Goal: Task Accomplishment & Management: Use online tool/utility

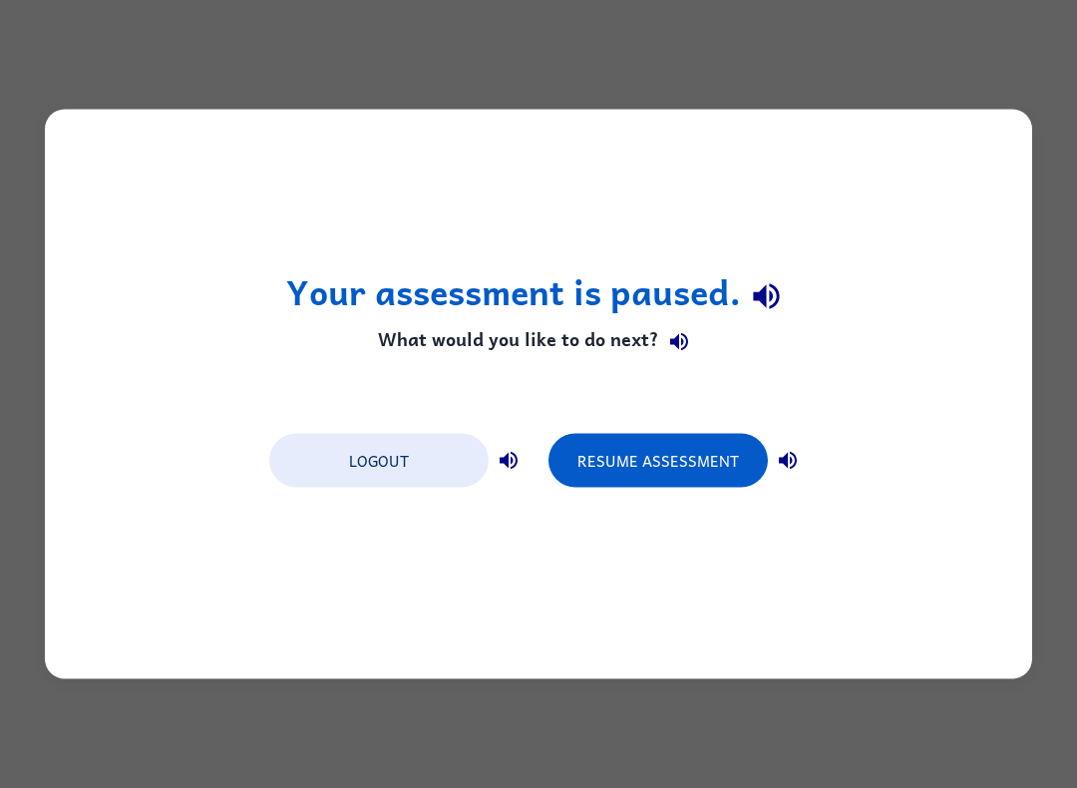
click at [613, 453] on button "Resume Assessment" at bounding box center [658, 461] width 219 height 54
click at [673, 458] on button "Resume Assessment" at bounding box center [658, 461] width 219 height 54
click at [677, 464] on button "Resume Assessment" at bounding box center [658, 461] width 219 height 54
click at [677, 463] on button "Resume Assessment" at bounding box center [658, 461] width 219 height 54
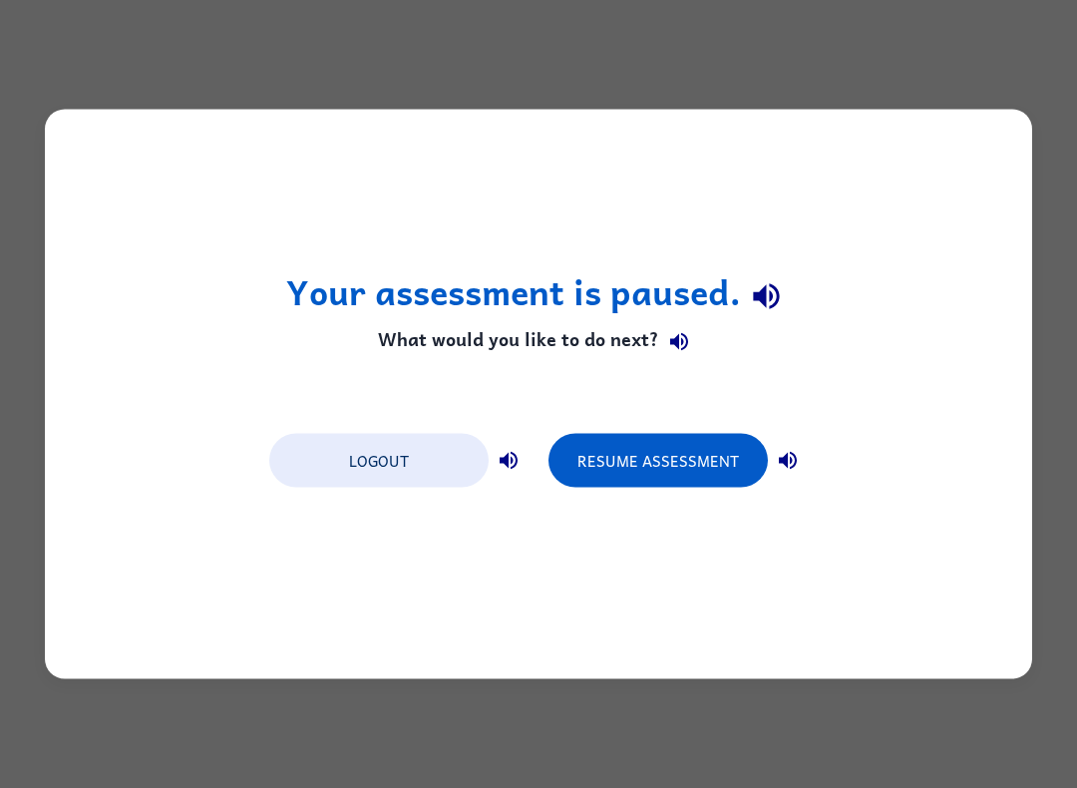
click at [668, 436] on button "Resume Assessment" at bounding box center [658, 461] width 219 height 54
click at [667, 436] on button "Resume Assessment" at bounding box center [658, 461] width 219 height 54
click at [643, 453] on button "Resume Assessment" at bounding box center [658, 461] width 219 height 54
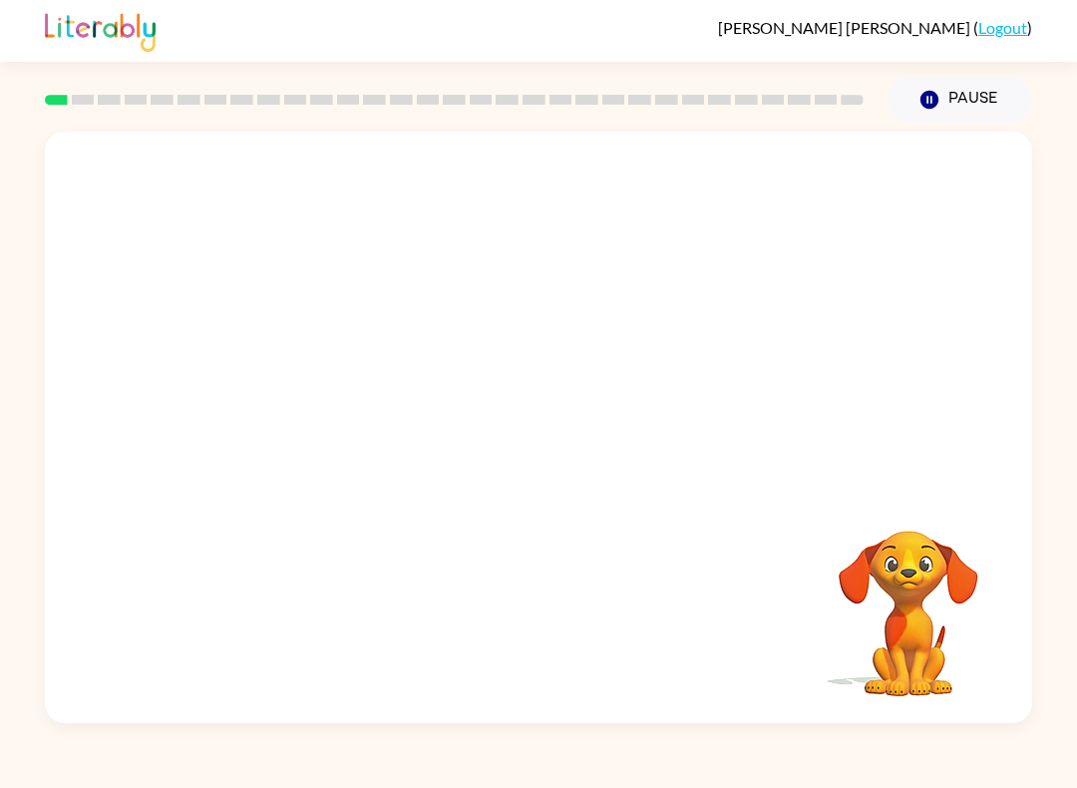
click at [655, 471] on div at bounding box center [538, 310] width 987 height 357
click at [500, 444] on div at bounding box center [539, 437] width 128 height 73
click at [509, 461] on button "button" at bounding box center [539, 437] width 128 height 73
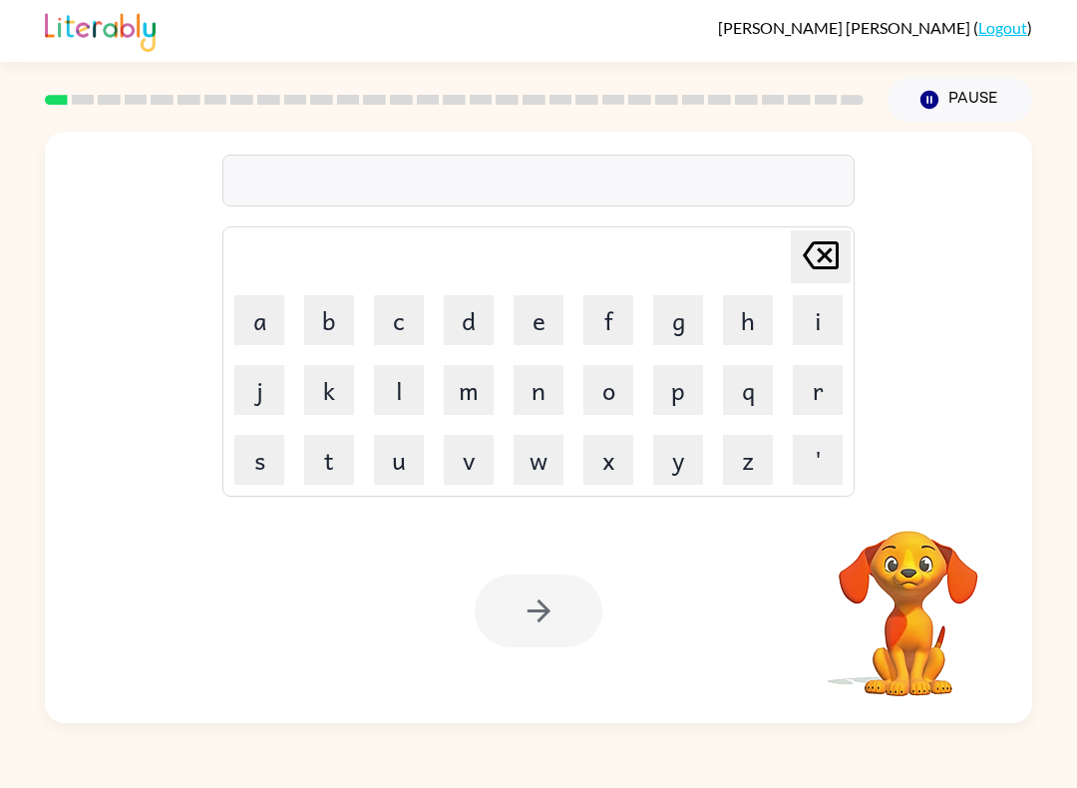
click at [679, 397] on button "p" at bounding box center [678, 390] width 50 height 50
click at [262, 323] on button "a" at bounding box center [259, 320] width 50 height 50
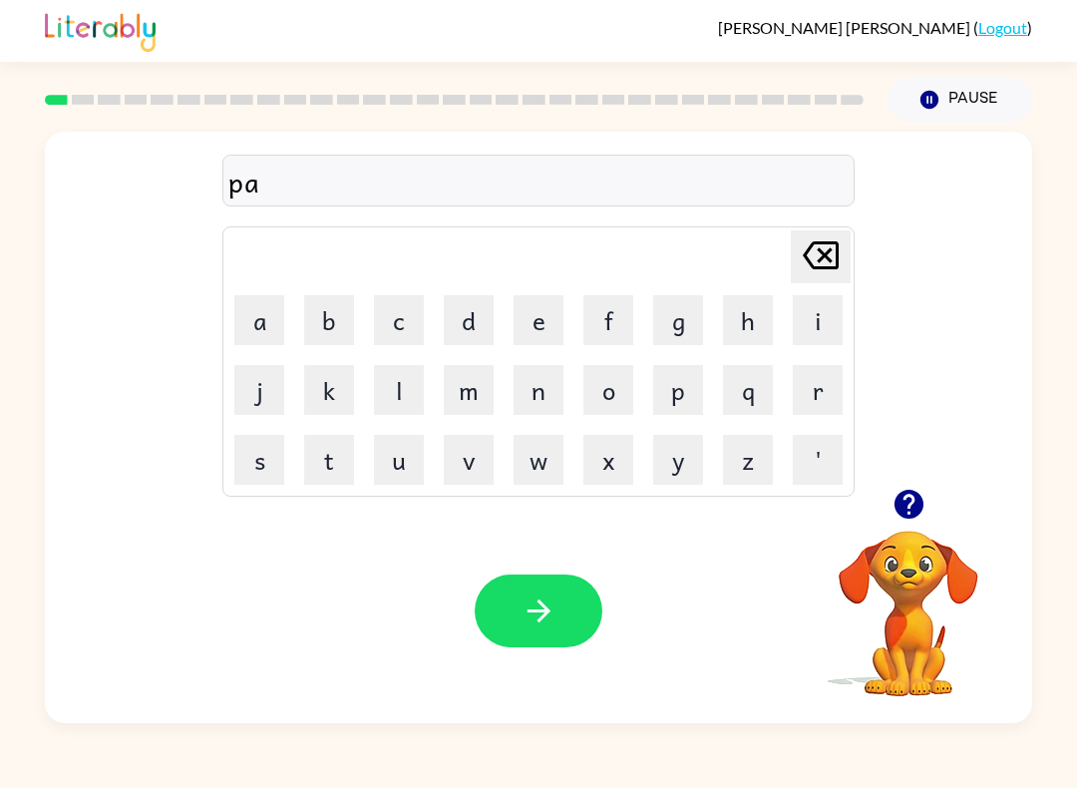
click at [468, 324] on button "d" at bounding box center [469, 320] width 50 height 50
click at [528, 613] on icon "button" at bounding box center [539, 610] width 35 height 35
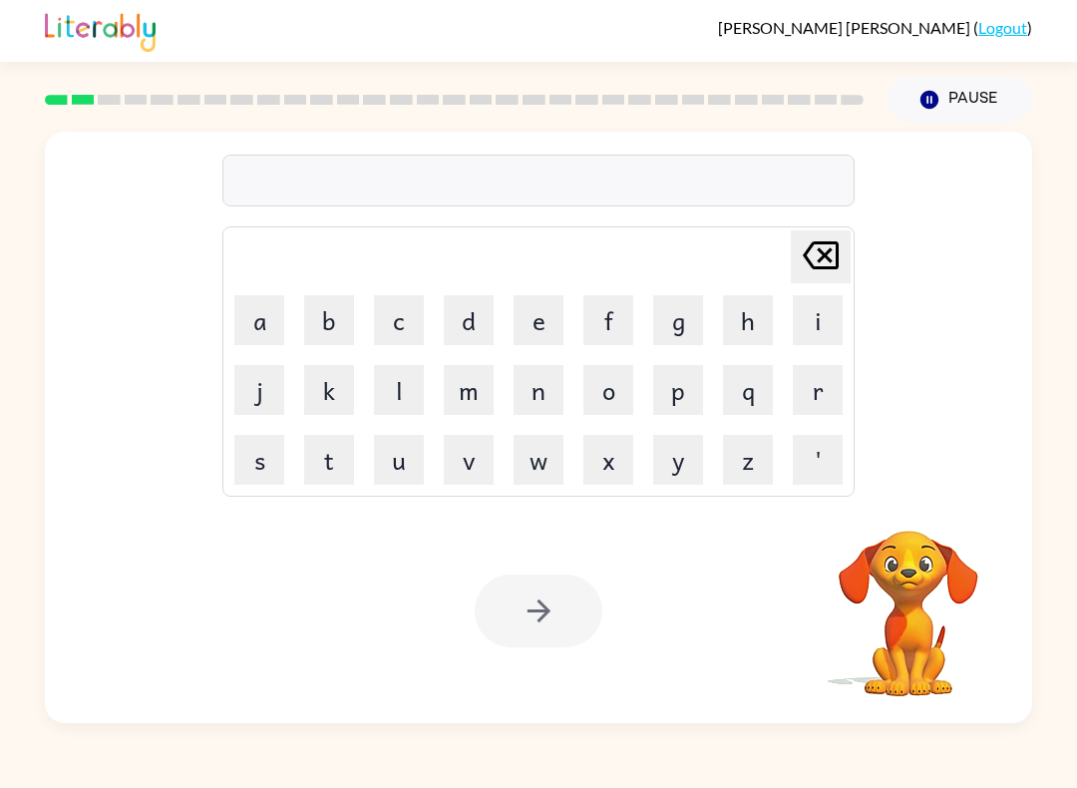
click at [350, 388] on button "k" at bounding box center [329, 390] width 50 height 50
click at [357, 394] on td "k" at bounding box center [329, 390] width 68 height 68
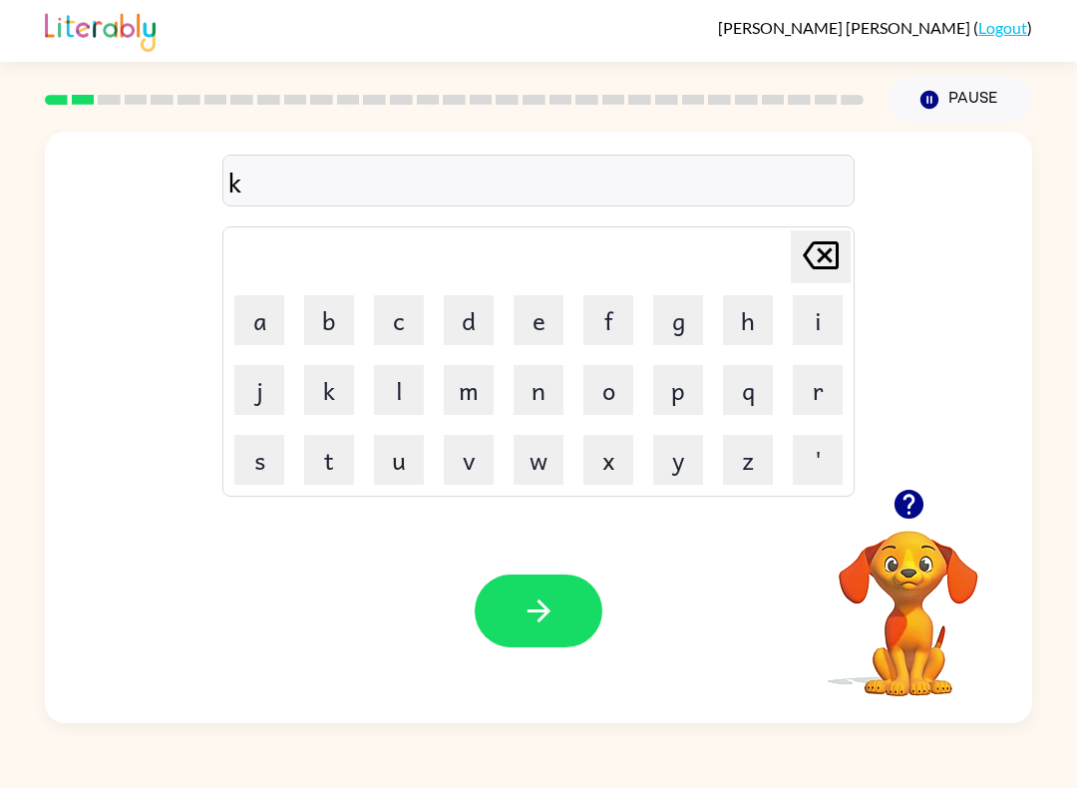
click at [346, 393] on button "k" at bounding box center [329, 390] width 50 height 50
click at [345, 392] on button "k" at bounding box center [329, 390] width 50 height 50
click at [333, 375] on button "k" at bounding box center [329, 390] width 50 height 50
click at [328, 388] on button "k" at bounding box center [329, 390] width 50 height 50
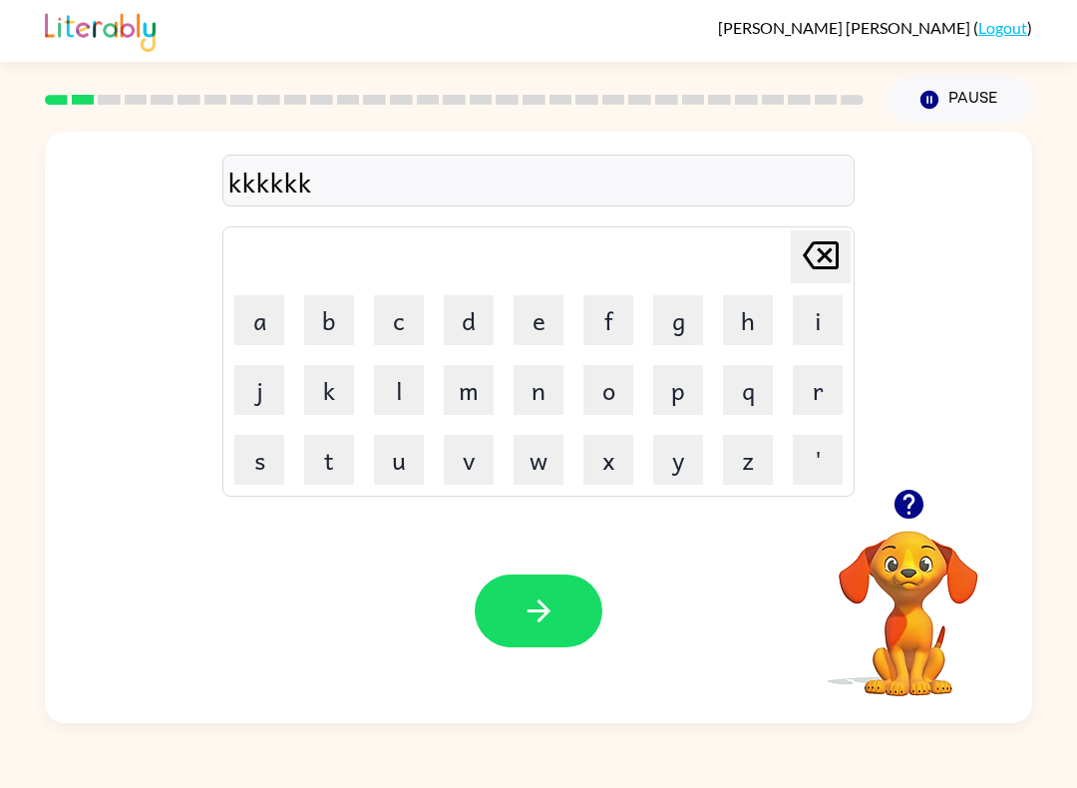
click at [325, 393] on button "k" at bounding box center [329, 390] width 50 height 50
click at [324, 392] on button "k" at bounding box center [329, 390] width 50 height 50
click at [326, 393] on button "k" at bounding box center [329, 390] width 50 height 50
click at [325, 392] on button "k" at bounding box center [329, 390] width 50 height 50
click at [322, 376] on button "k" at bounding box center [329, 390] width 50 height 50
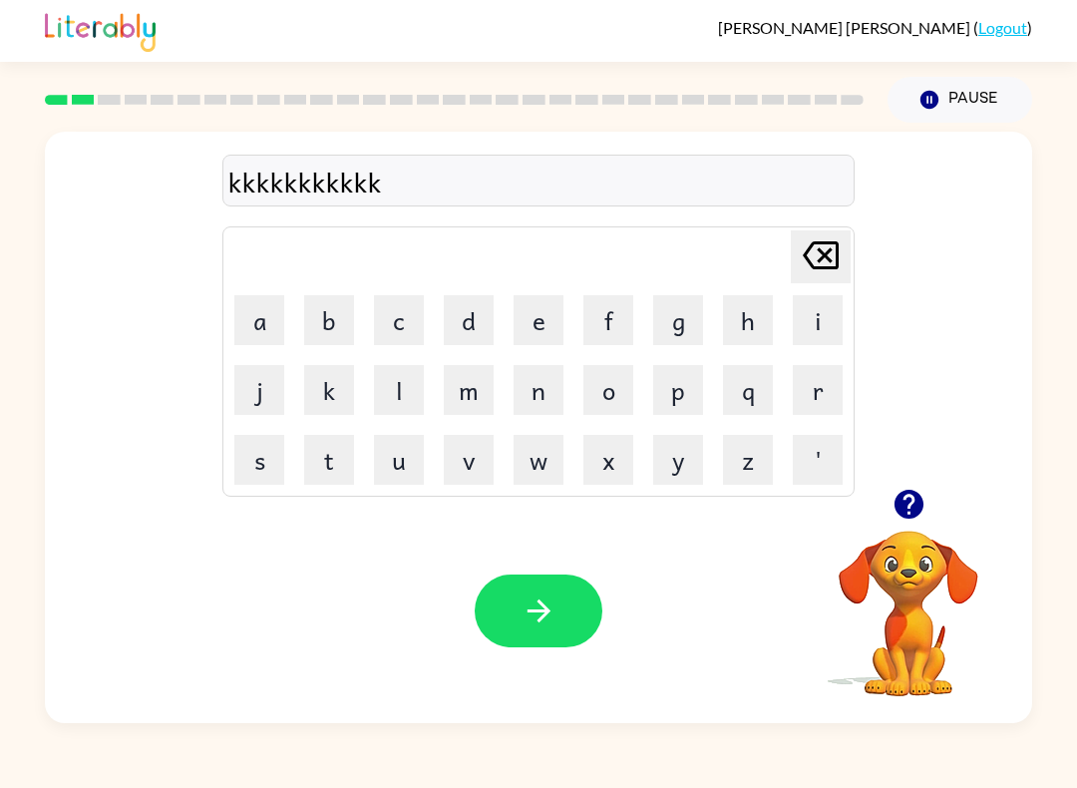
click at [321, 376] on button "k" at bounding box center [329, 390] width 50 height 50
click at [315, 374] on button "k" at bounding box center [329, 390] width 50 height 50
click at [335, 394] on button "k" at bounding box center [329, 390] width 50 height 50
click at [334, 394] on button "k" at bounding box center [329, 390] width 50 height 50
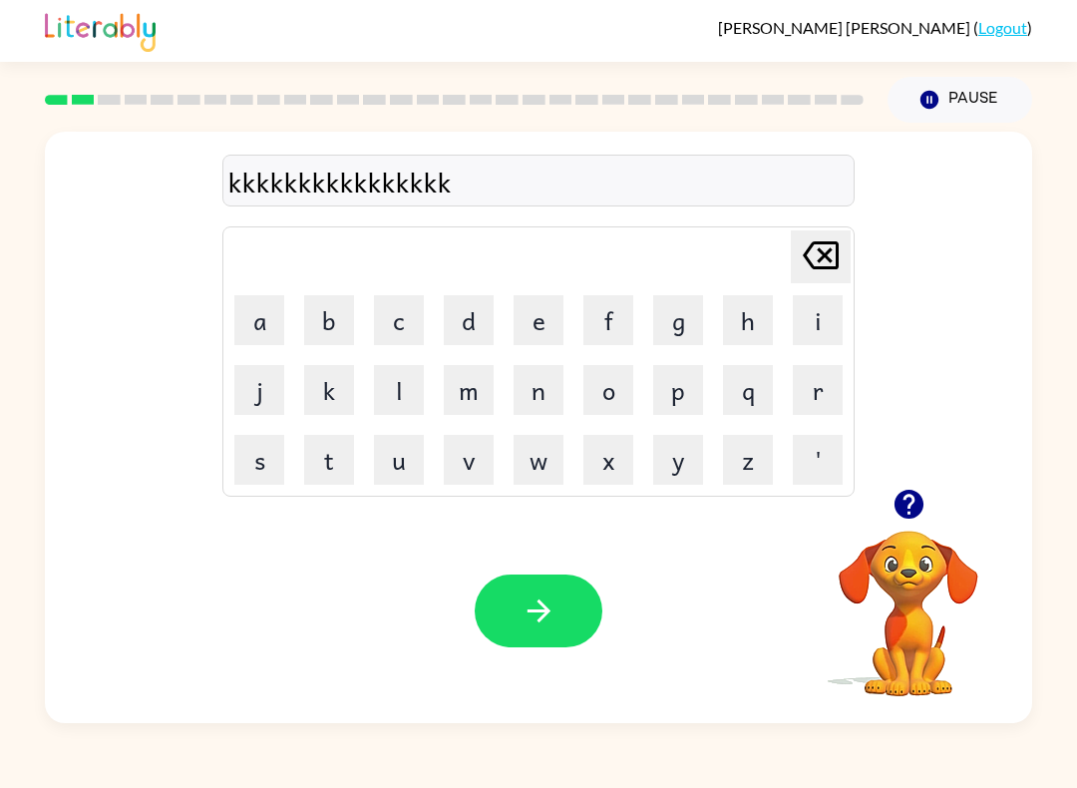
click at [330, 397] on button "k" at bounding box center [329, 390] width 50 height 50
click at [823, 273] on icon "[PERSON_NAME] last character input" at bounding box center [821, 255] width 48 height 48
click at [816, 264] on icon "[PERSON_NAME] last character input" at bounding box center [821, 255] width 48 height 48
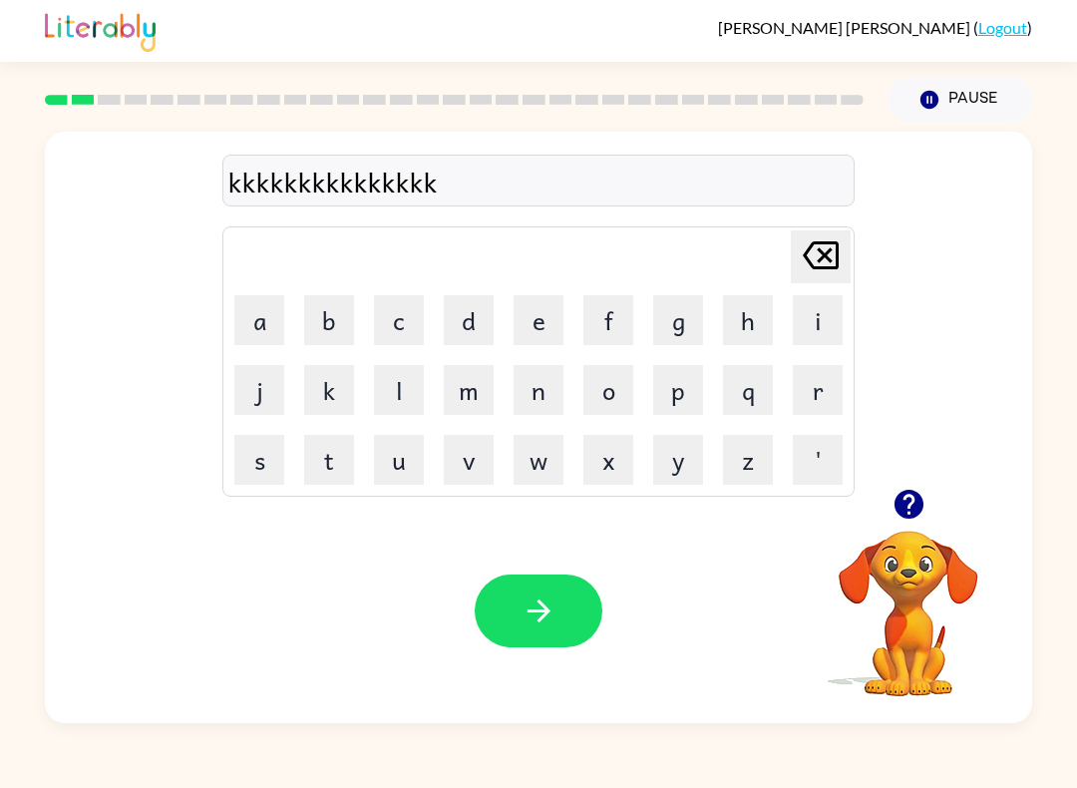
click at [810, 266] on icon "[PERSON_NAME] last character input" at bounding box center [821, 255] width 48 height 48
click at [819, 262] on icon at bounding box center [821, 255] width 36 height 28
click at [794, 281] on button "[PERSON_NAME] last character input" at bounding box center [821, 256] width 60 height 53
click at [797, 283] on td "[PERSON_NAME] last character input" at bounding box center [538, 256] width 626 height 55
click at [807, 273] on icon "[PERSON_NAME] last character input" at bounding box center [821, 255] width 48 height 48
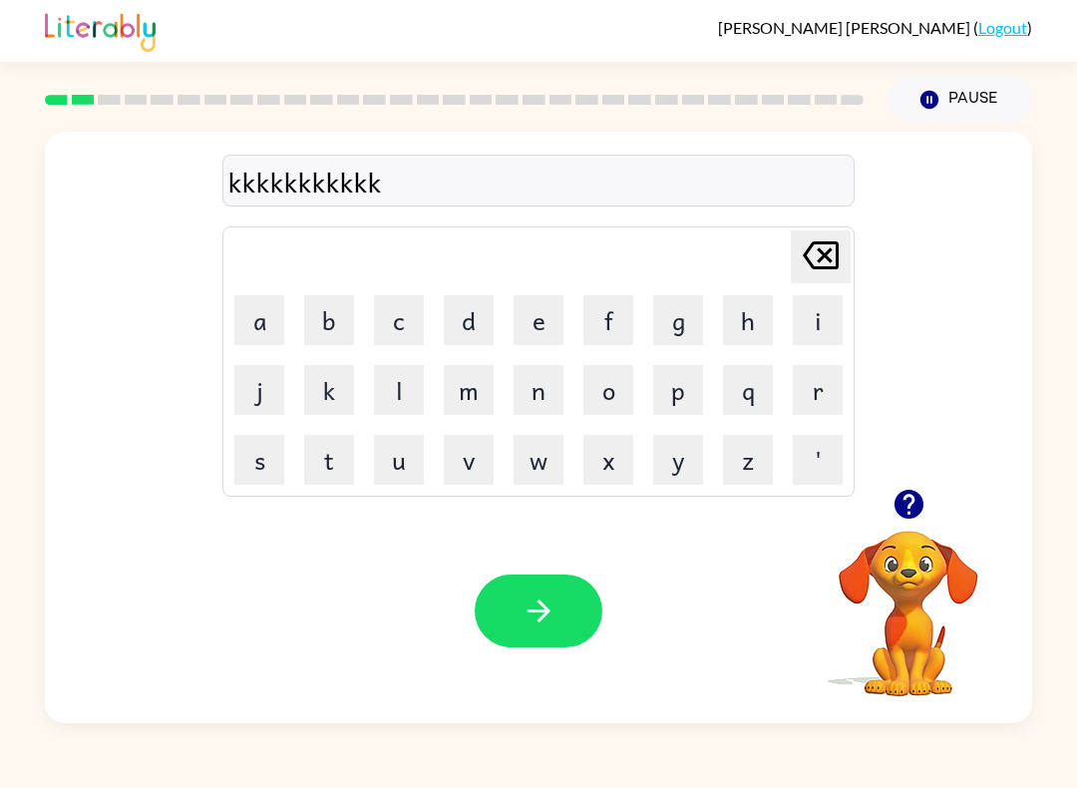
click at [806, 272] on icon "[PERSON_NAME] last character input" at bounding box center [821, 255] width 48 height 48
click at [830, 261] on icon at bounding box center [821, 255] width 36 height 28
click at [830, 260] on icon at bounding box center [821, 255] width 36 height 28
click at [836, 259] on icon at bounding box center [821, 255] width 36 height 28
click at [835, 258] on icon "[PERSON_NAME] last character input" at bounding box center [821, 255] width 48 height 48
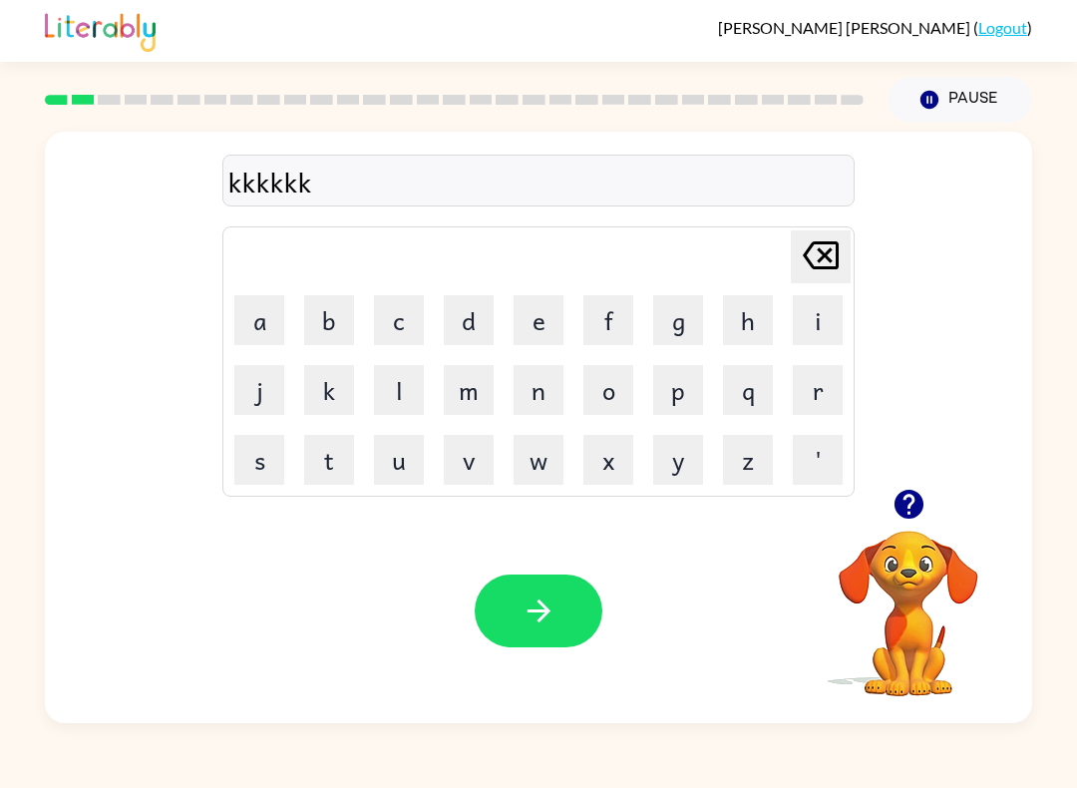
click at [837, 260] on icon at bounding box center [821, 255] width 36 height 28
click at [837, 259] on icon at bounding box center [821, 255] width 36 height 28
click at [844, 247] on icon "[PERSON_NAME] last character input" at bounding box center [821, 255] width 48 height 48
click at [843, 246] on icon "[PERSON_NAME] last character input" at bounding box center [821, 255] width 48 height 48
click at [840, 251] on icon "[PERSON_NAME] last character input" at bounding box center [821, 255] width 48 height 48
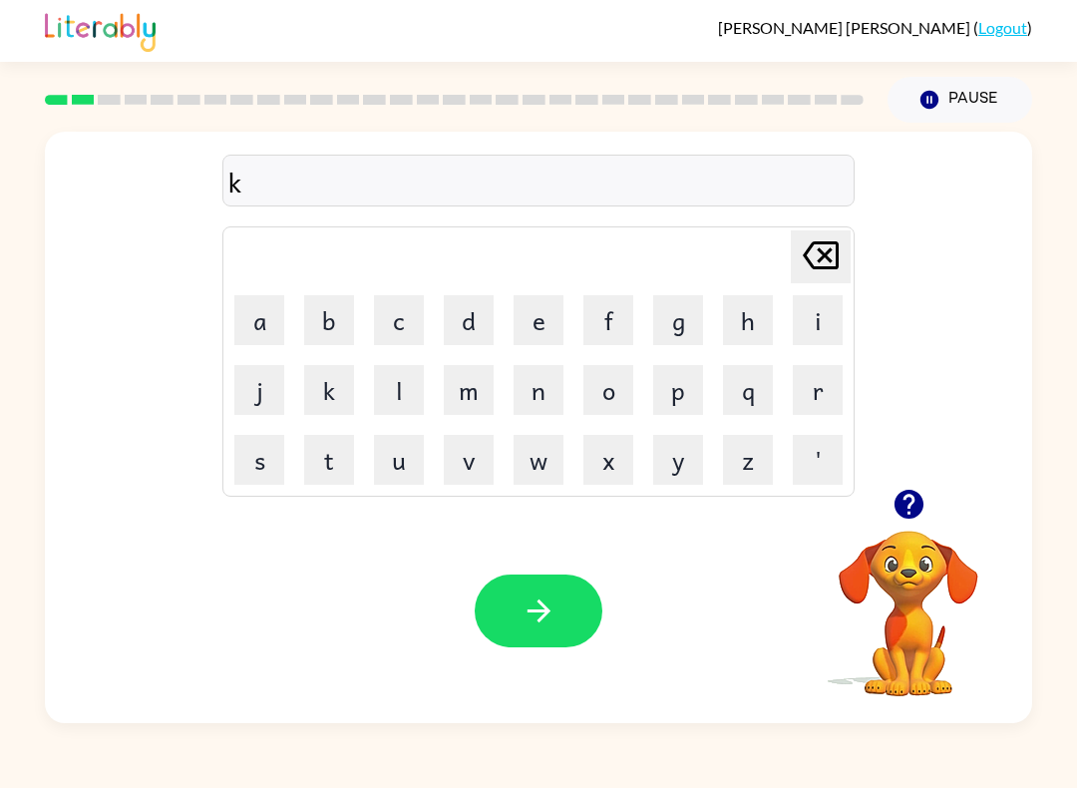
click at [840, 251] on icon "[PERSON_NAME] last character input" at bounding box center [821, 255] width 48 height 48
click at [847, 258] on button "[PERSON_NAME] last character input" at bounding box center [821, 256] width 60 height 53
click at [672, 405] on button "p" at bounding box center [678, 390] width 50 height 50
click at [247, 332] on button "a" at bounding box center [259, 320] width 50 height 50
click at [542, 462] on button "w" at bounding box center [539, 460] width 50 height 50
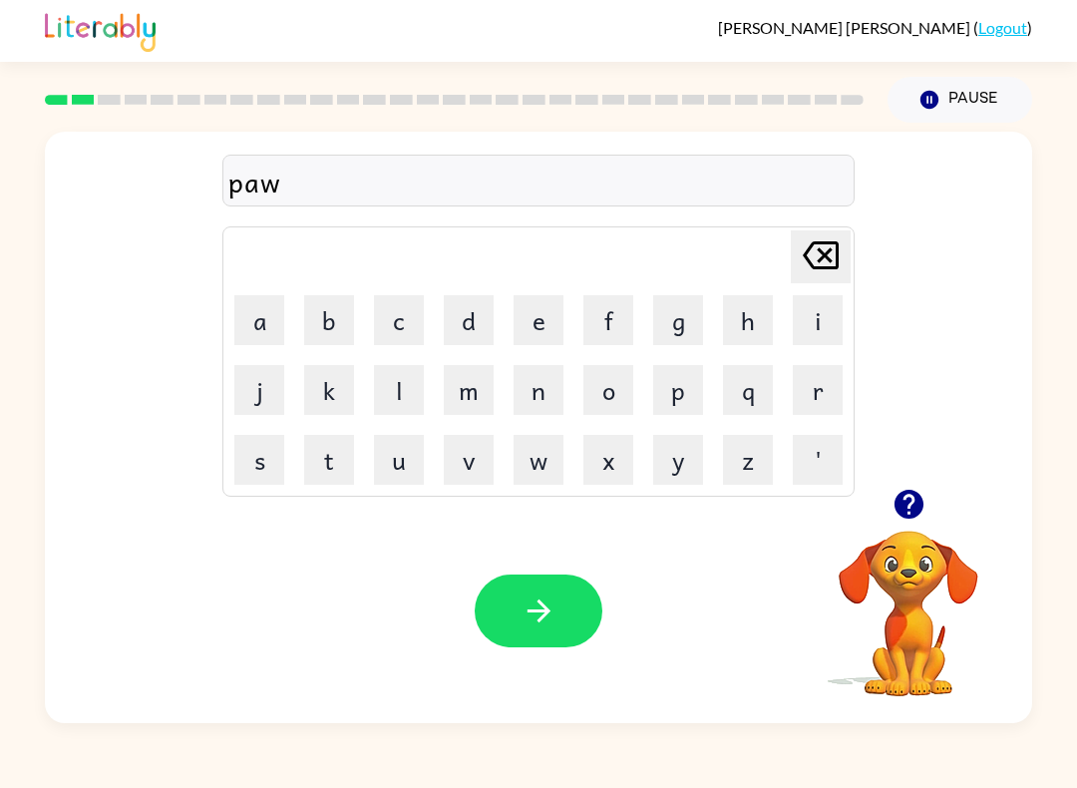
click at [553, 613] on icon "button" at bounding box center [539, 610] width 35 height 35
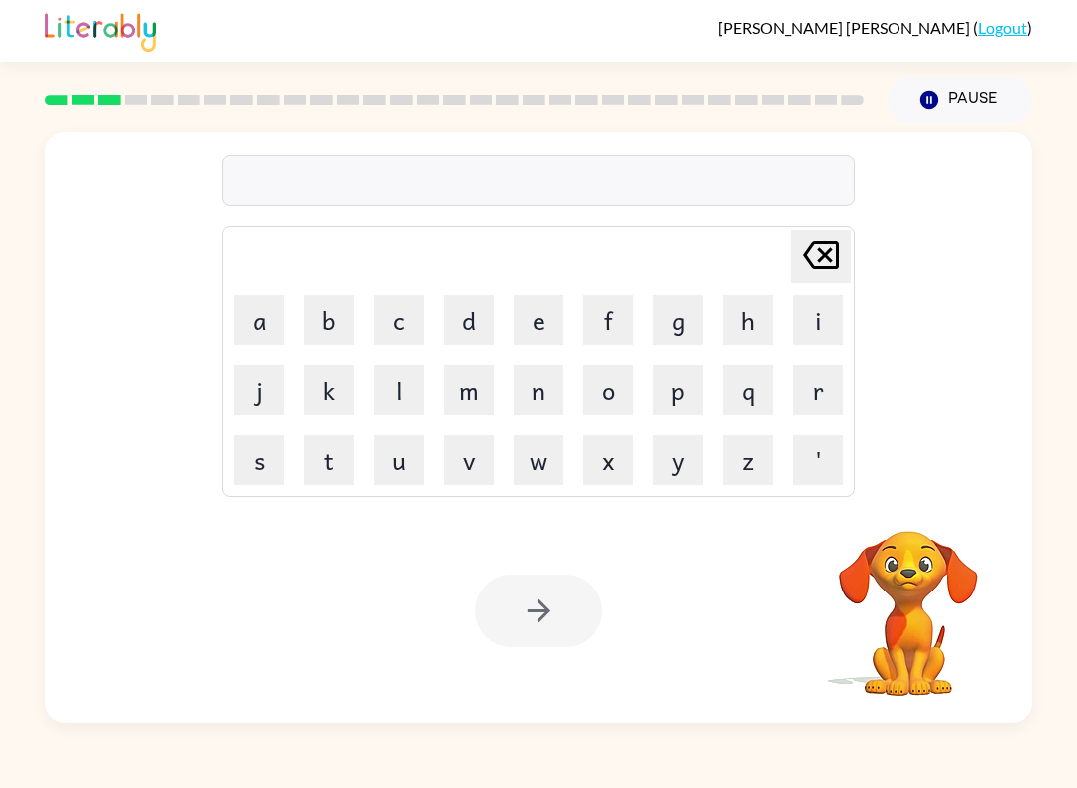
click at [532, 389] on button "n" at bounding box center [539, 390] width 50 height 50
click at [606, 395] on button "o" at bounding box center [608, 390] width 50 height 50
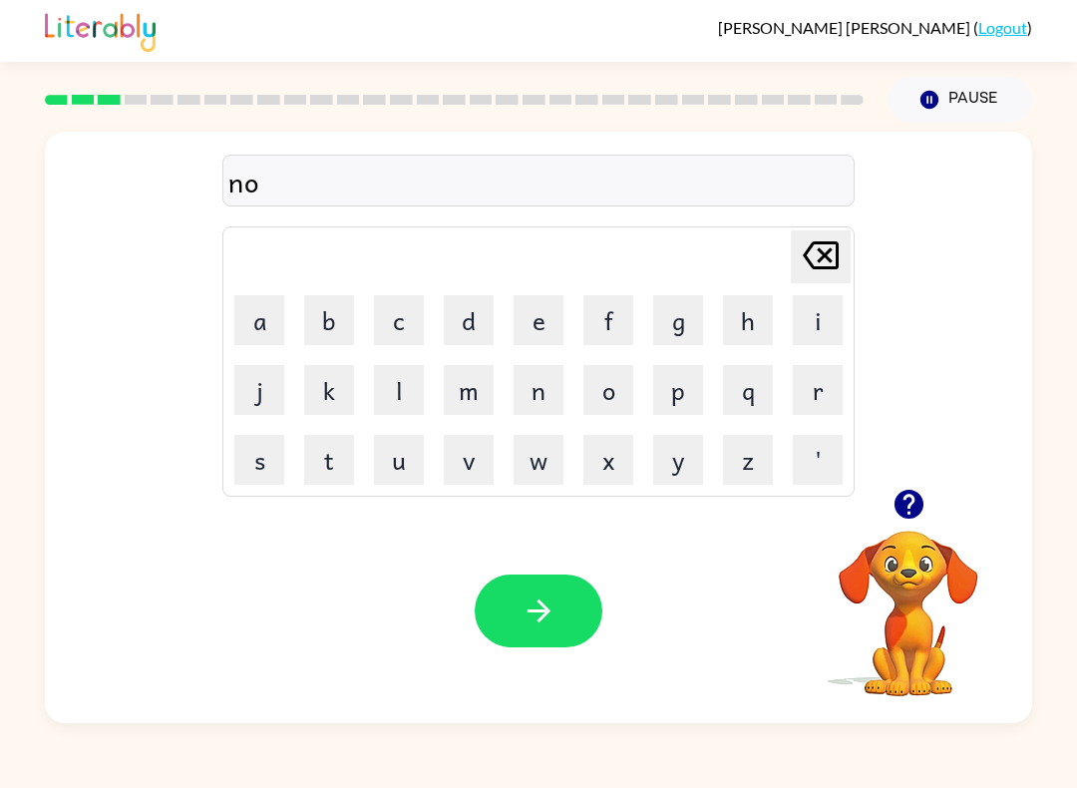
click at [353, 471] on button "t" at bounding box center [329, 460] width 50 height 50
click at [729, 322] on button "h" at bounding box center [748, 320] width 50 height 50
click at [560, 610] on button "button" at bounding box center [539, 610] width 128 height 73
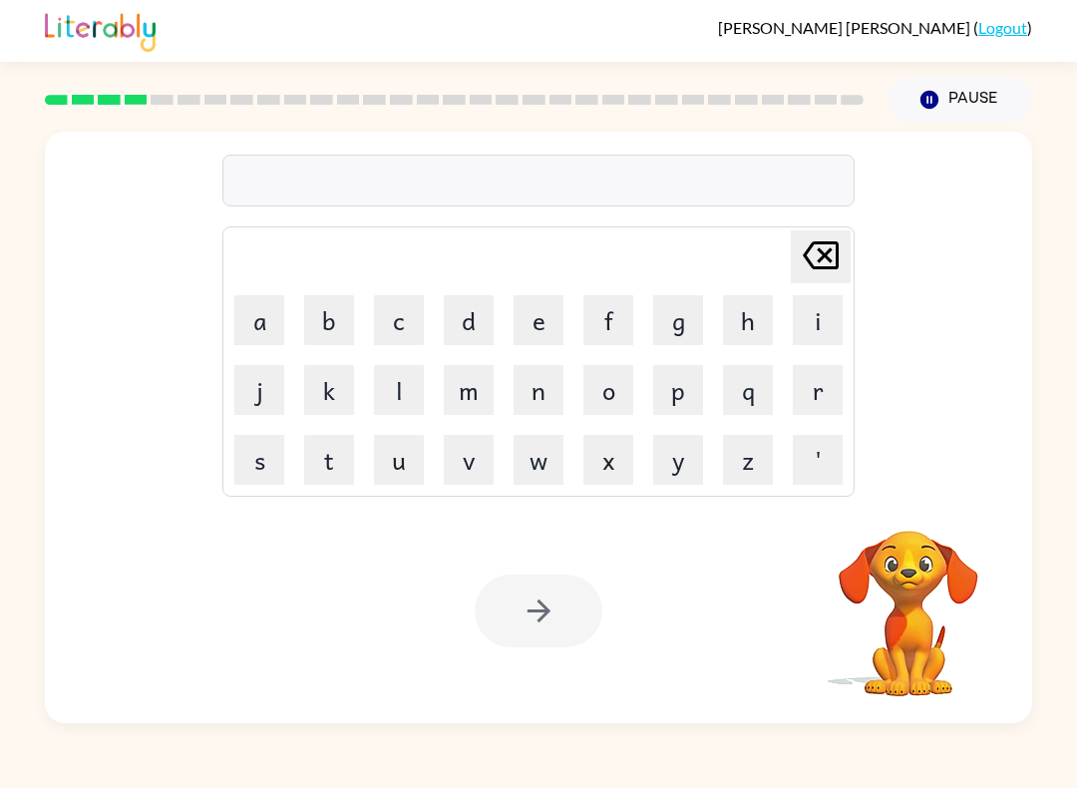
click at [246, 462] on button "s" at bounding box center [259, 460] width 50 height 50
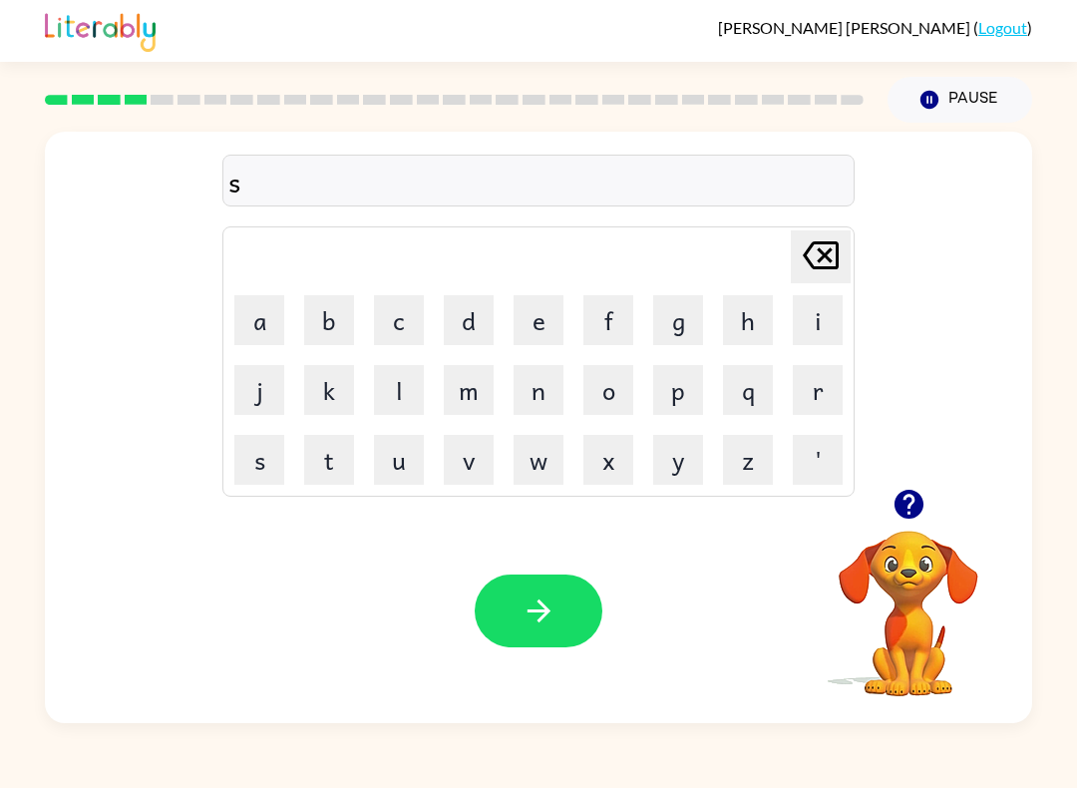
click at [810, 320] on button "i" at bounding box center [818, 320] width 50 height 50
click at [461, 392] on button "m" at bounding box center [469, 390] width 50 height 50
click at [472, 396] on button "m" at bounding box center [469, 390] width 50 height 50
click at [493, 580] on button "button" at bounding box center [539, 610] width 128 height 73
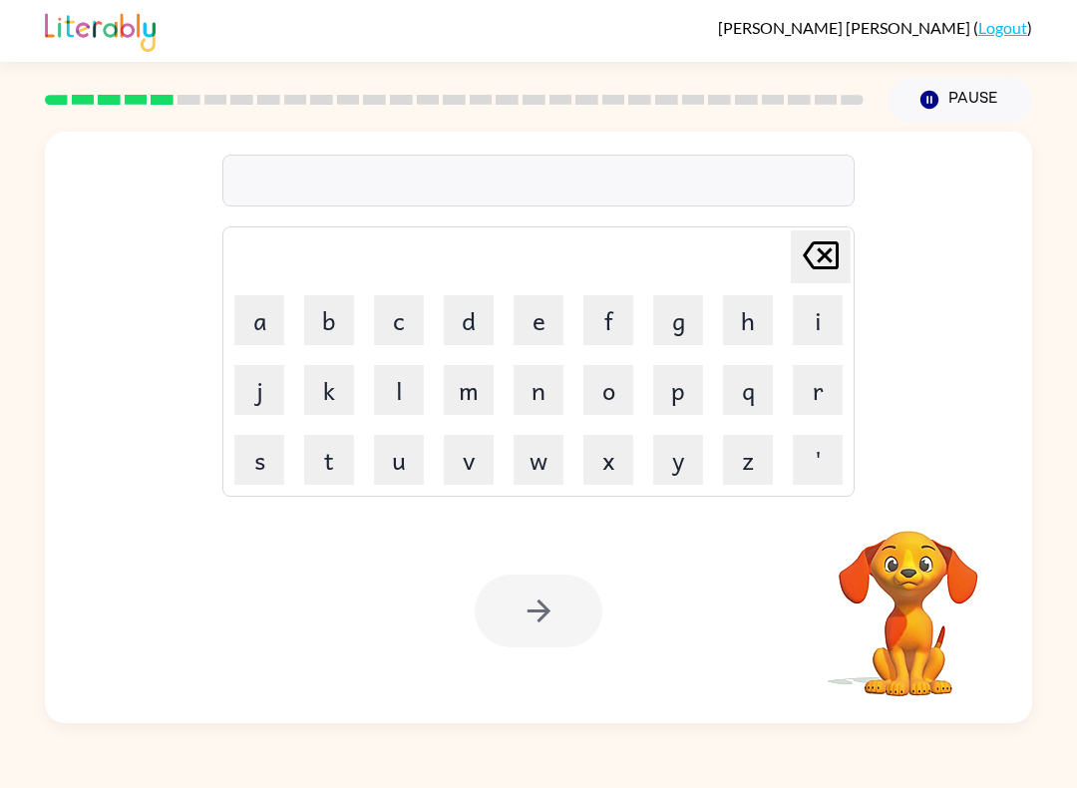
click at [273, 476] on button "s" at bounding box center [259, 460] width 50 height 50
click at [400, 325] on button "c" at bounding box center [399, 320] width 50 height 50
click at [610, 382] on button "o" at bounding box center [608, 390] width 50 height 50
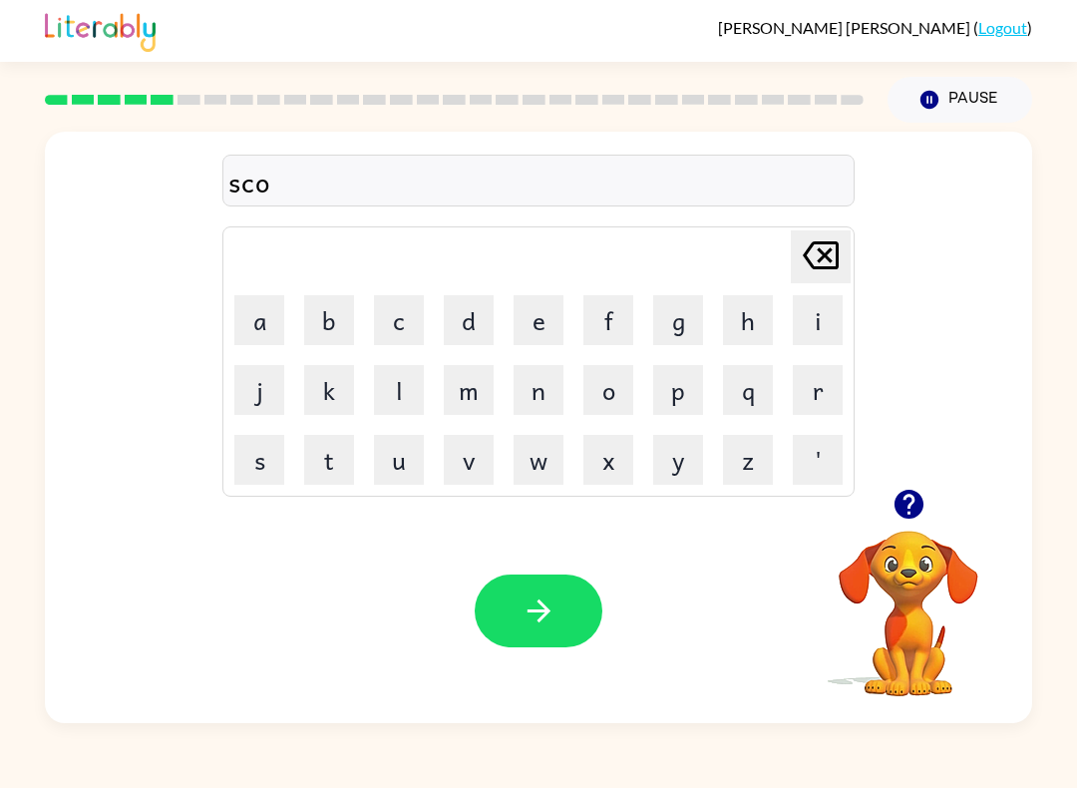
click at [264, 465] on button "s" at bounding box center [259, 460] width 50 height 50
click at [810, 244] on icon "[PERSON_NAME] last character input" at bounding box center [821, 255] width 48 height 48
click at [398, 465] on button "u" at bounding box center [399, 460] width 50 height 50
click at [346, 473] on button "t" at bounding box center [329, 460] width 50 height 50
click at [527, 621] on icon "button" at bounding box center [539, 610] width 35 height 35
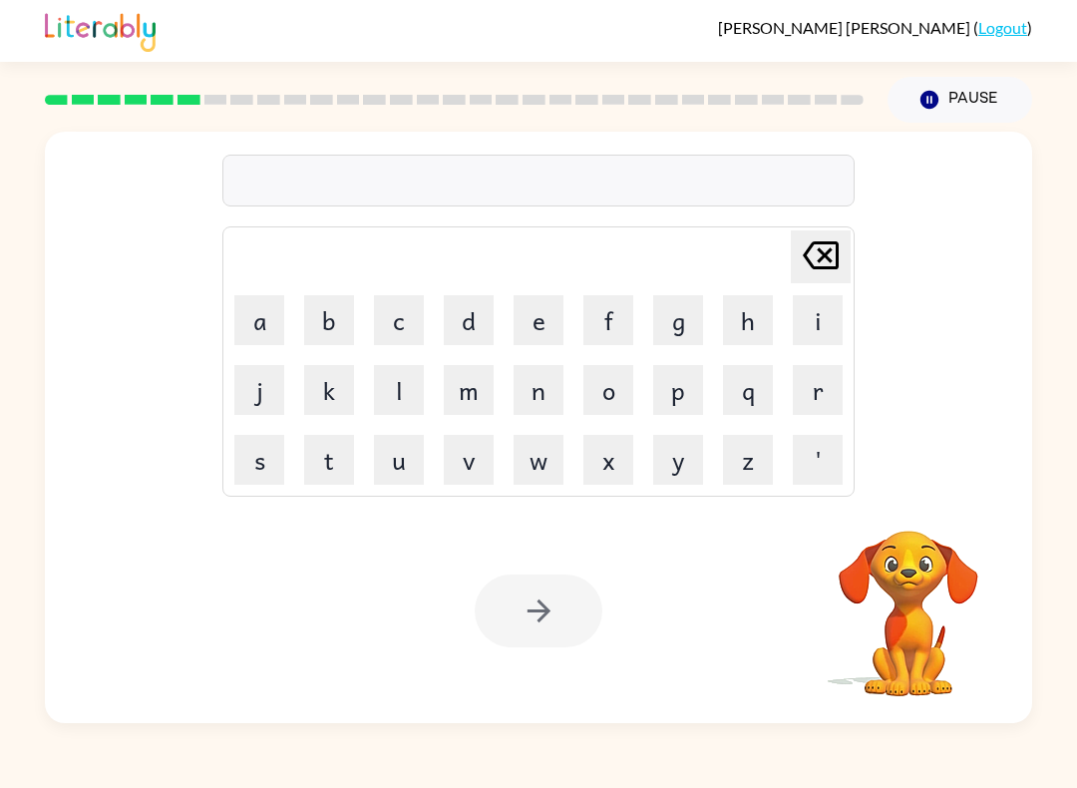
click at [266, 328] on button "a" at bounding box center [259, 320] width 50 height 50
click at [810, 323] on button "i" at bounding box center [818, 320] width 50 height 50
click at [449, 395] on button "m" at bounding box center [469, 390] width 50 height 50
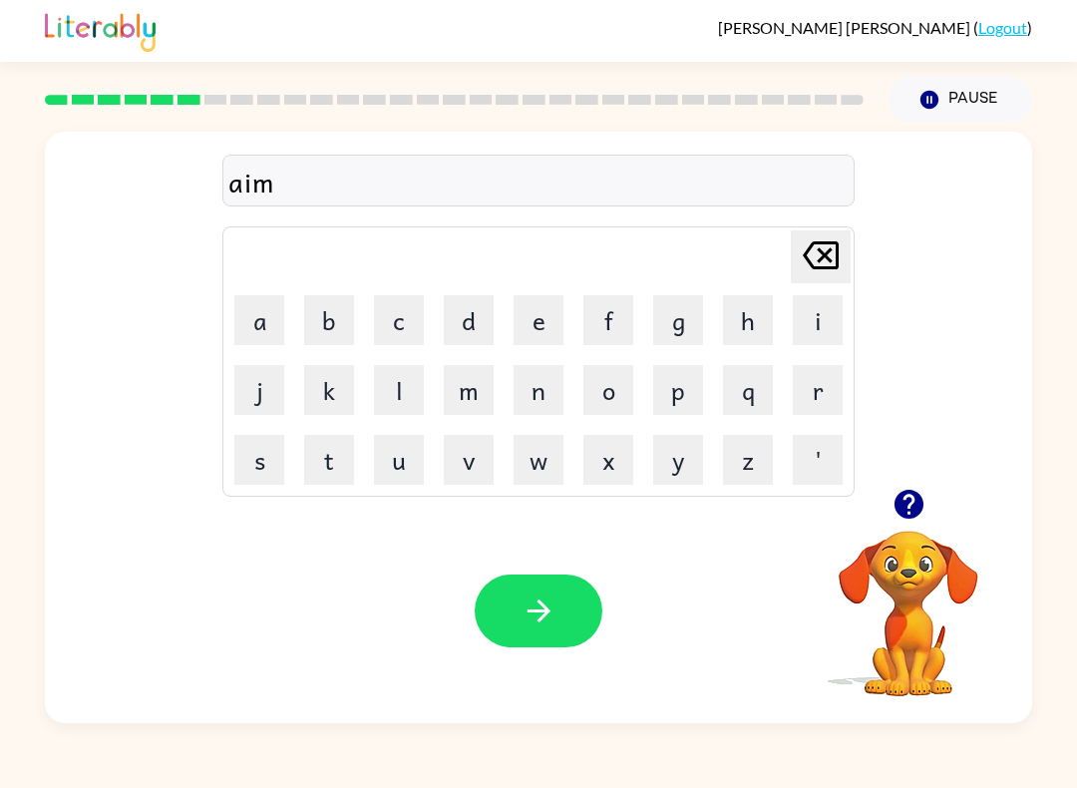
click at [540, 327] on button "e" at bounding box center [539, 320] width 50 height 50
click at [499, 593] on button "button" at bounding box center [539, 610] width 128 height 73
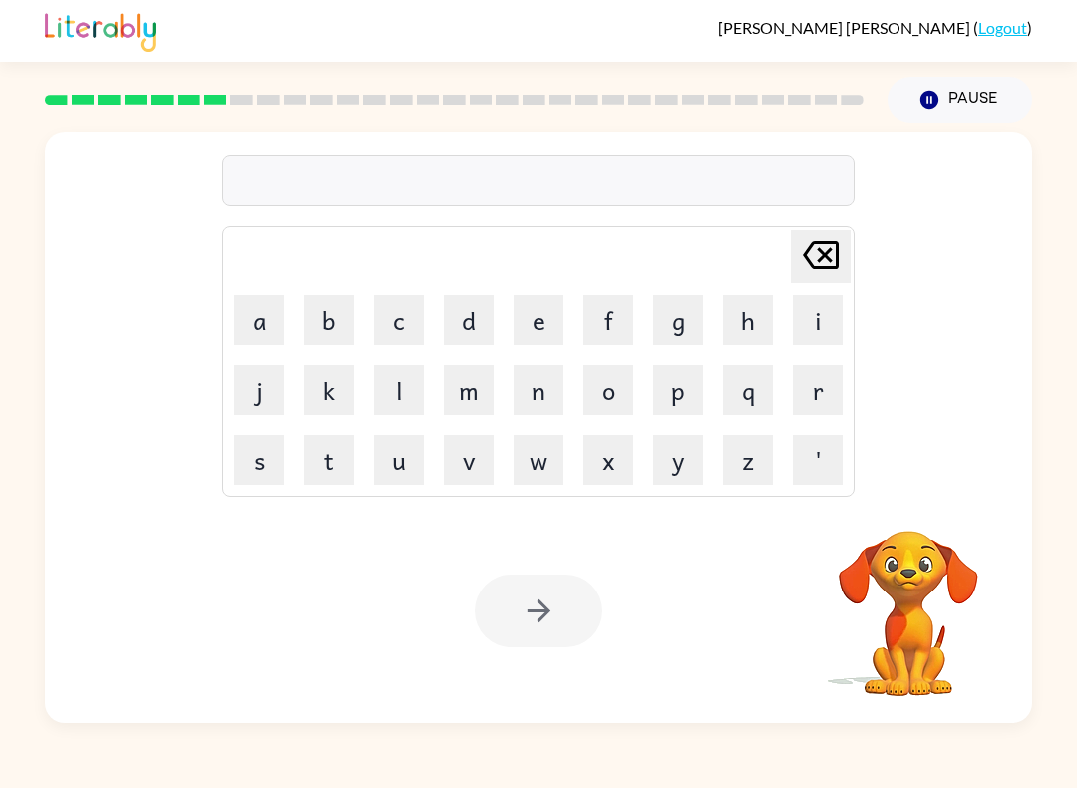
click at [253, 471] on button "s" at bounding box center [259, 460] width 50 height 50
click at [401, 322] on button "c" at bounding box center [399, 320] width 50 height 50
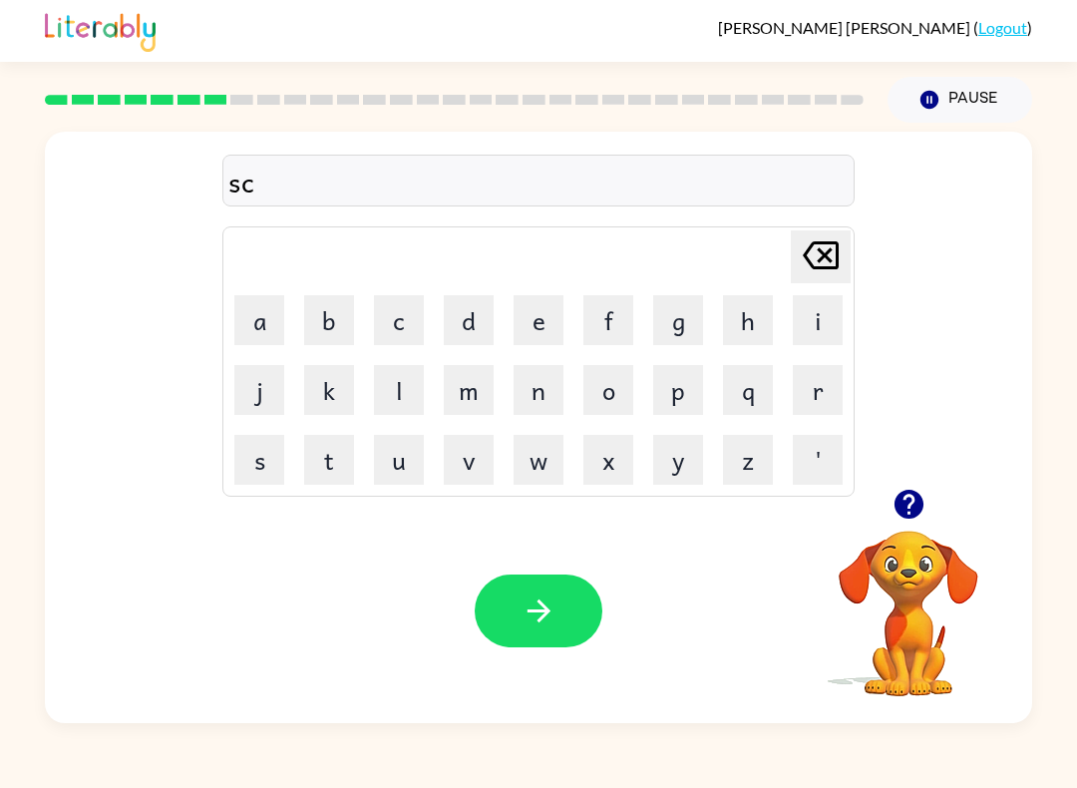
click at [828, 395] on button "r" at bounding box center [818, 390] width 50 height 50
click at [817, 322] on button "i" at bounding box center [818, 320] width 50 height 50
click at [326, 323] on button "b" at bounding box center [329, 320] width 50 height 50
click at [394, 392] on button "l" at bounding box center [399, 390] width 50 height 50
click at [514, 613] on button "button" at bounding box center [539, 610] width 128 height 73
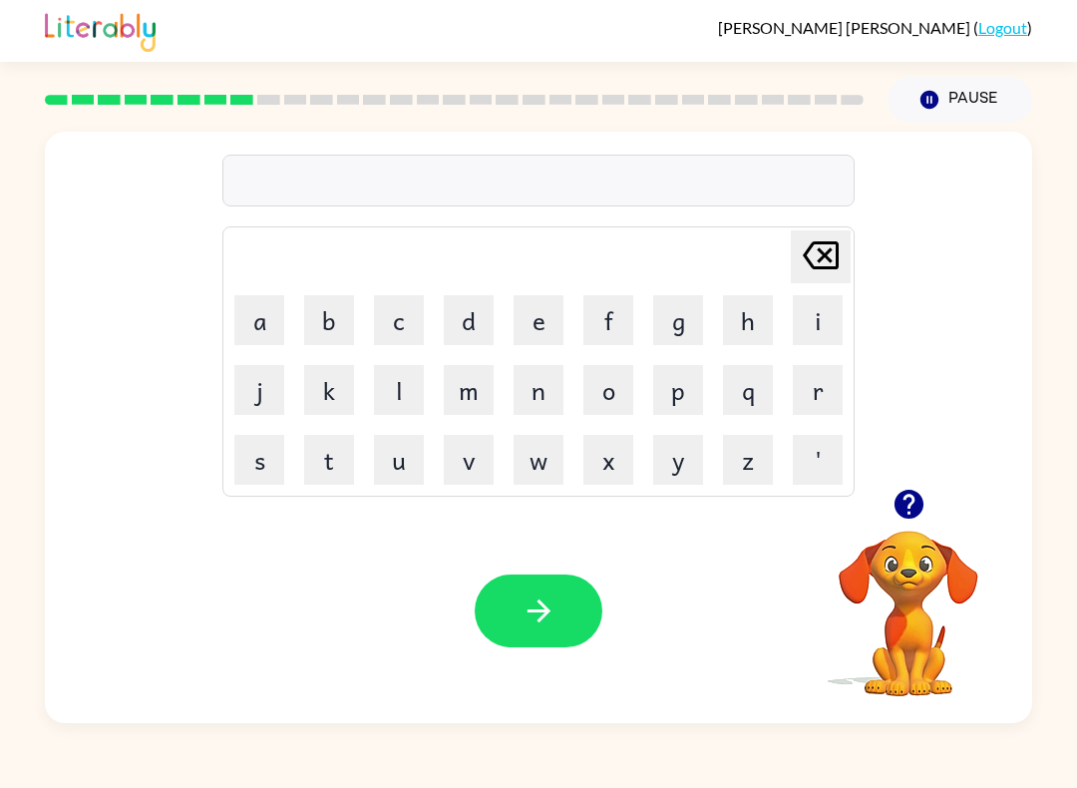
click at [675, 328] on button "g" at bounding box center [678, 320] width 50 height 50
click at [814, 394] on button "r" at bounding box center [818, 390] width 50 height 50
click at [263, 315] on button "a" at bounding box center [259, 320] width 50 height 50
click at [603, 326] on button "f" at bounding box center [608, 320] width 50 height 50
click at [513, 604] on button "button" at bounding box center [539, 610] width 128 height 73
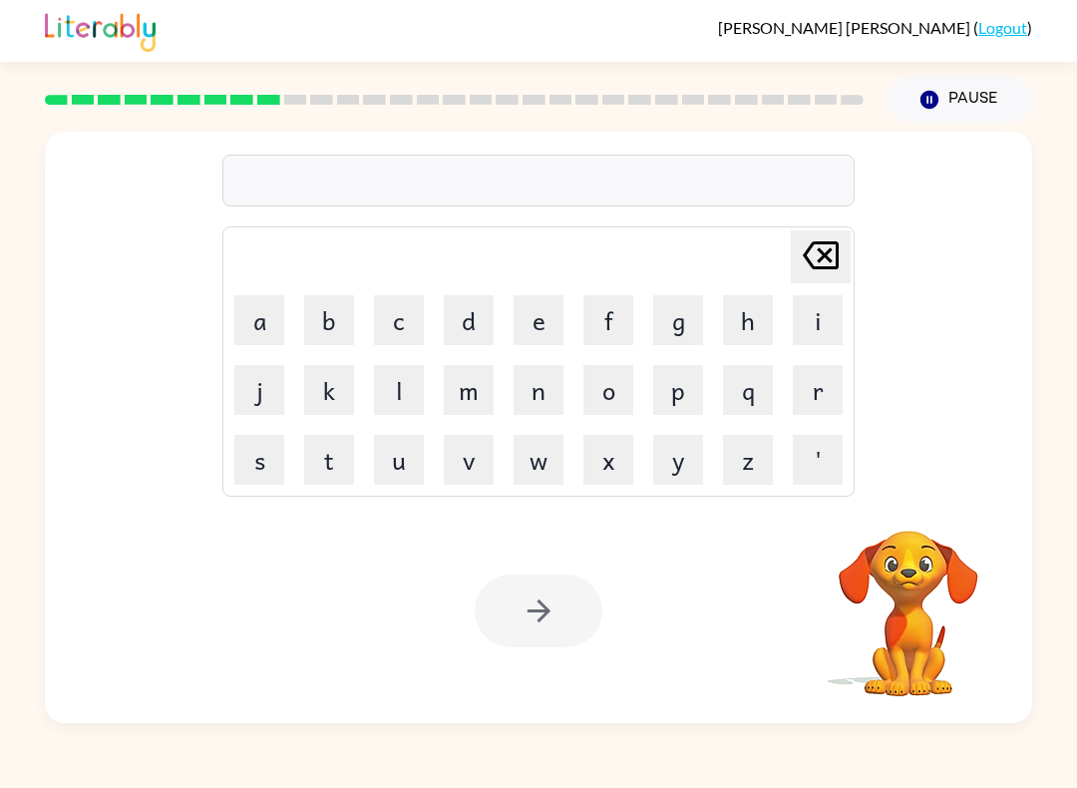
click at [671, 391] on button "p" at bounding box center [678, 390] width 50 height 50
click at [602, 389] on button "o" at bounding box center [608, 390] width 50 height 50
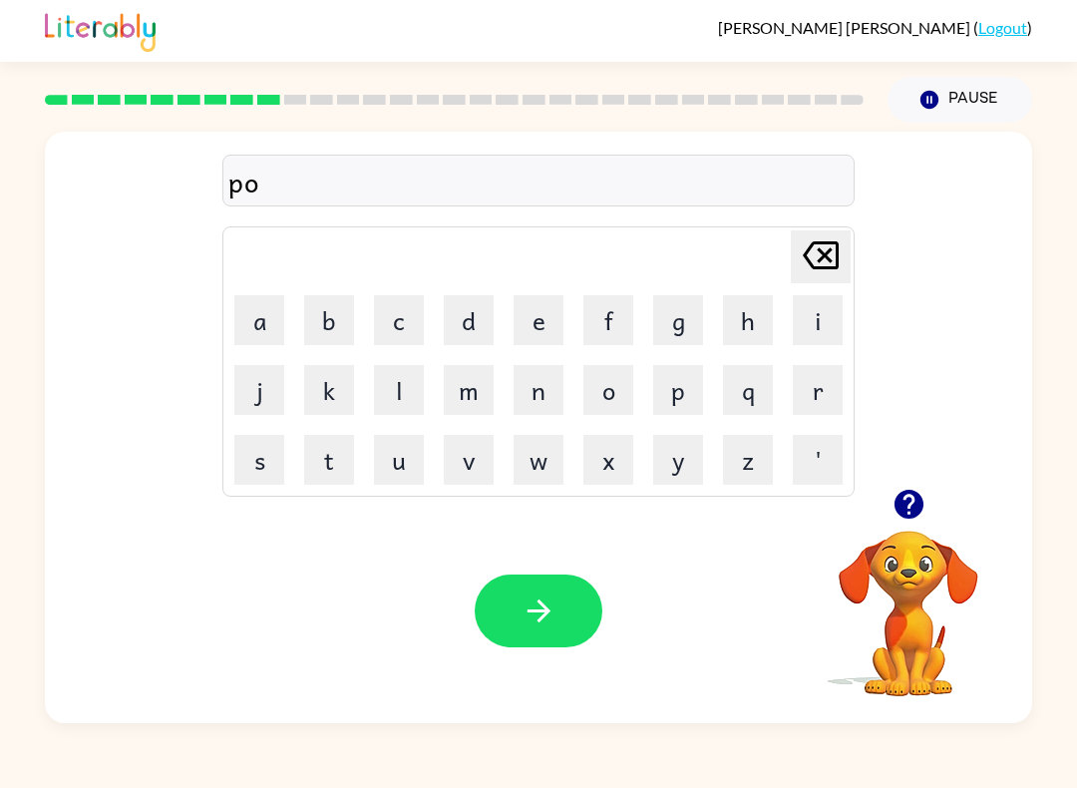
click at [795, 305] on button "i" at bounding box center [818, 320] width 50 height 50
click at [248, 478] on button "s" at bounding box center [259, 460] width 50 height 50
click at [819, 250] on icon at bounding box center [821, 255] width 36 height 28
click at [331, 457] on button "t" at bounding box center [329, 460] width 50 height 50
click at [818, 243] on icon at bounding box center [821, 255] width 36 height 28
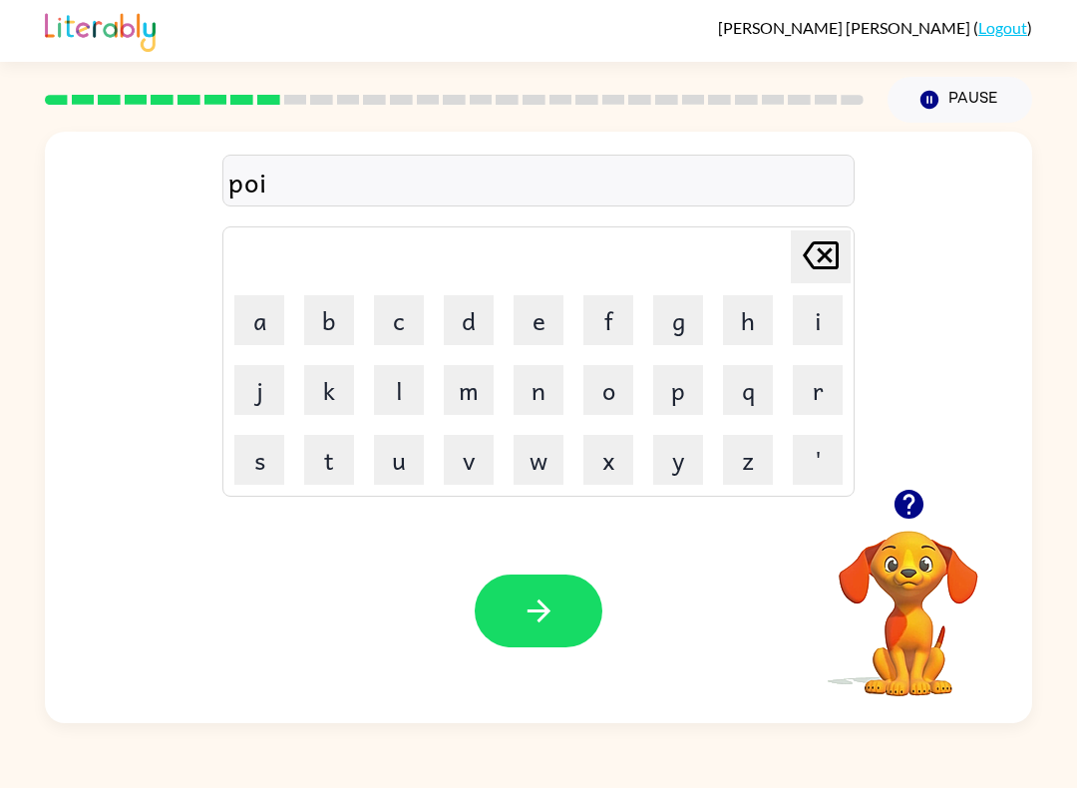
click at [817, 243] on icon at bounding box center [821, 255] width 36 height 28
click at [525, 400] on button "n" at bounding box center [539, 390] width 50 height 50
click at [830, 248] on icon "[PERSON_NAME] last character input" at bounding box center [821, 255] width 48 height 48
click at [803, 324] on button "i" at bounding box center [818, 320] width 50 height 50
click at [540, 399] on button "n" at bounding box center [539, 390] width 50 height 50
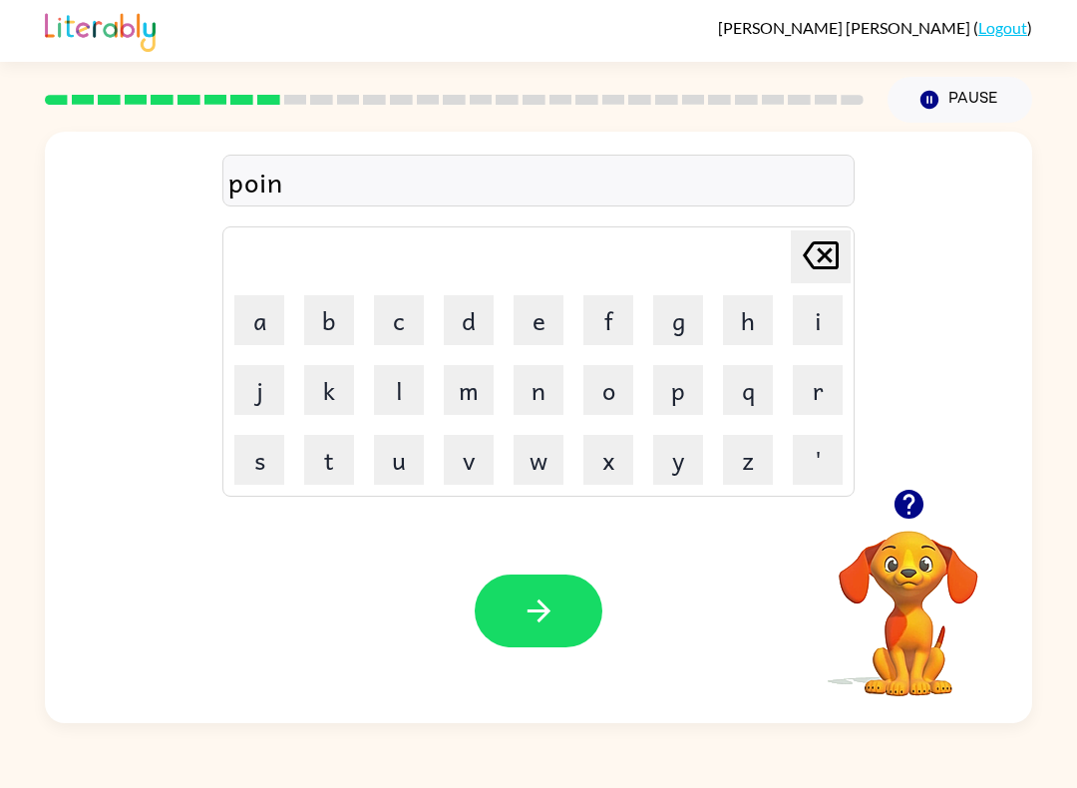
click at [315, 458] on button "t" at bounding box center [329, 460] width 50 height 50
click at [266, 468] on button "s" at bounding box center [259, 460] width 50 height 50
click at [483, 608] on button "button" at bounding box center [539, 610] width 128 height 73
click at [390, 476] on button "u" at bounding box center [399, 460] width 50 height 50
click at [532, 401] on button "n" at bounding box center [539, 390] width 50 height 50
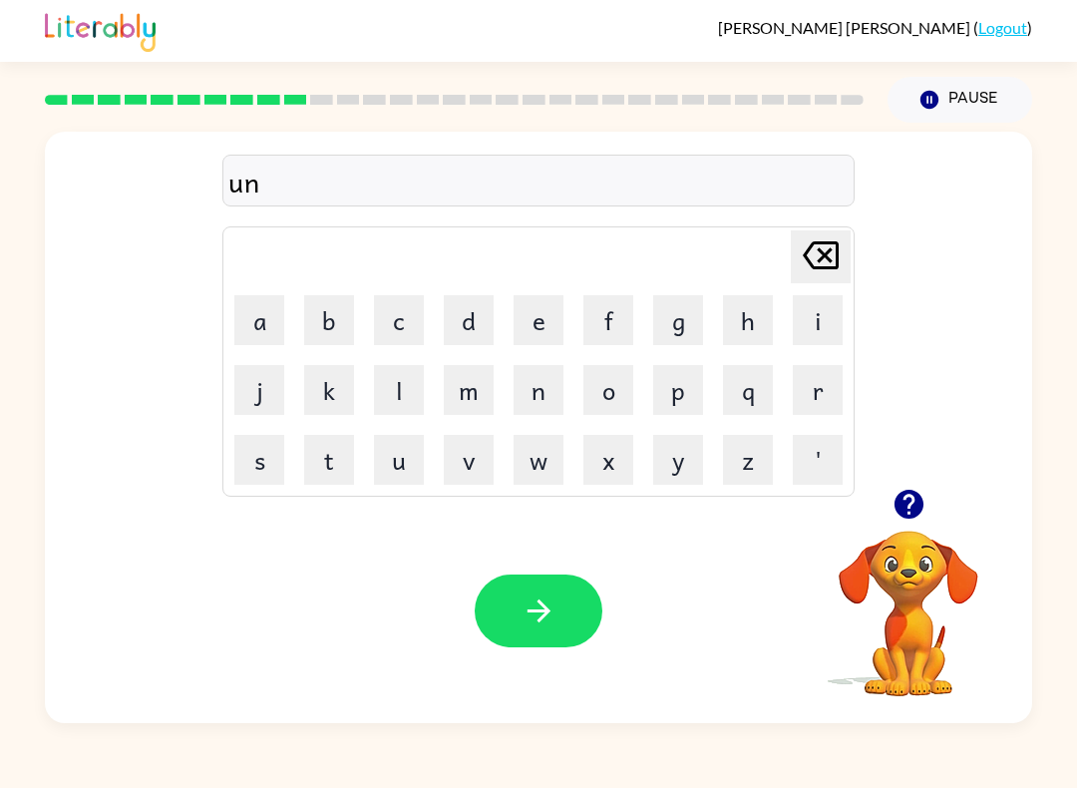
click at [606, 339] on button "f" at bounding box center [608, 320] width 50 height 50
click at [613, 397] on button "o" at bounding box center [608, 390] width 50 height 50
click at [396, 399] on button "l" at bounding box center [399, 390] width 50 height 50
click at [473, 325] on button "d" at bounding box center [469, 320] width 50 height 50
click at [589, 621] on button "button" at bounding box center [539, 610] width 128 height 73
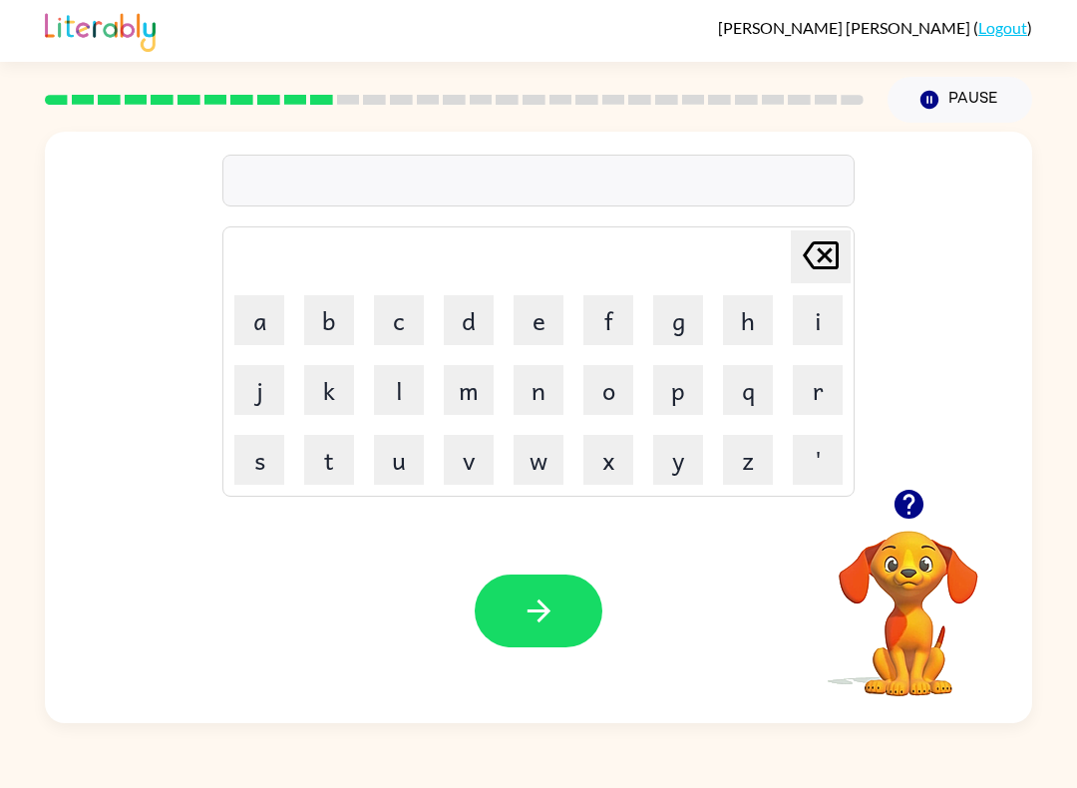
click at [463, 458] on button "v" at bounding box center [469, 460] width 50 height 50
click at [595, 397] on button "o" at bounding box center [608, 390] width 50 height 50
click at [330, 468] on button "t" at bounding box center [329, 460] width 50 height 50
click at [522, 325] on button "e" at bounding box center [539, 320] width 50 height 50
click at [552, 623] on icon "button" at bounding box center [539, 610] width 35 height 35
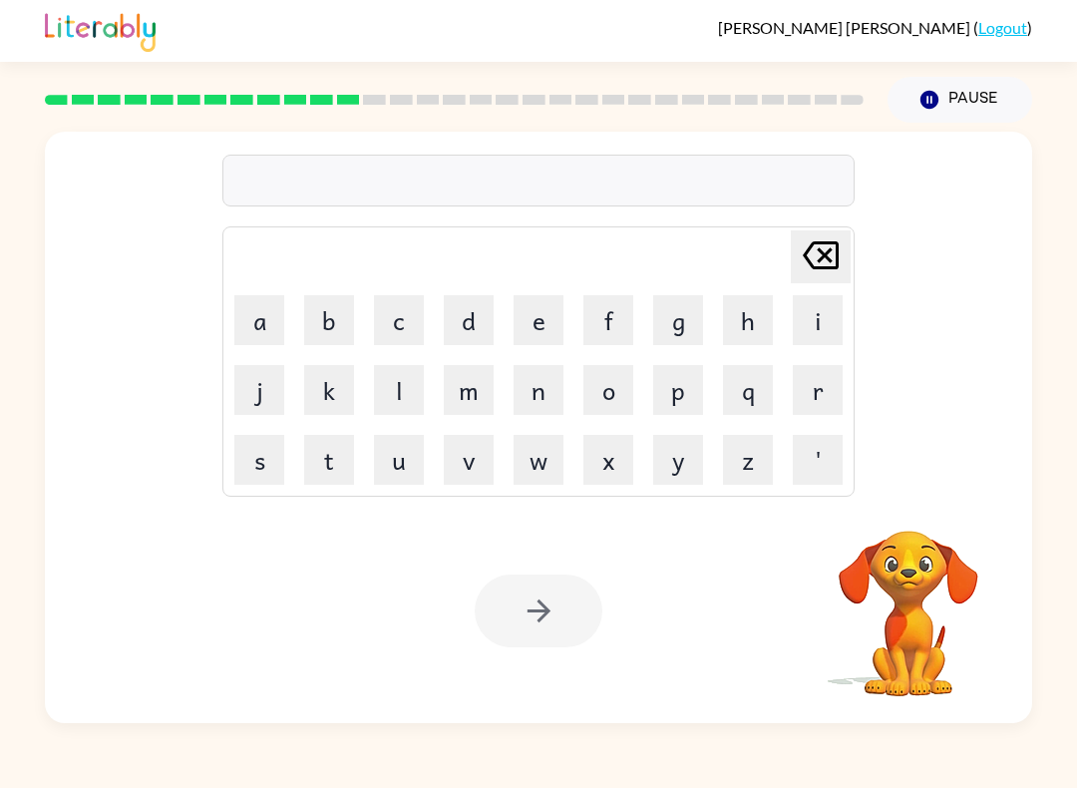
click at [466, 393] on button "m" at bounding box center [469, 390] width 50 height 50
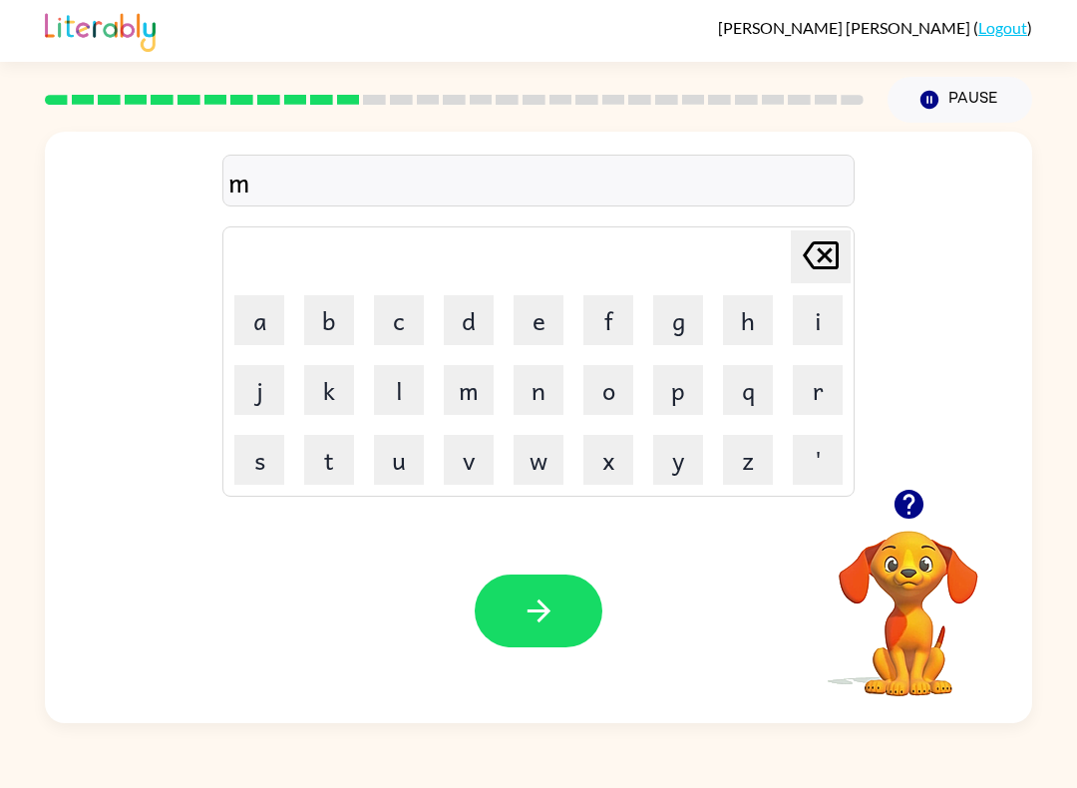
click at [813, 324] on button "i" at bounding box center [818, 320] width 50 height 50
click at [273, 461] on button "s" at bounding box center [259, 460] width 50 height 50
click at [323, 479] on button "t" at bounding box center [329, 460] width 50 height 50
click at [294, 340] on table "[PERSON_NAME] last character input a b c d e f g h i j k l m n o p q r s t u v …" at bounding box center [538, 361] width 630 height 268
click at [259, 326] on button "a" at bounding box center [259, 320] width 50 height 50
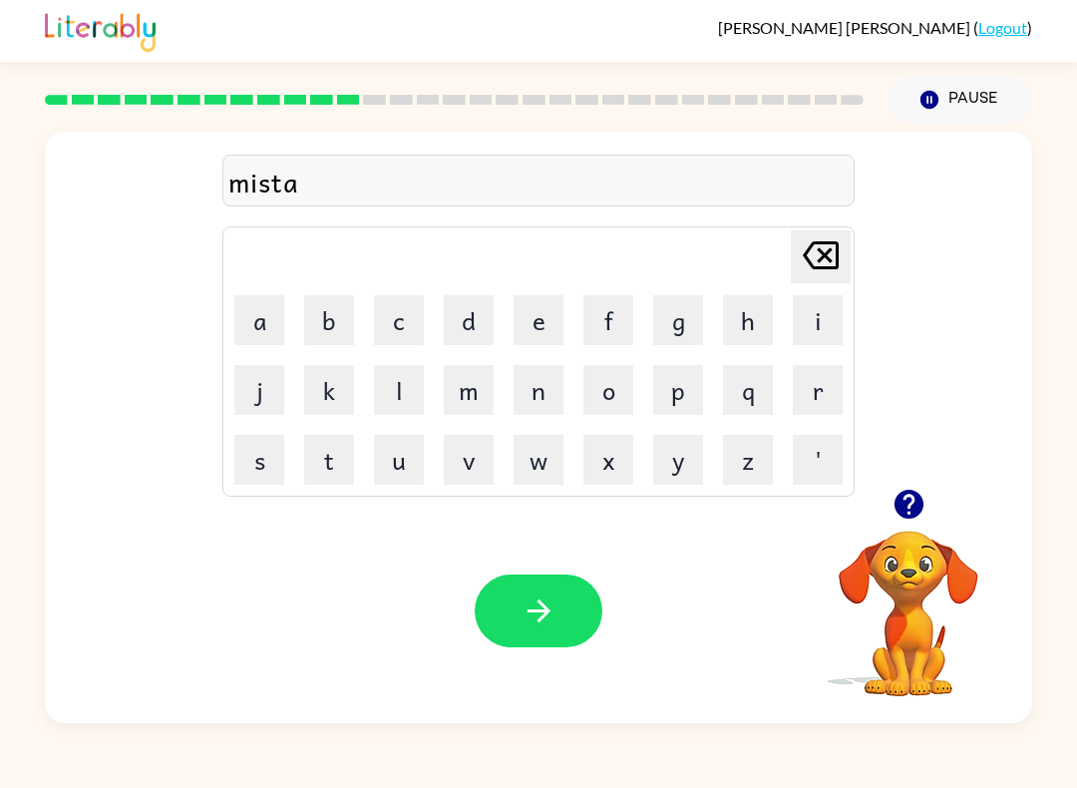
click at [325, 383] on button "k" at bounding box center [329, 390] width 50 height 50
click at [542, 314] on button "e" at bounding box center [539, 320] width 50 height 50
click at [554, 629] on button "button" at bounding box center [539, 610] width 128 height 73
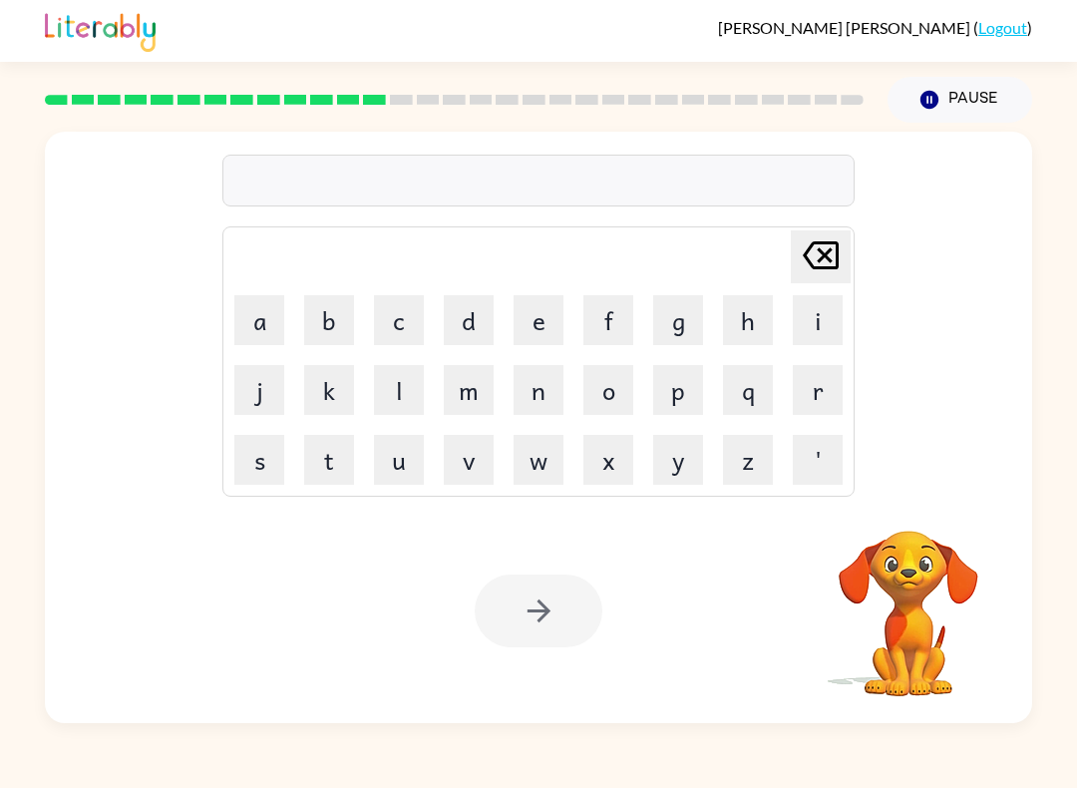
click at [336, 396] on button "k" at bounding box center [329, 390] width 50 height 50
click at [810, 328] on button "i" at bounding box center [818, 320] width 50 height 50
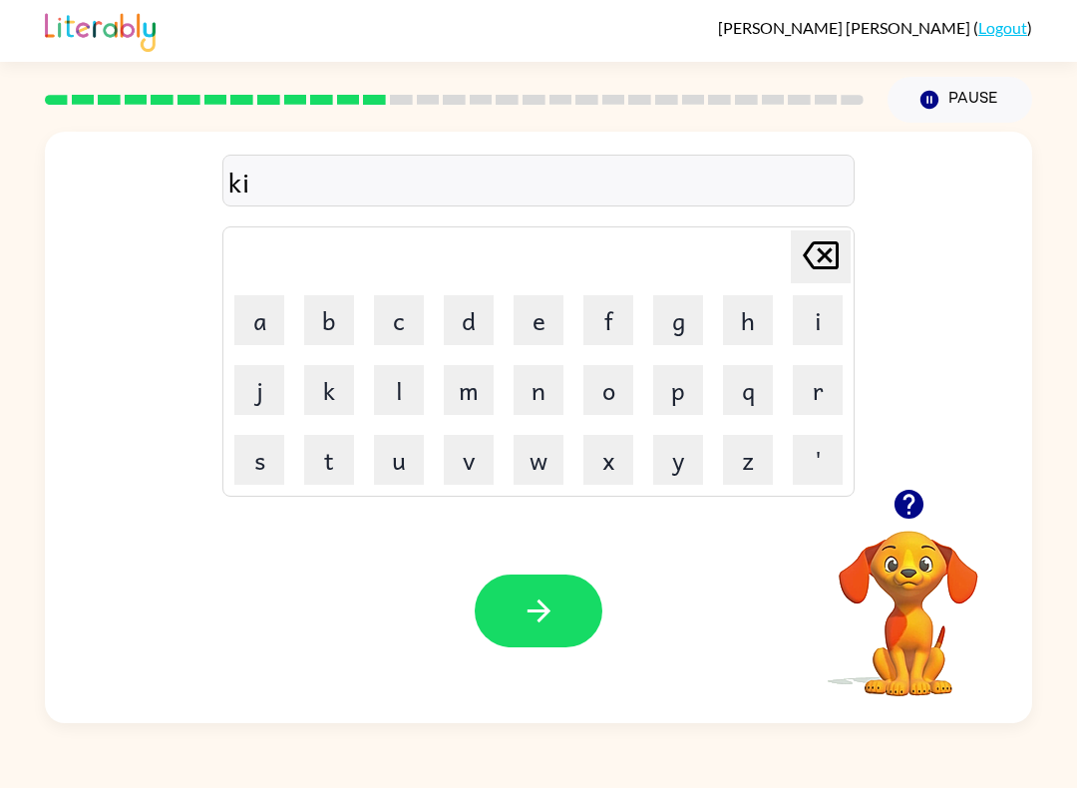
click at [526, 396] on button "n" at bounding box center [539, 390] width 50 height 50
click at [461, 331] on button "d" at bounding box center [469, 320] width 50 height 50
click at [398, 396] on button "l" at bounding box center [399, 390] width 50 height 50
click at [684, 477] on button "y" at bounding box center [678, 460] width 50 height 50
click at [509, 636] on button "button" at bounding box center [539, 610] width 128 height 73
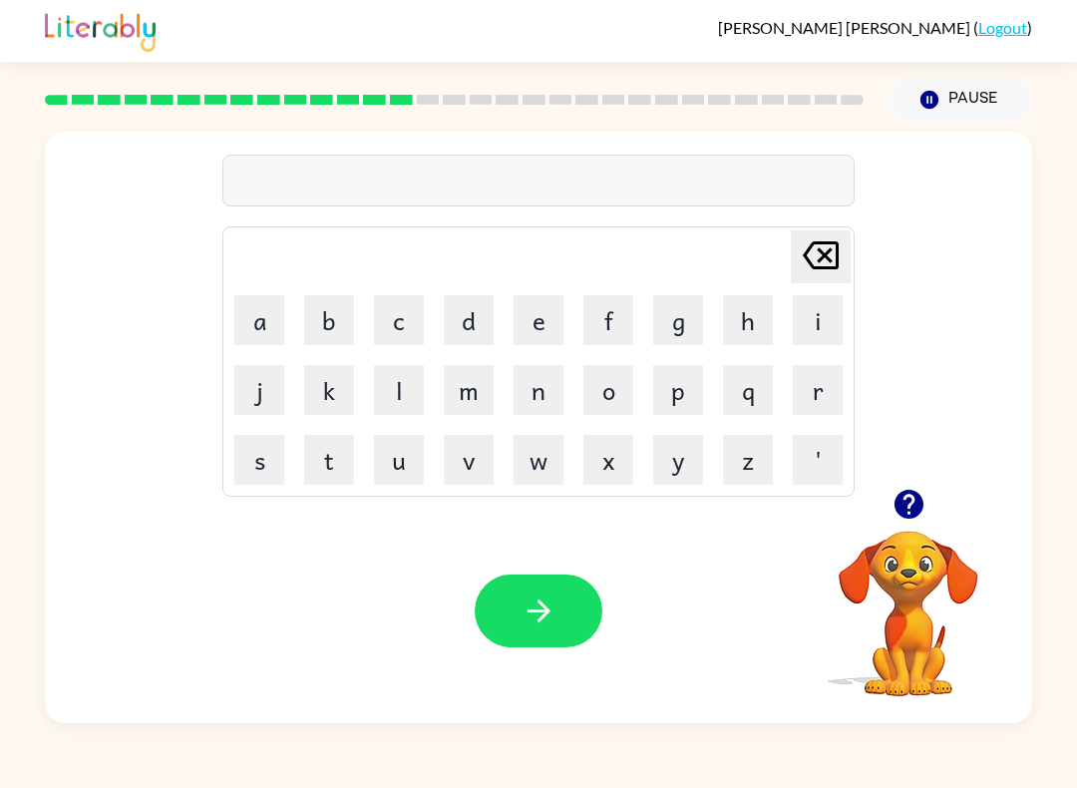
click at [470, 334] on button "d" at bounding box center [469, 320] width 50 height 50
click at [529, 324] on button "e" at bounding box center [539, 320] width 50 height 50
click at [401, 401] on button "l" at bounding box center [399, 390] width 50 height 50
click at [264, 329] on button "a" at bounding box center [259, 320] width 50 height 50
click at [673, 481] on button "y" at bounding box center [678, 460] width 50 height 50
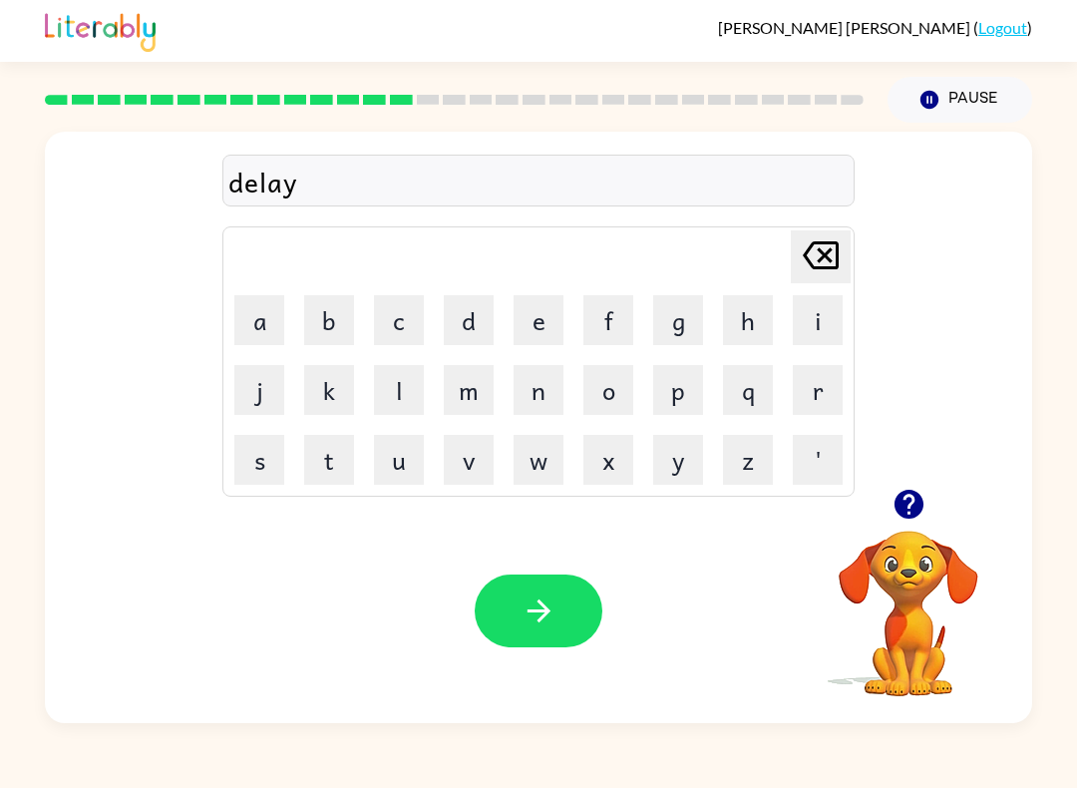
click at [532, 613] on icon "button" at bounding box center [539, 610] width 35 height 35
click at [674, 398] on button "p" at bounding box center [678, 390] width 50 height 50
click at [831, 253] on icon "[PERSON_NAME] last character input" at bounding box center [821, 255] width 48 height 48
click at [762, 390] on button "q" at bounding box center [748, 390] width 50 height 50
click at [610, 391] on button "o" at bounding box center [608, 390] width 50 height 50
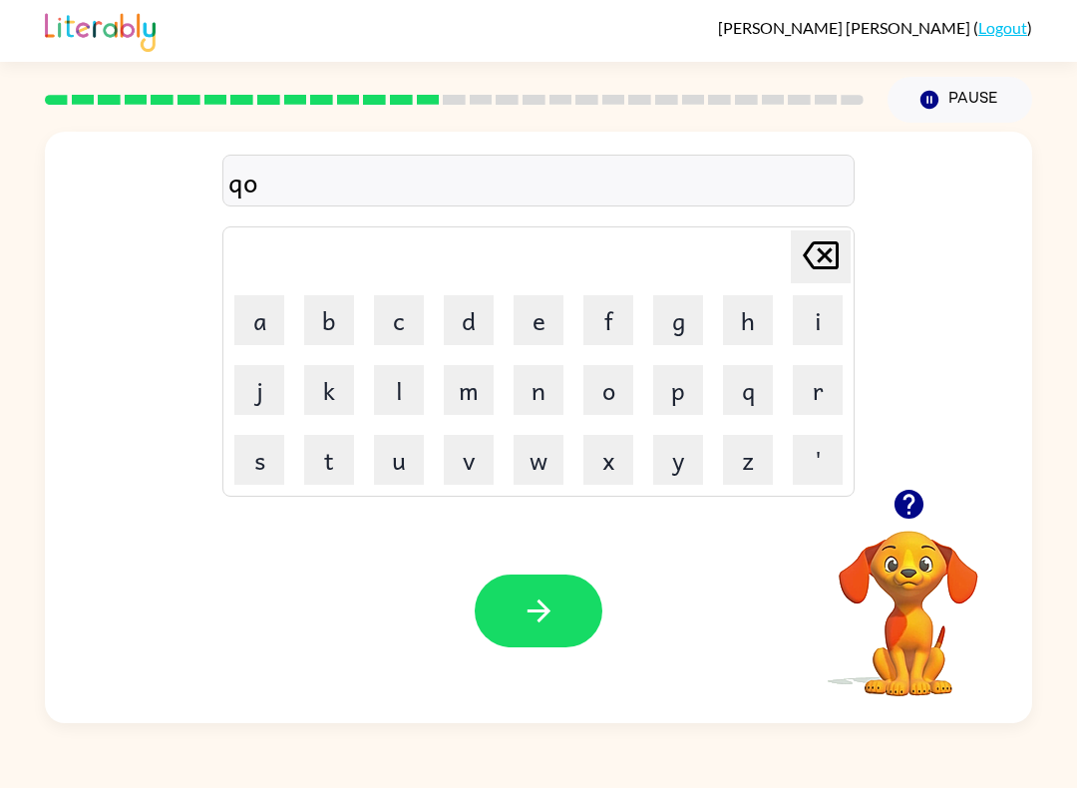
click at [828, 397] on button "r" at bounding box center [818, 390] width 50 height 50
click at [476, 328] on button "d" at bounding box center [469, 320] width 50 height 50
click at [520, 636] on button "button" at bounding box center [539, 610] width 128 height 73
click at [740, 475] on button "z" at bounding box center [748, 460] width 50 height 50
click at [824, 339] on button "i" at bounding box center [818, 320] width 50 height 50
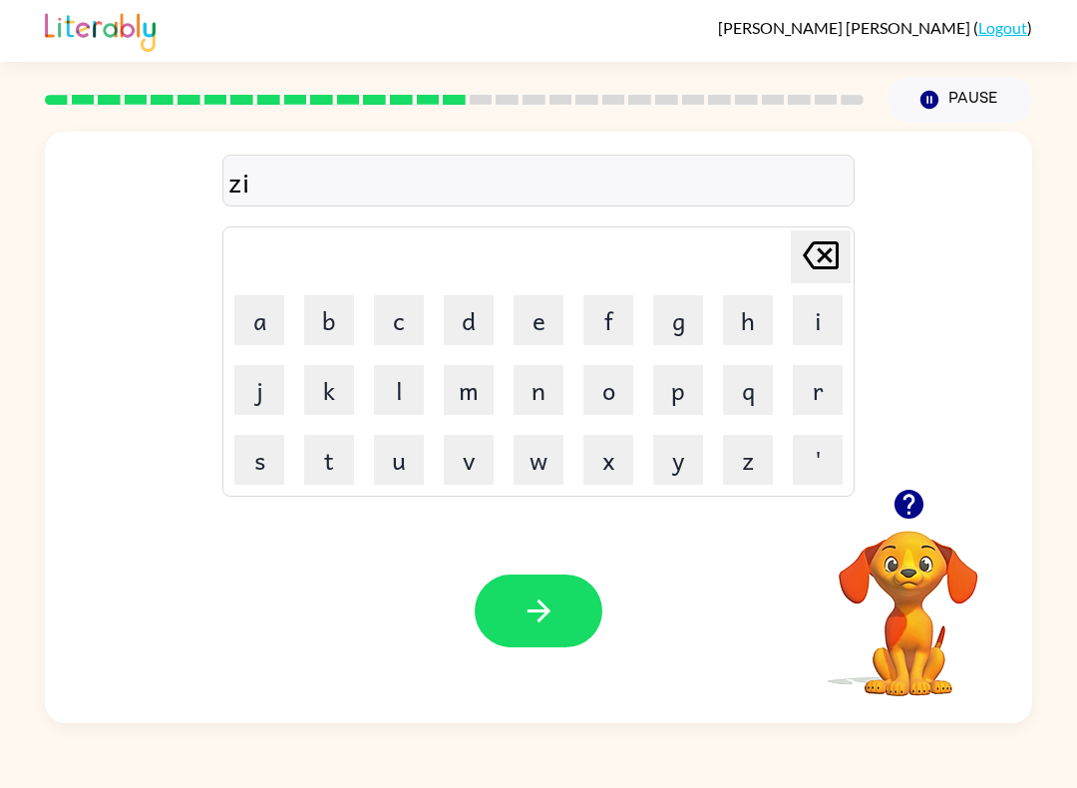
click at [678, 398] on button "p" at bounding box center [678, 390] width 50 height 50
click at [565, 607] on button "button" at bounding box center [539, 610] width 128 height 73
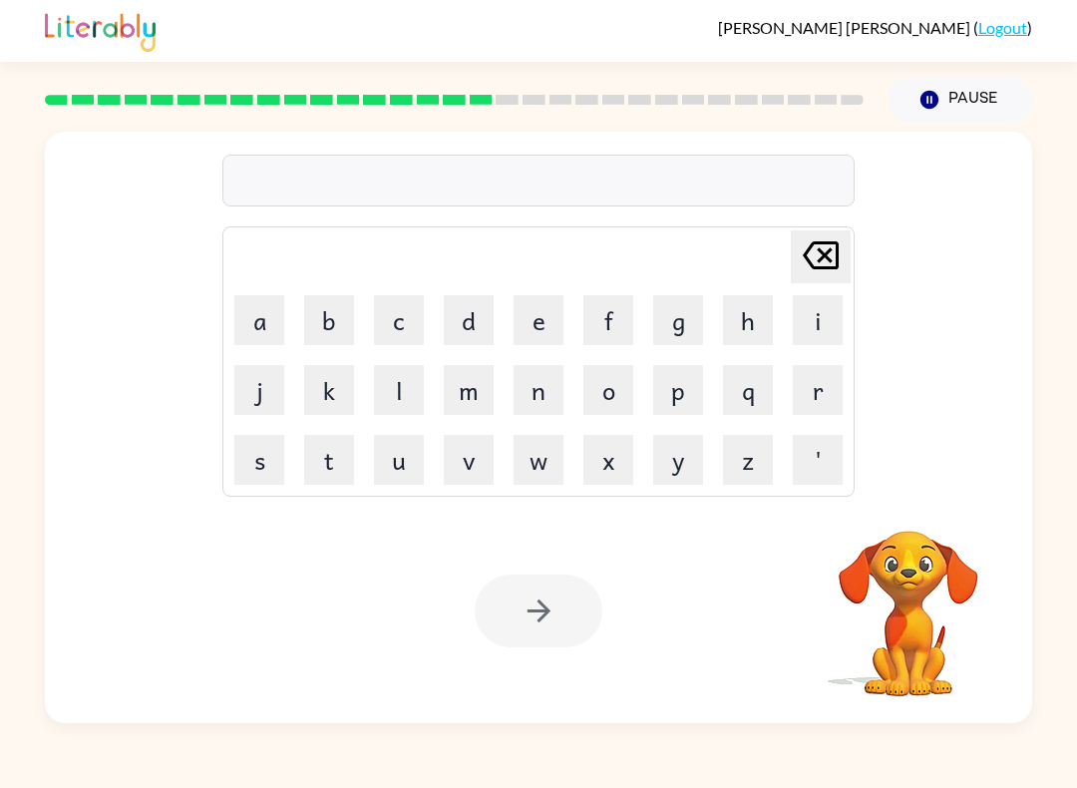
click at [463, 321] on button "d" at bounding box center [469, 320] width 50 height 50
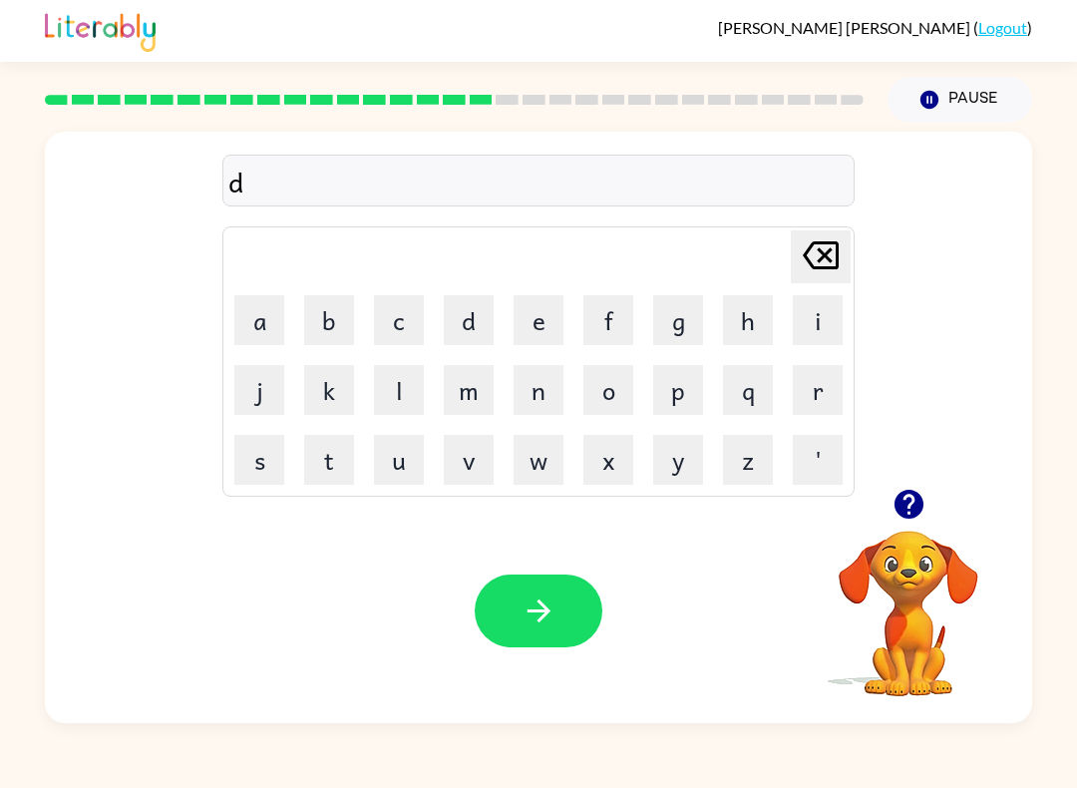
click at [803, 397] on button "r" at bounding box center [818, 390] width 50 height 50
click at [603, 392] on button "o" at bounding box center [608, 390] width 50 height 50
click at [666, 414] on button "p" at bounding box center [678, 390] width 50 height 50
click at [808, 334] on button "i" at bounding box center [818, 320] width 50 height 50
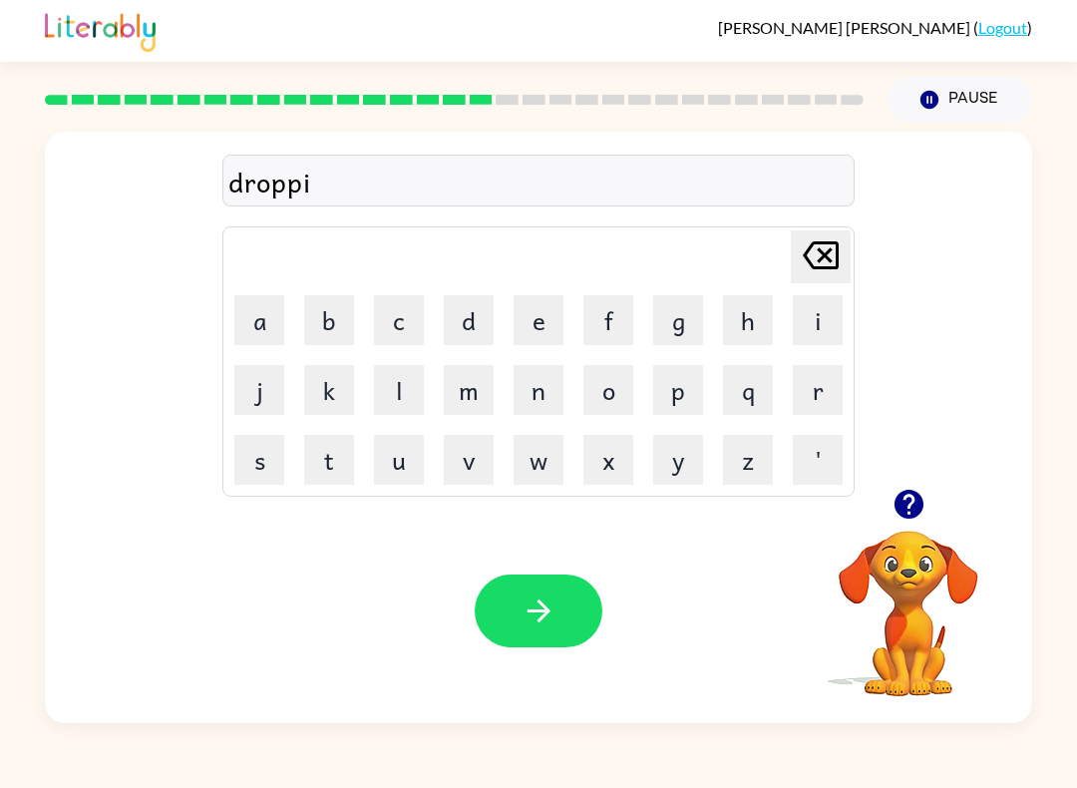
click at [536, 394] on button "n" at bounding box center [539, 390] width 50 height 50
click at [675, 321] on button "g" at bounding box center [678, 320] width 50 height 50
click at [531, 617] on icon "button" at bounding box center [539, 610] width 35 height 35
click at [745, 319] on button "h" at bounding box center [748, 320] width 50 height 50
click at [535, 321] on button "e" at bounding box center [539, 320] width 50 height 50
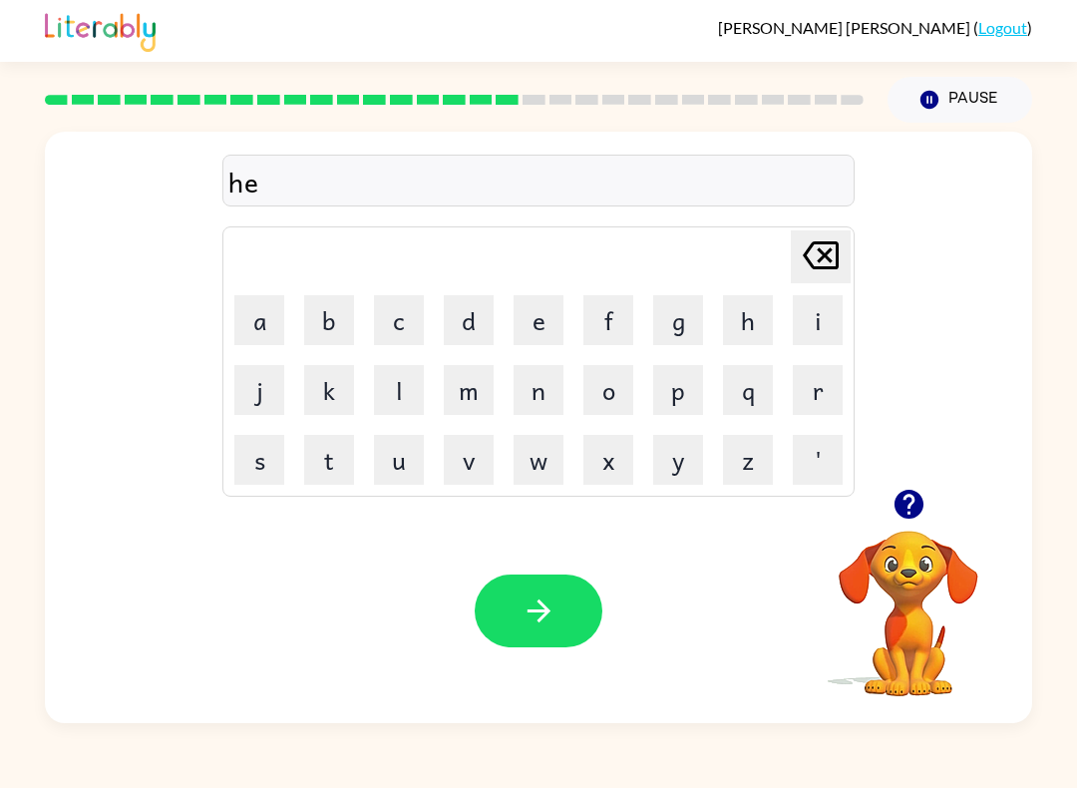
click at [810, 370] on button "r" at bounding box center [818, 390] width 50 height 50
click at [557, 606] on button "button" at bounding box center [539, 610] width 128 height 73
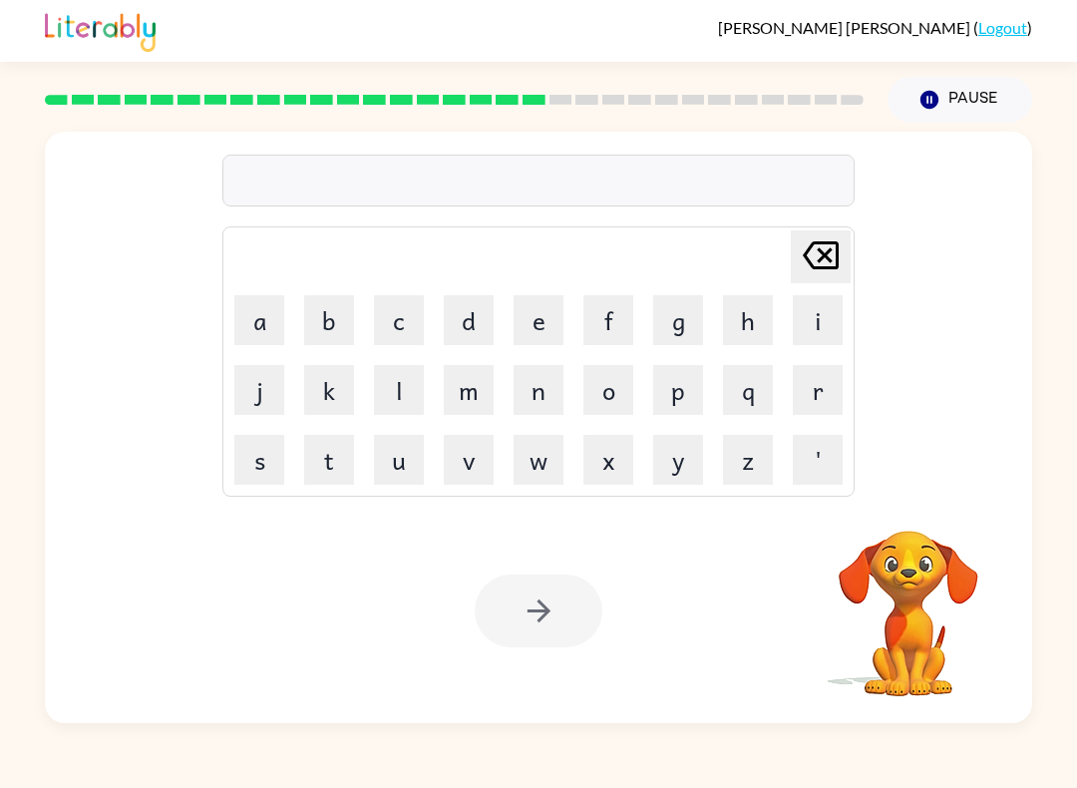
click at [810, 390] on button "r" at bounding box center [818, 390] width 50 height 50
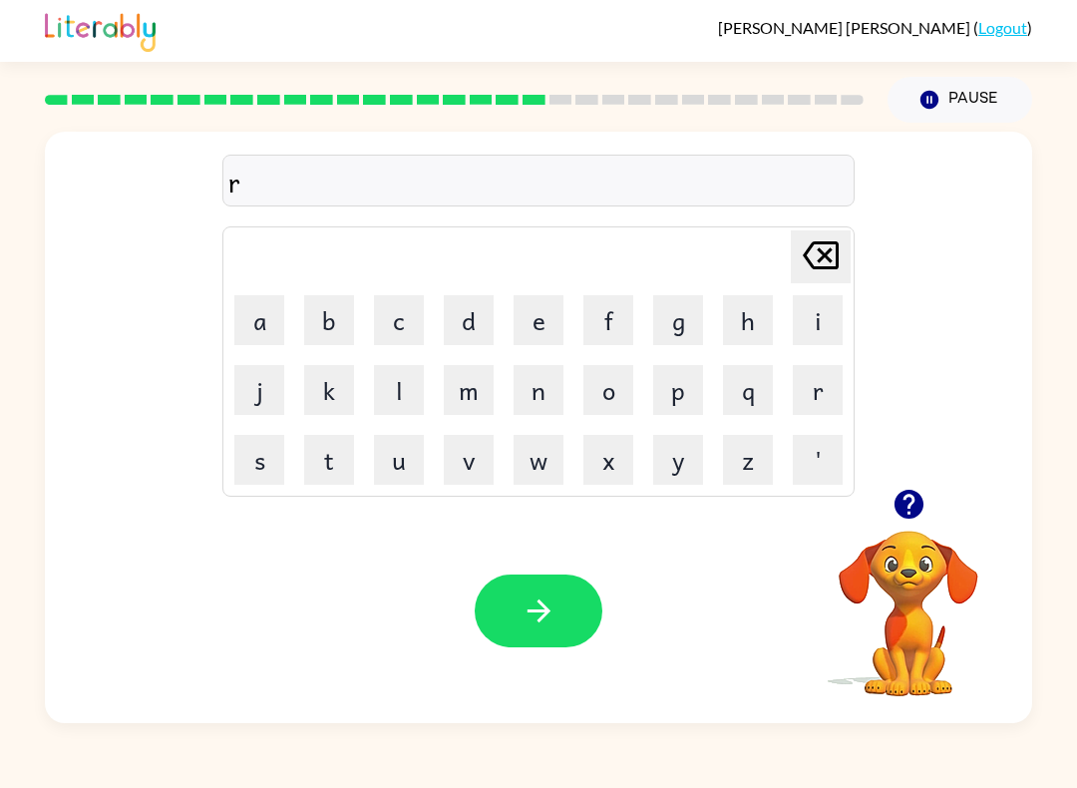
click at [538, 328] on button "e" at bounding box center [539, 320] width 50 height 50
click at [236, 322] on button "a" at bounding box center [259, 320] width 50 height 50
click at [395, 327] on button "c" at bounding box center [399, 320] width 50 height 50
click at [735, 327] on button "h" at bounding box center [748, 320] width 50 height 50
click at [551, 637] on button "button" at bounding box center [539, 610] width 128 height 73
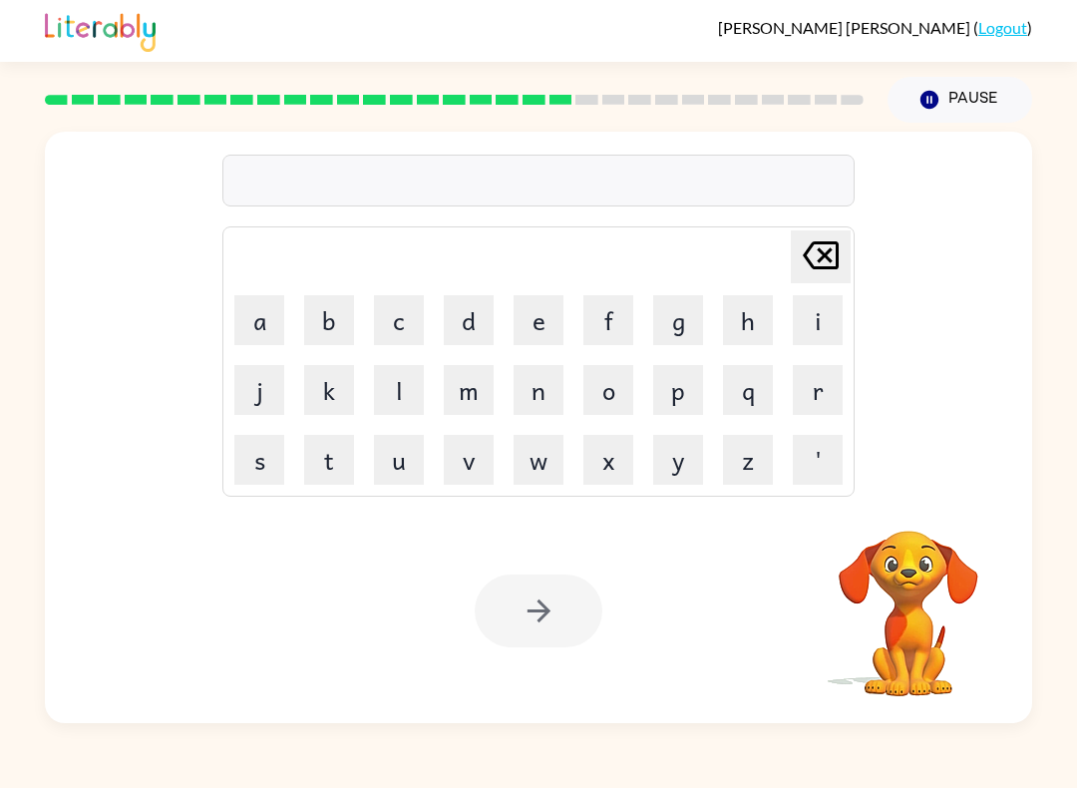
click at [732, 321] on button "h" at bounding box center [748, 320] width 50 height 50
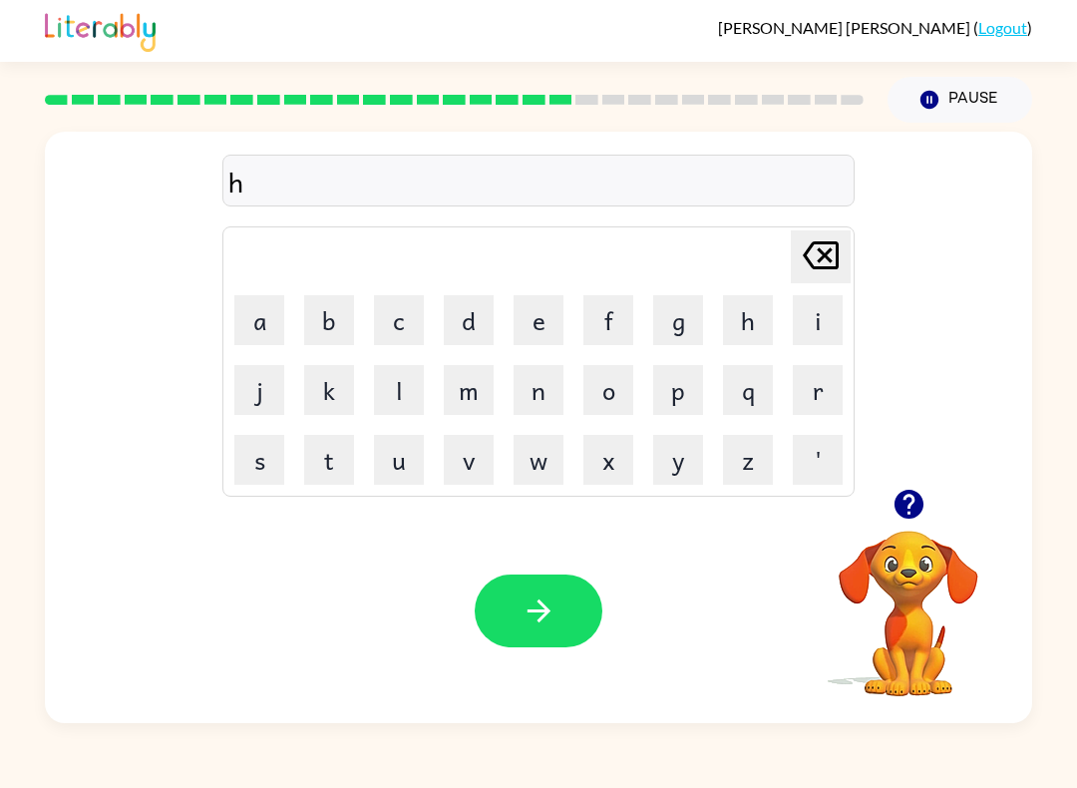
click at [817, 323] on button "i" at bounding box center [818, 320] width 50 height 50
click at [533, 395] on button "n" at bounding box center [539, 390] width 50 height 50
click at [324, 479] on button "t" at bounding box center [329, 460] width 50 height 50
click at [528, 310] on button "e" at bounding box center [539, 320] width 50 height 50
click at [451, 322] on button "d" at bounding box center [469, 320] width 50 height 50
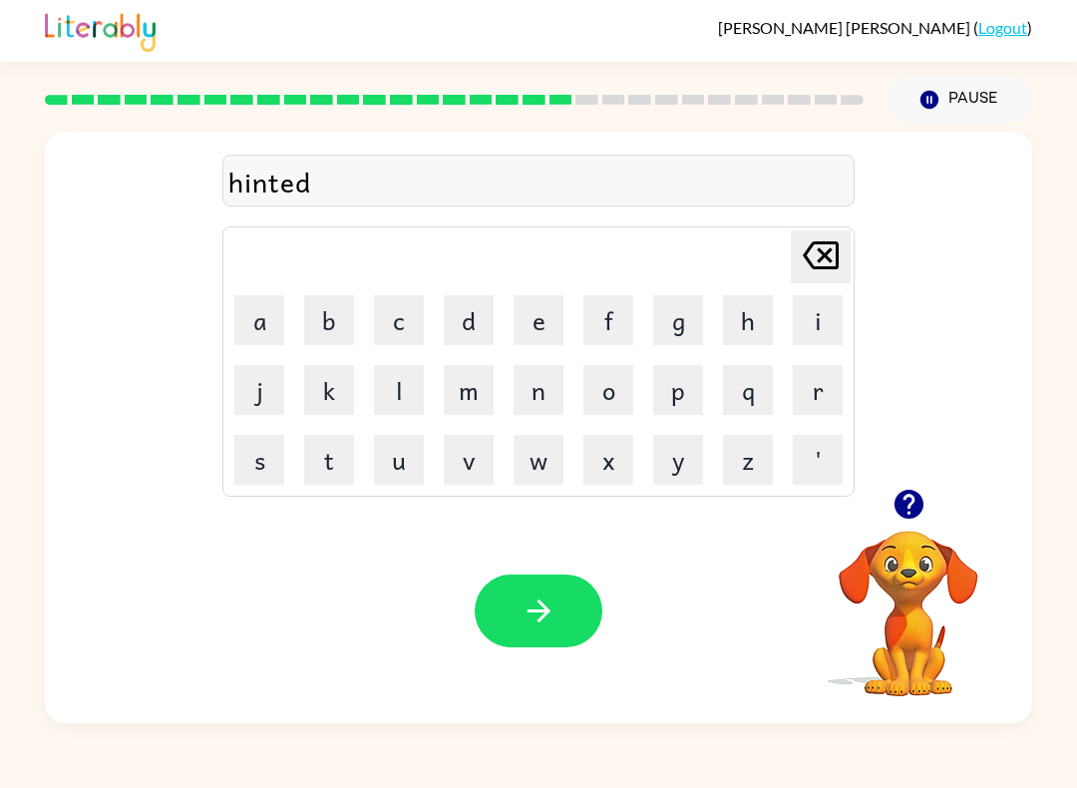
click at [510, 628] on button "button" at bounding box center [539, 610] width 128 height 73
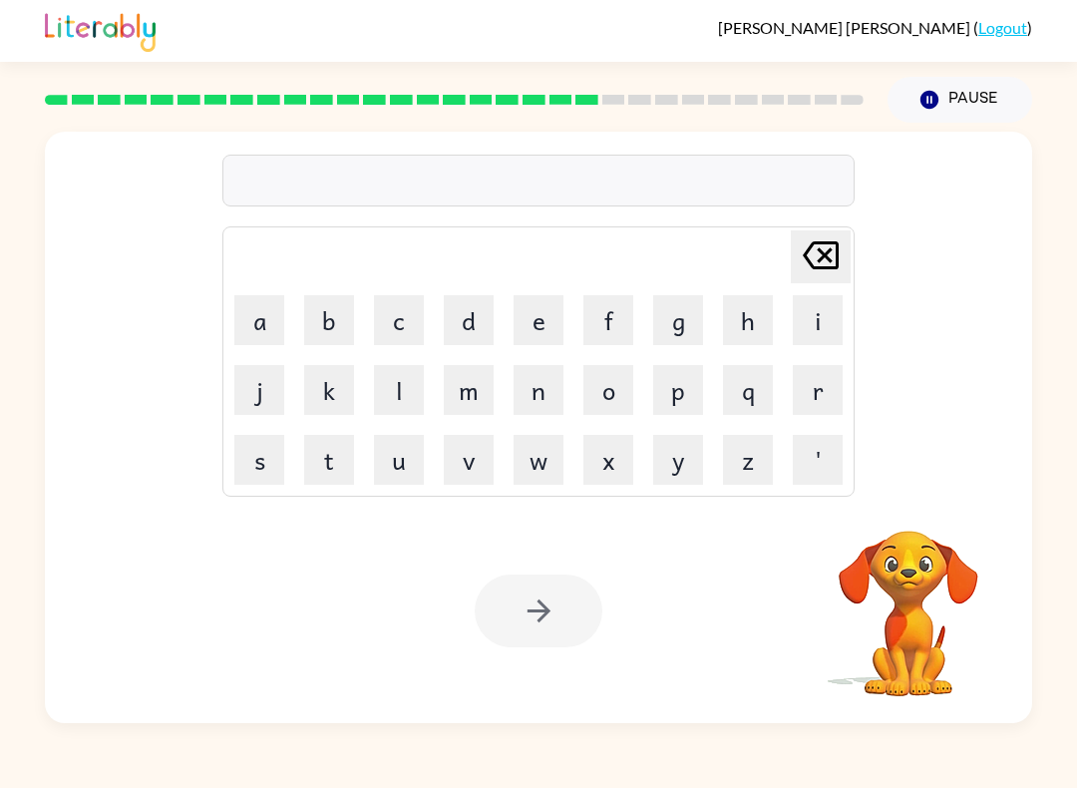
click at [818, 405] on button "r" at bounding box center [818, 390] width 50 height 50
click at [795, 334] on button "i" at bounding box center [818, 320] width 50 height 50
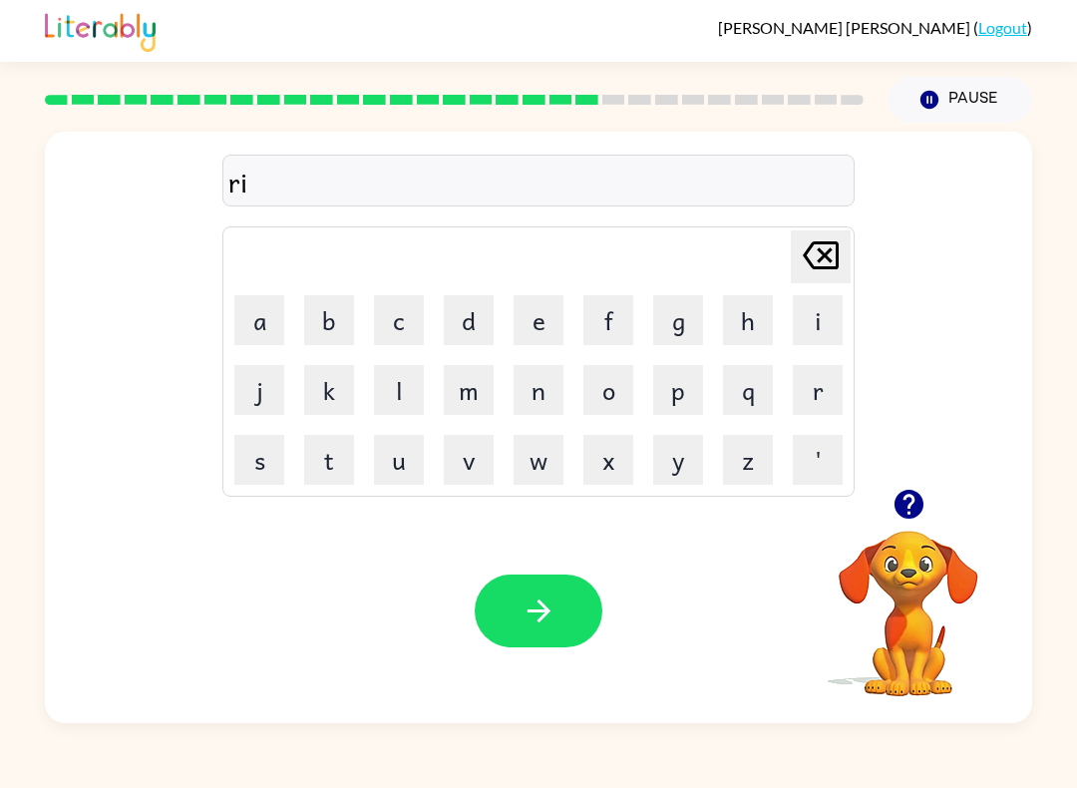
click at [399, 331] on button "c" at bounding box center [399, 320] width 50 height 50
click at [536, 313] on button "e" at bounding box center [539, 320] width 50 height 50
click at [551, 610] on icon "button" at bounding box center [539, 610] width 35 height 35
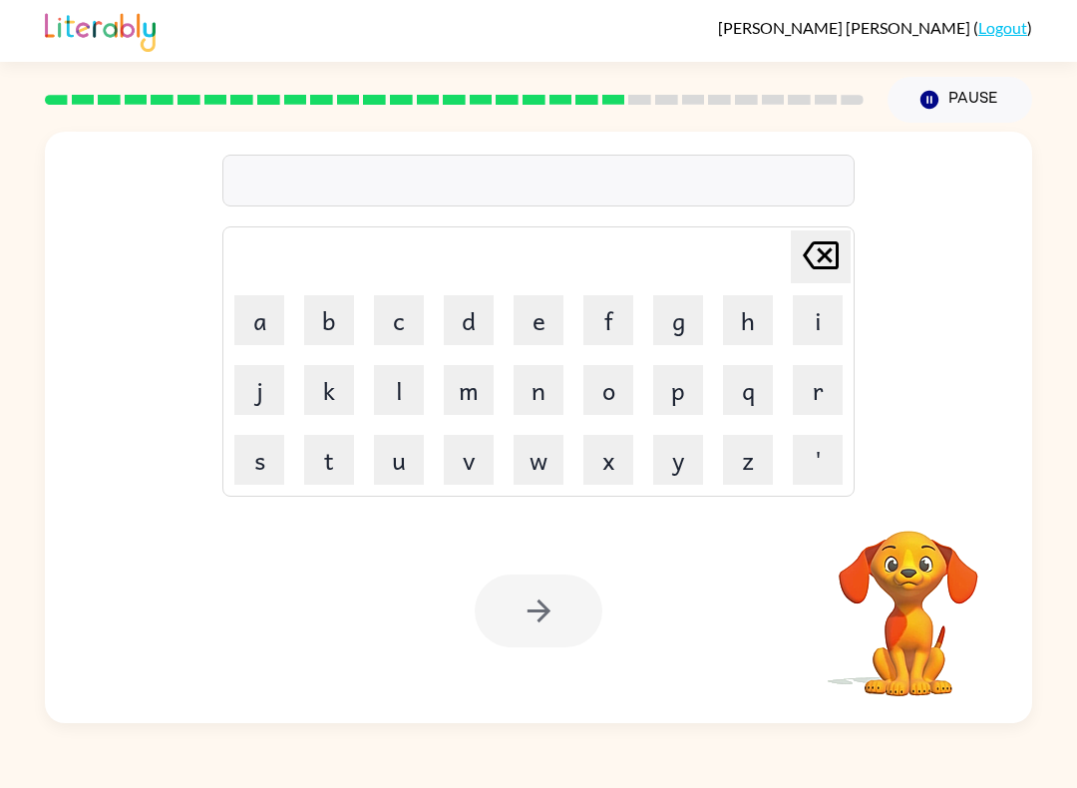
click at [812, 366] on button "r" at bounding box center [818, 390] width 50 height 50
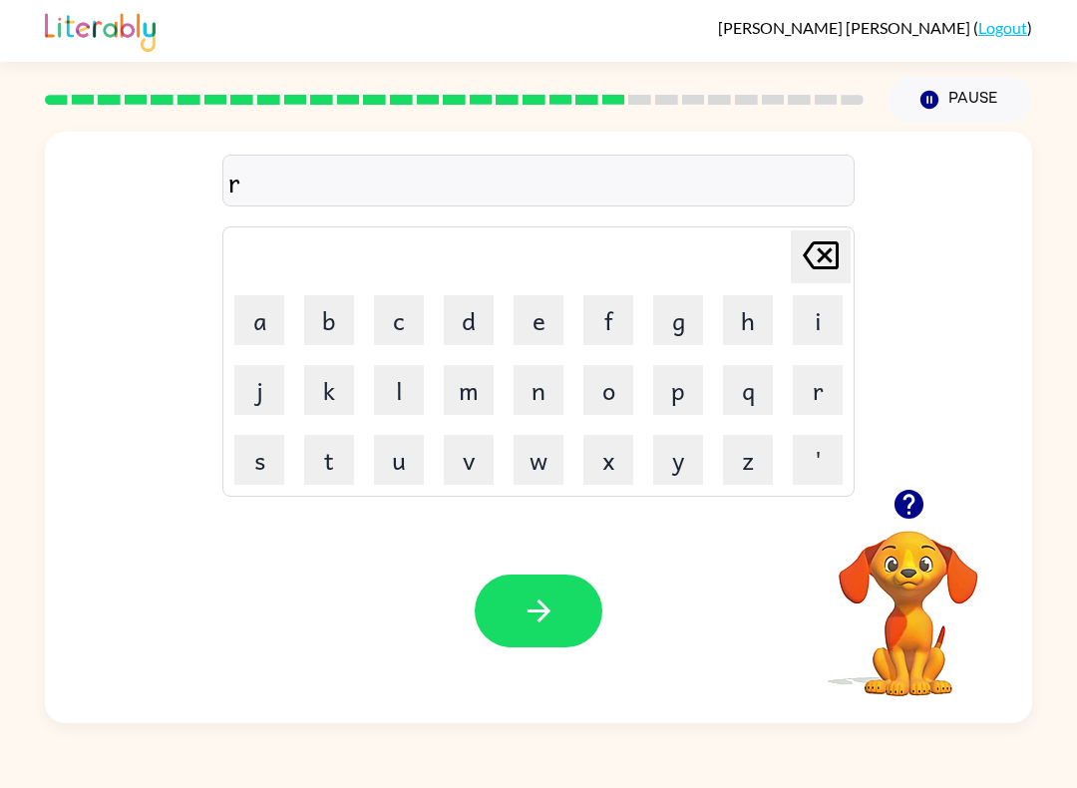
click at [278, 316] on button "a" at bounding box center [259, 320] width 50 height 50
click at [818, 312] on button "i" at bounding box center [818, 320] width 50 height 50
click at [540, 400] on button "n" at bounding box center [539, 390] width 50 height 50
click at [408, 332] on button "c" at bounding box center [399, 320] width 50 height 50
click at [606, 398] on button "o" at bounding box center [608, 390] width 50 height 50
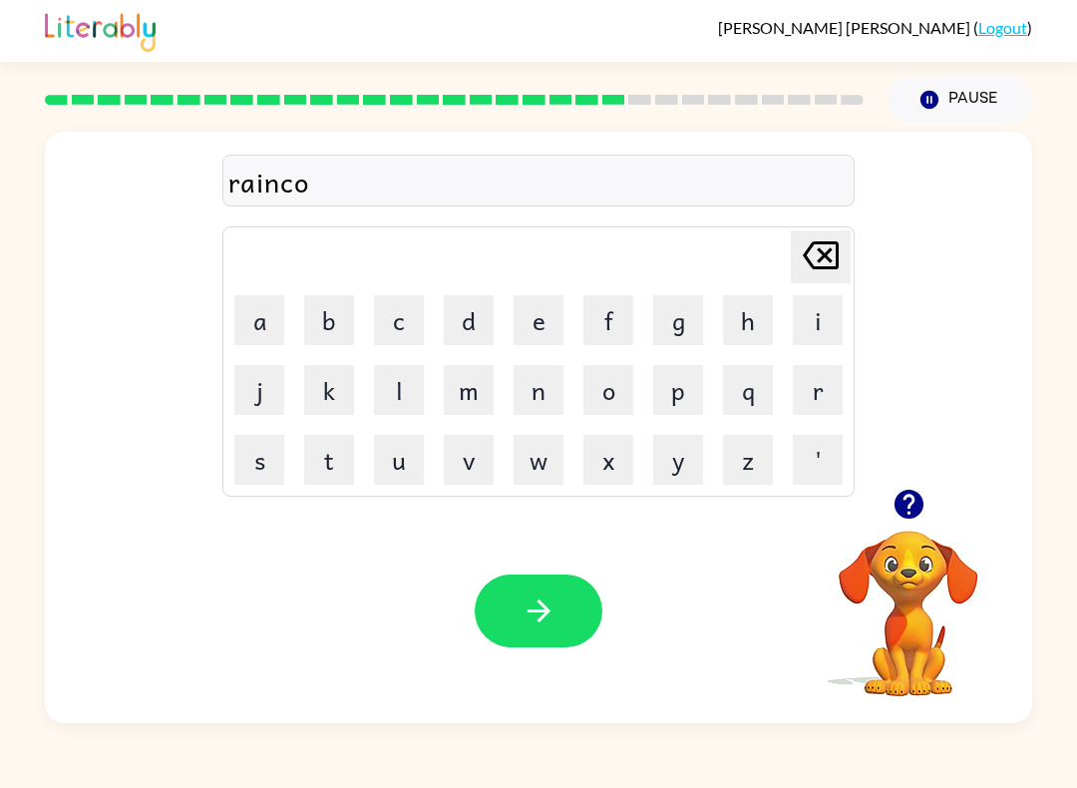
click at [258, 336] on button "a" at bounding box center [259, 320] width 50 height 50
click at [334, 467] on button "t" at bounding box center [329, 460] width 50 height 50
click at [535, 632] on button "button" at bounding box center [539, 610] width 128 height 73
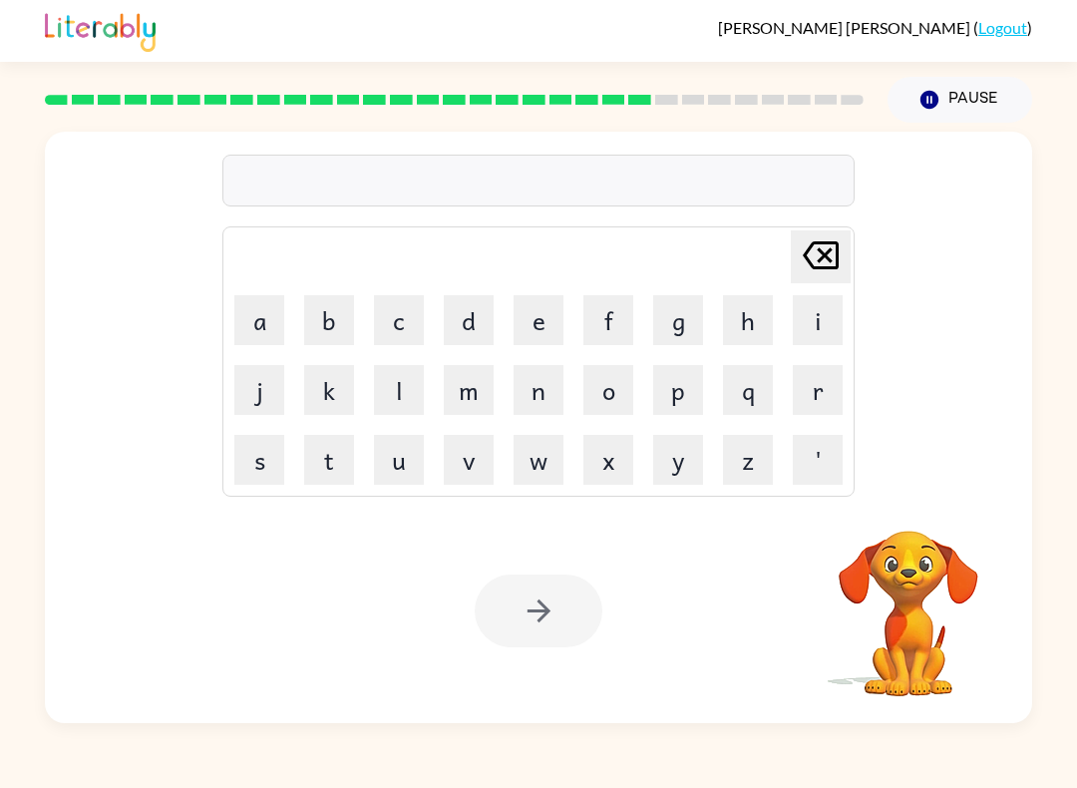
click at [815, 395] on button "r" at bounding box center [818, 390] width 50 height 50
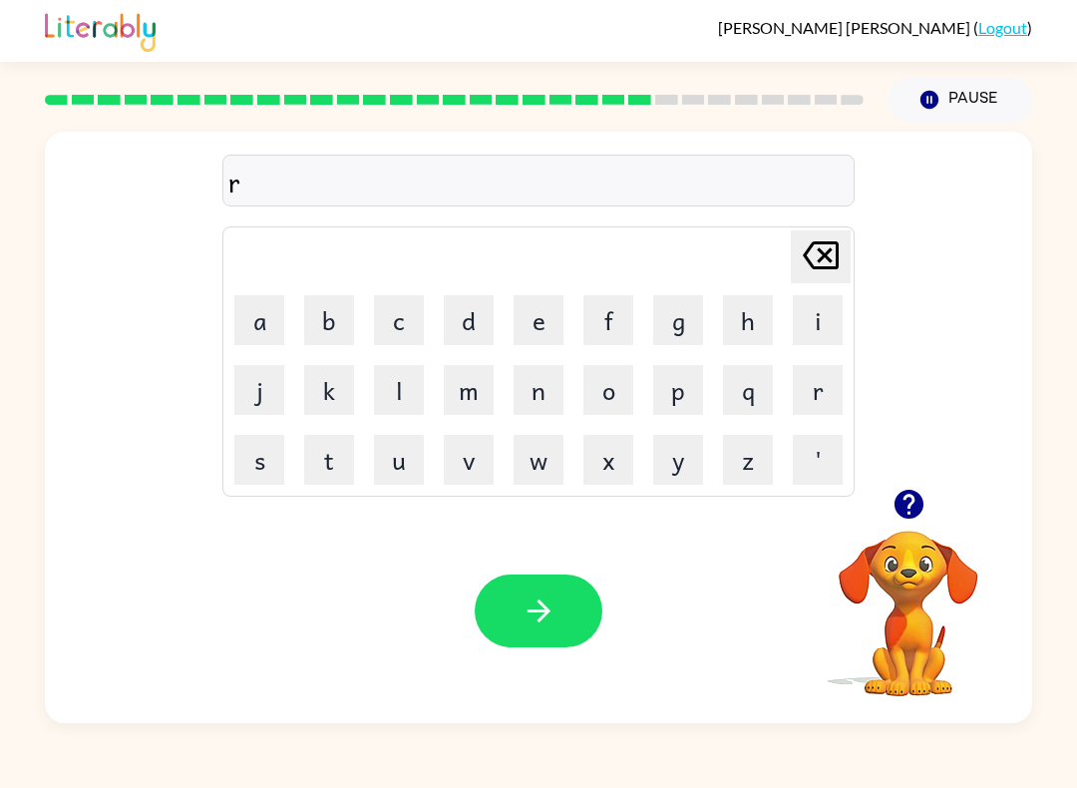
click at [531, 325] on button "e" at bounding box center [539, 320] width 50 height 50
click at [464, 389] on button "m" at bounding box center [469, 390] width 50 height 50
click at [253, 327] on button "a" at bounding box center [259, 320] width 50 height 50
click at [809, 407] on button "r" at bounding box center [818, 390] width 50 height 50
click at [391, 316] on button "c" at bounding box center [399, 320] width 50 height 50
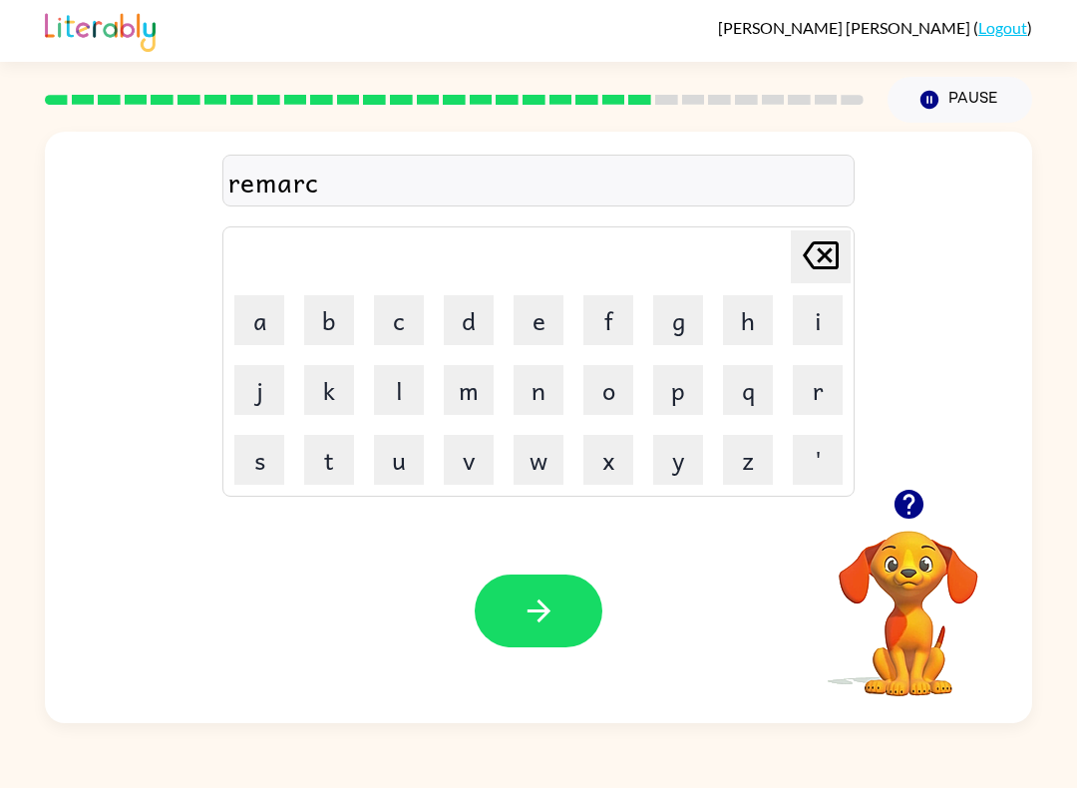
click at [510, 575] on button "button" at bounding box center [539, 610] width 128 height 73
click at [469, 334] on button "d" at bounding box center [469, 320] width 50 height 50
click at [821, 259] on icon at bounding box center [821, 255] width 36 height 28
click at [257, 308] on button "a" at bounding box center [259, 320] width 50 height 50
click at [407, 329] on button "c" at bounding box center [399, 320] width 50 height 50
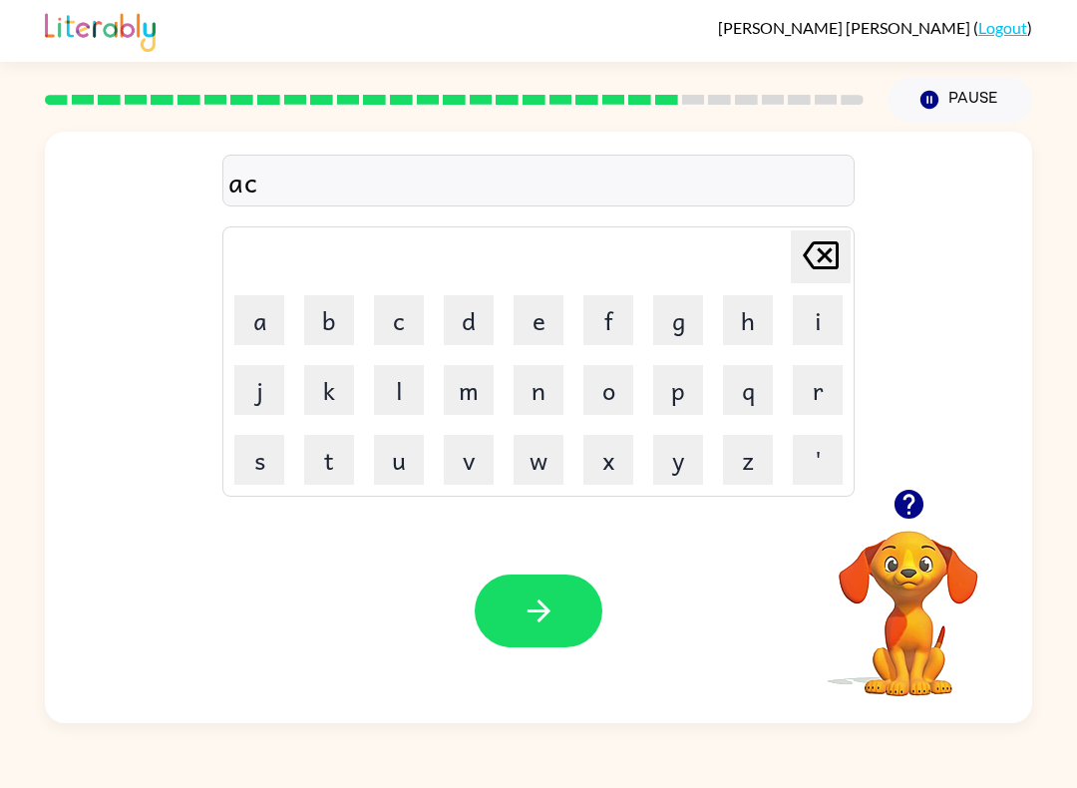
click at [836, 254] on icon at bounding box center [821, 255] width 36 height 28
click at [266, 340] on button "a" at bounding box center [259, 320] width 50 height 50
click at [475, 330] on button "d" at bounding box center [469, 320] width 50 height 50
click at [824, 279] on icon "[PERSON_NAME] last character input" at bounding box center [821, 255] width 48 height 48
click at [806, 251] on icon "[PERSON_NAME] last character input" at bounding box center [821, 255] width 48 height 48
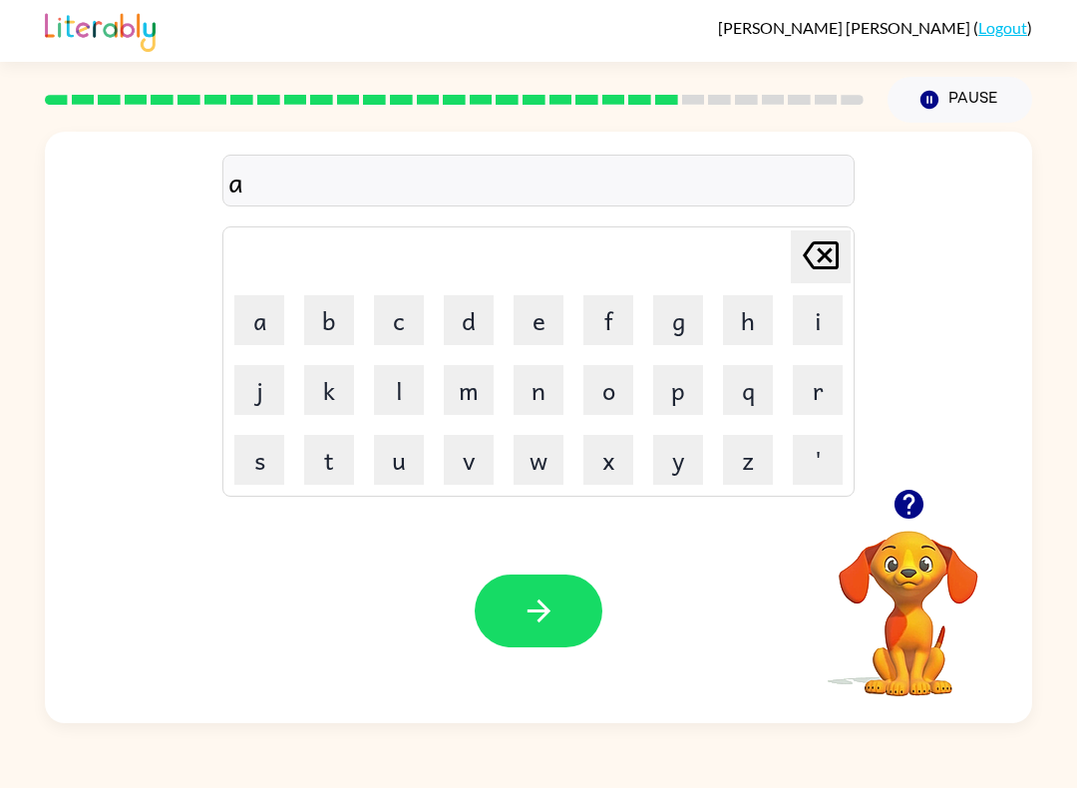
click at [836, 257] on icon at bounding box center [821, 255] width 36 height 28
click at [263, 309] on button "a" at bounding box center [259, 320] width 50 height 50
click at [468, 334] on button "d" at bounding box center [469, 320] width 50 height 50
click at [464, 466] on button "v" at bounding box center [469, 460] width 50 height 50
click at [261, 319] on button "a" at bounding box center [259, 320] width 50 height 50
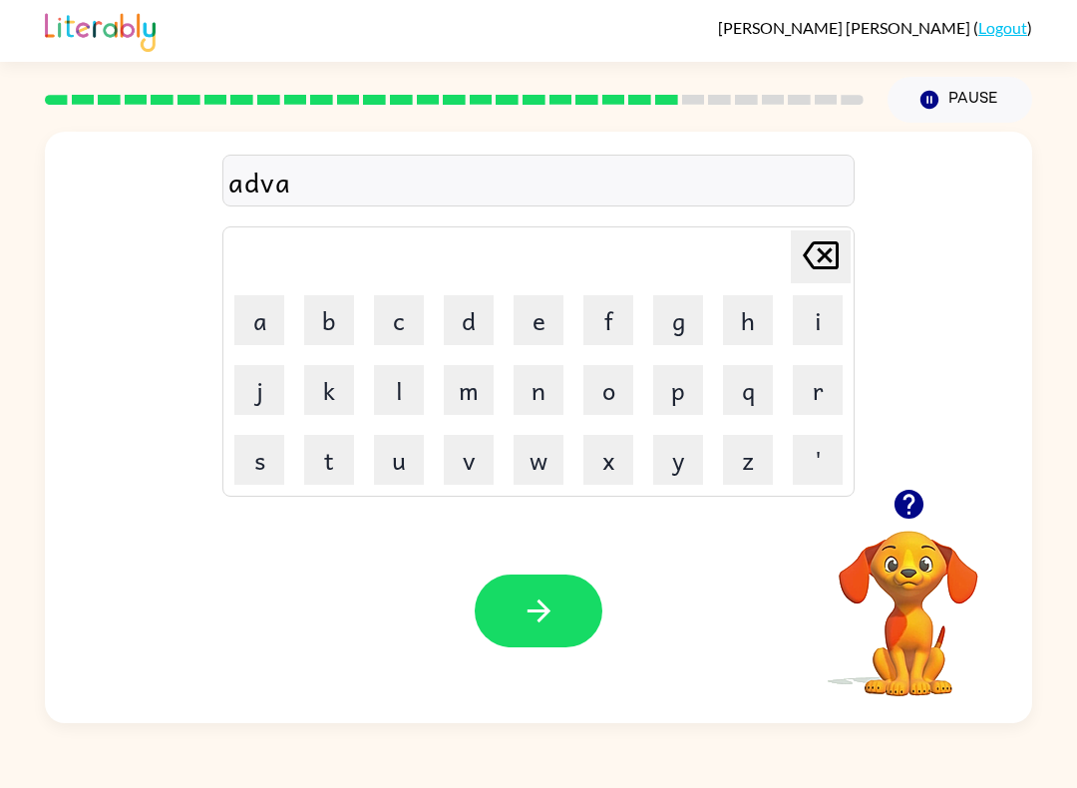
click at [527, 395] on button "n" at bounding box center [539, 390] width 50 height 50
click at [400, 331] on button "c" at bounding box center [399, 320] width 50 height 50
click at [794, 322] on button "i" at bounding box center [818, 320] width 50 height 50
click at [534, 406] on button "n" at bounding box center [539, 390] width 50 height 50
click at [685, 319] on button "g" at bounding box center [678, 320] width 50 height 50
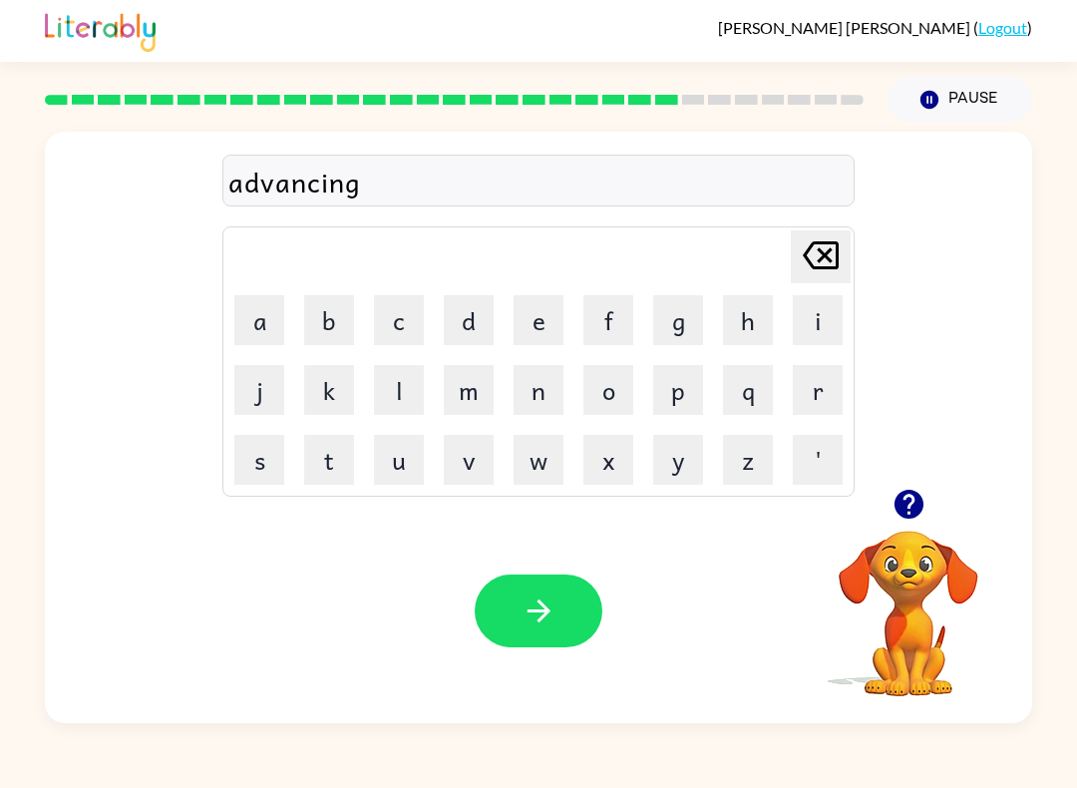
click at [495, 598] on button "button" at bounding box center [539, 610] width 128 height 73
click at [256, 464] on button "s" at bounding box center [259, 460] width 50 height 50
click at [400, 467] on button "u" at bounding box center [399, 460] width 50 height 50
click at [526, 389] on button "n" at bounding box center [539, 390] width 50 height 50
click at [403, 392] on button "l" at bounding box center [399, 390] width 50 height 50
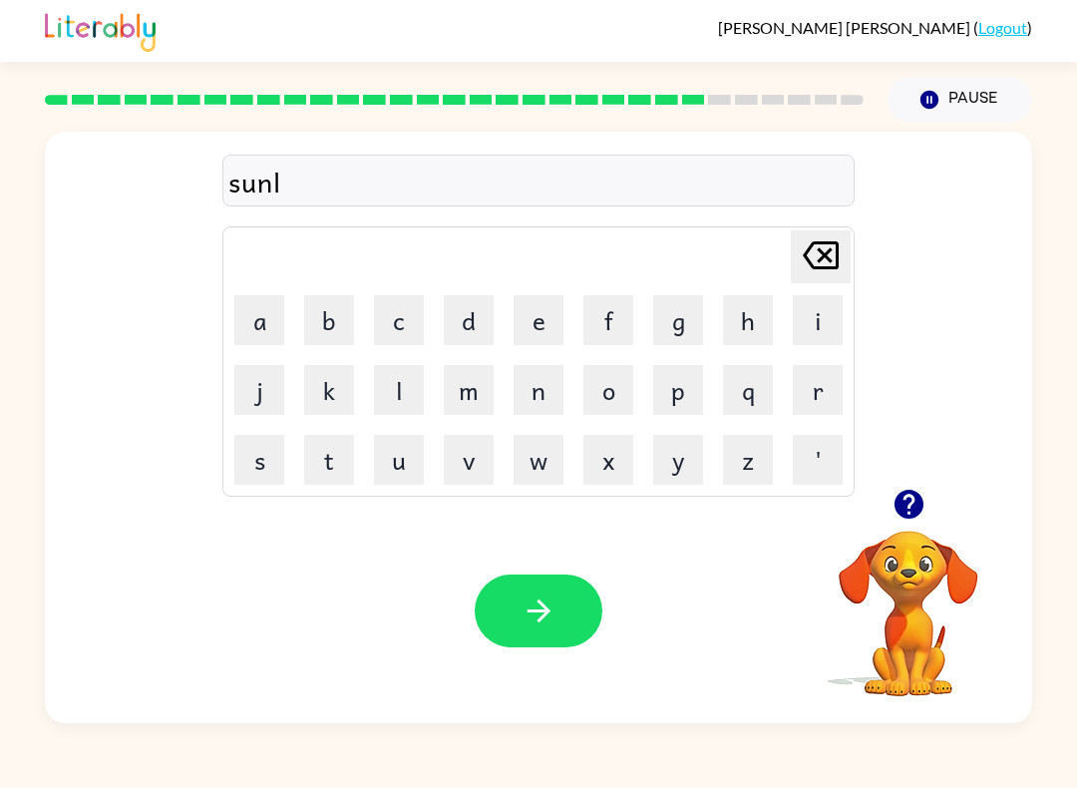
click at [529, 325] on button "e" at bounding box center [539, 320] width 50 height 50
click at [315, 470] on button "t" at bounding box center [329, 460] width 50 height 50
click at [528, 605] on icon "button" at bounding box center [539, 610] width 35 height 35
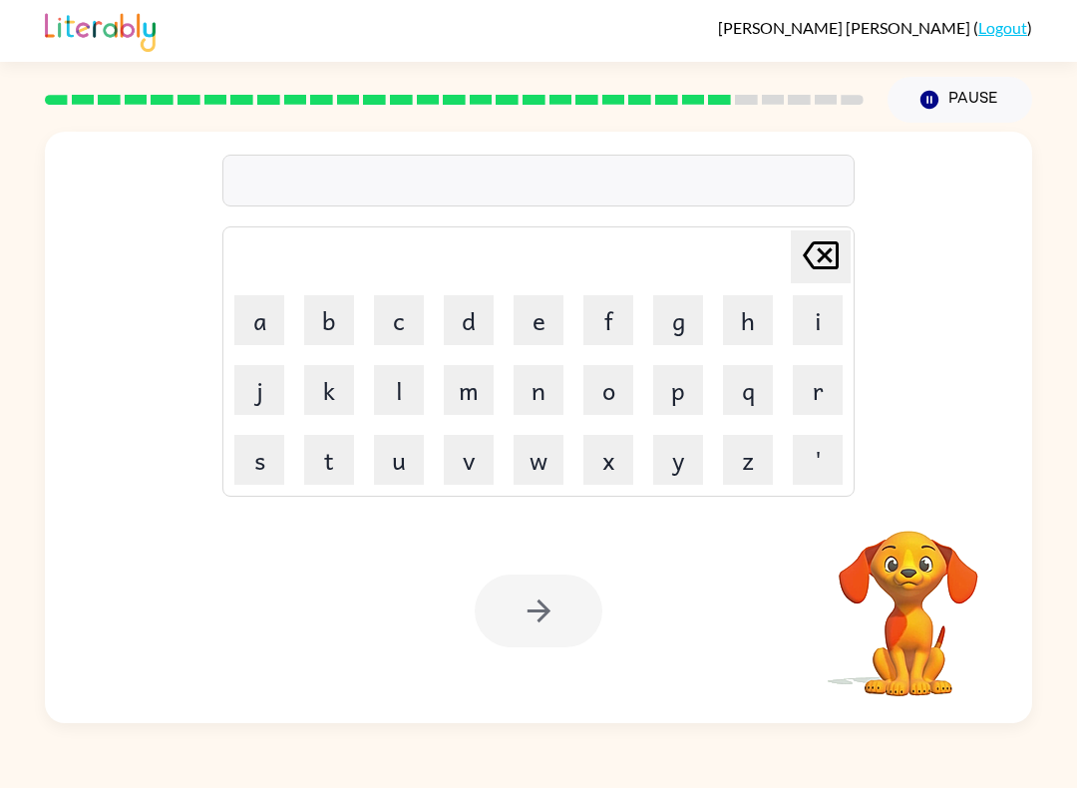
click at [471, 320] on button "d" at bounding box center [469, 320] width 50 height 50
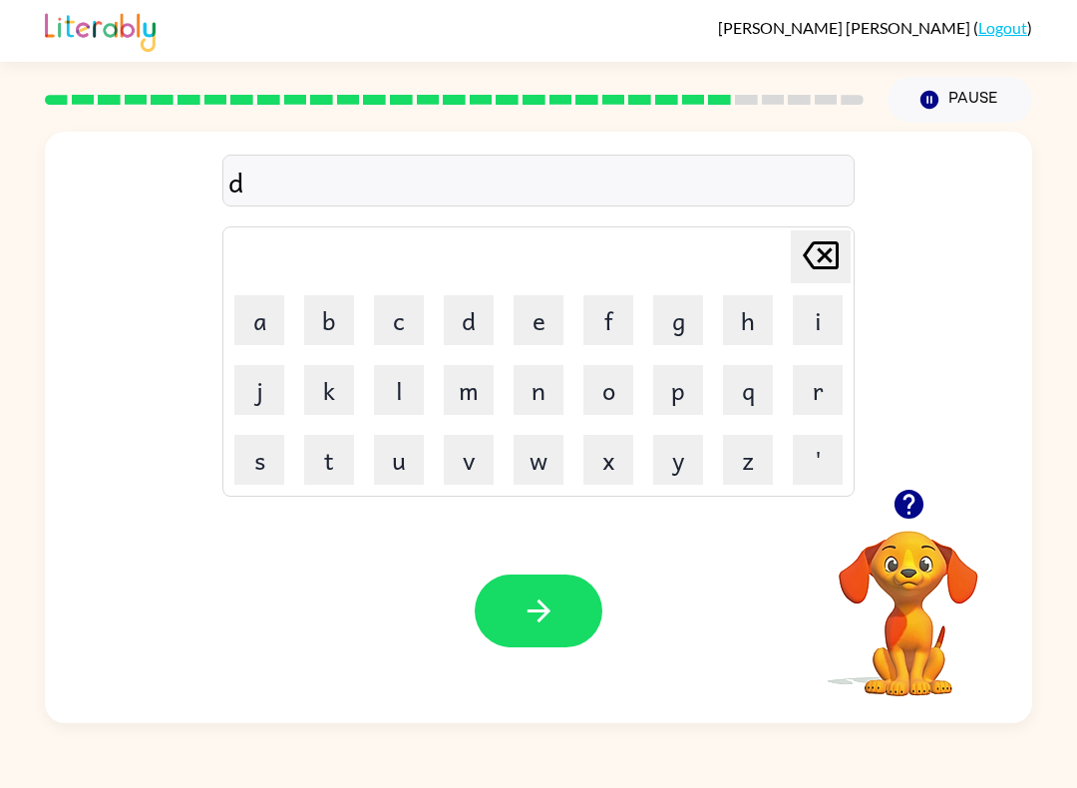
click at [828, 308] on button "i" at bounding box center [818, 320] width 50 height 50
click at [261, 464] on button "s" at bounding box center [259, 460] width 50 height 50
click at [396, 328] on button "c" at bounding box center [399, 320] width 50 height 50
click at [601, 390] on button "o" at bounding box center [608, 390] width 50 height 50
click at [467, 466] on button "v" at bounding box center [469, 460] width 50 height 50
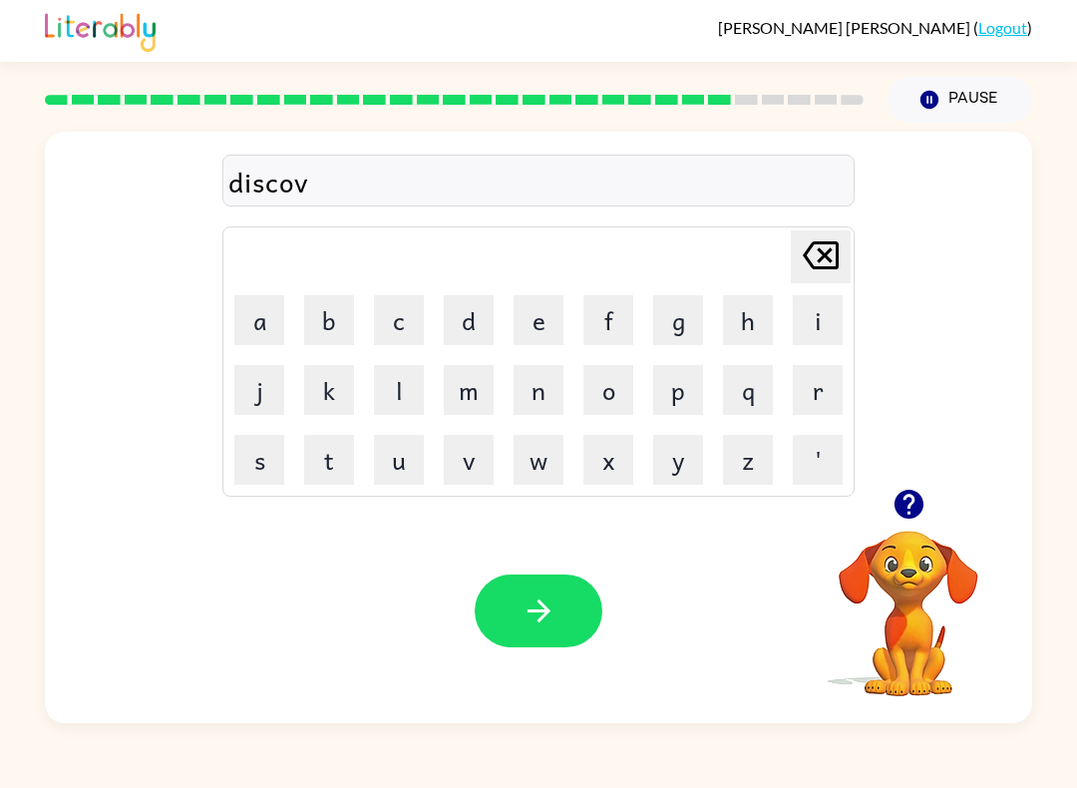
click at [544, 319] on button "e" at bounding box center [539, 320] width 50 height 50
click at [817, 401] on button "r" at bounding box center [818, 390] width 50 height 50
click at [534, 591] on button "button" at bounding box center [539, 610] width 128 height 73
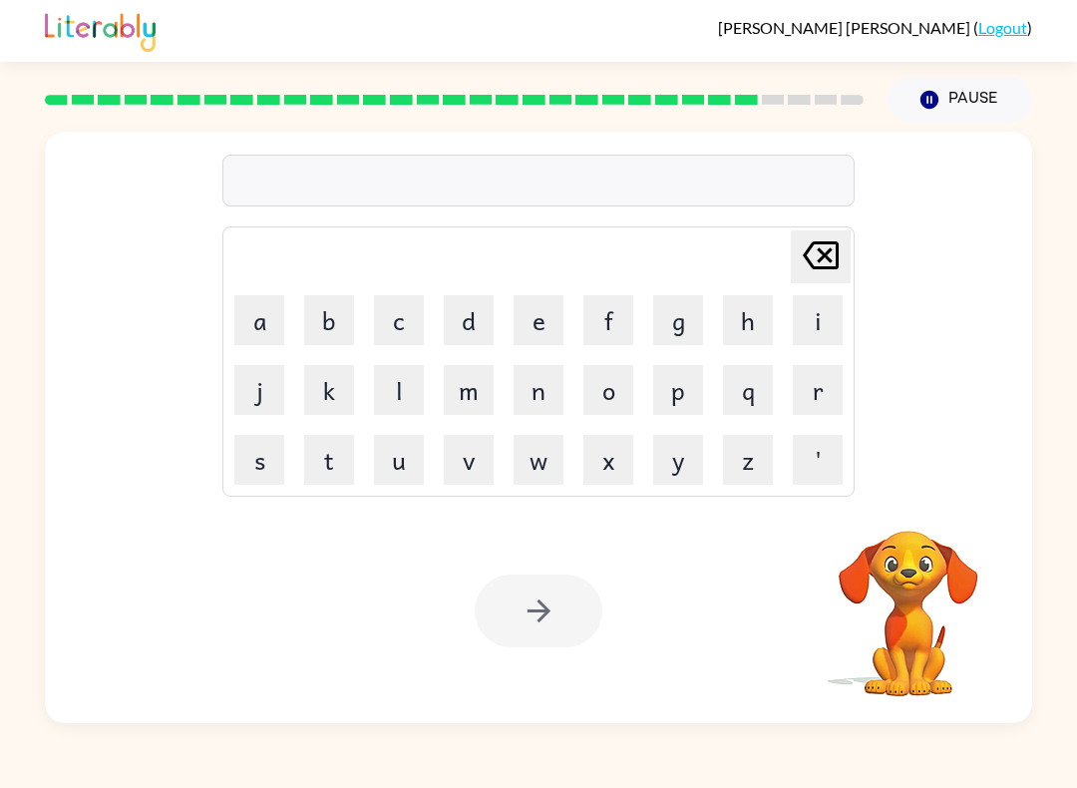
click at [462, 395] on button "m" at bounding box center [469, 390] width 50 height 50
click at [267, 314] on button "a" at bounding box center [259, 320] width 50 height 50
click at [601, 402] on button "o" at bounding box center [608, 390] width 50 height 50
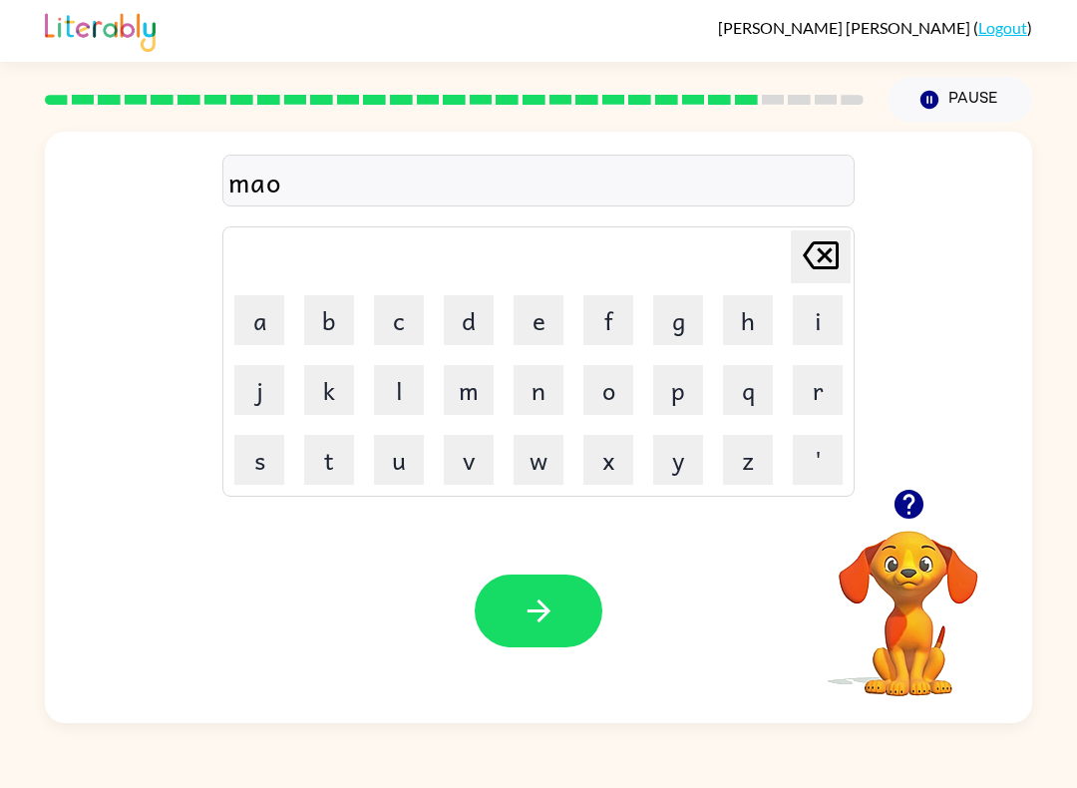
click at [542, 389] on button "n" at bounding box center [539, 390] width 50 height 50
click at [567, 615] on button "button" at bounding box center [539, 610] width 128 height 73
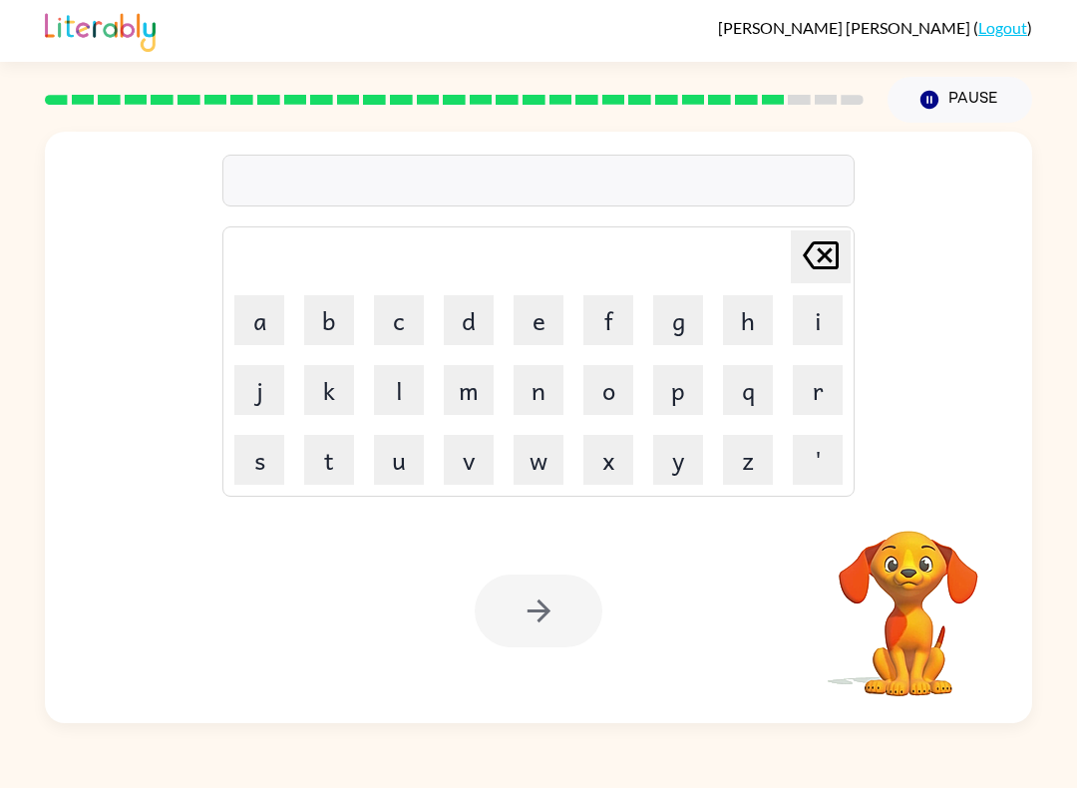
click at [534, 455] on button "w" at bounding box center [539, 460] width 50 height 50
click at [738, 328] on button "h" at bounding box center [748, 320] width 50 height 50
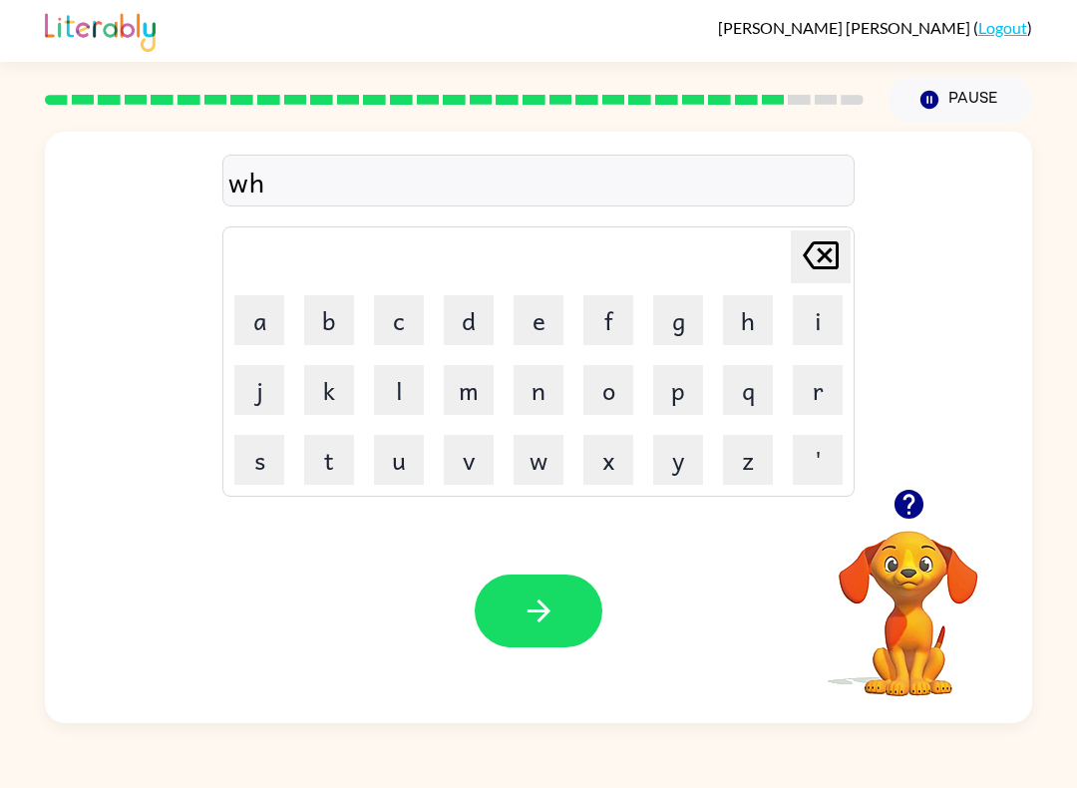
click at [531, 320] on button "e" at bounding box center [539, 320] width 50 height 50
click at [530, 320] on button "e" at bounding box center [539, 320] width 50 height 50
click at [394, 391] on button "l" at bounding box center [399, 390] width 50 height 50
click at [502, 636] on button "button" at bounding box center [539, 610] width 128 height 73
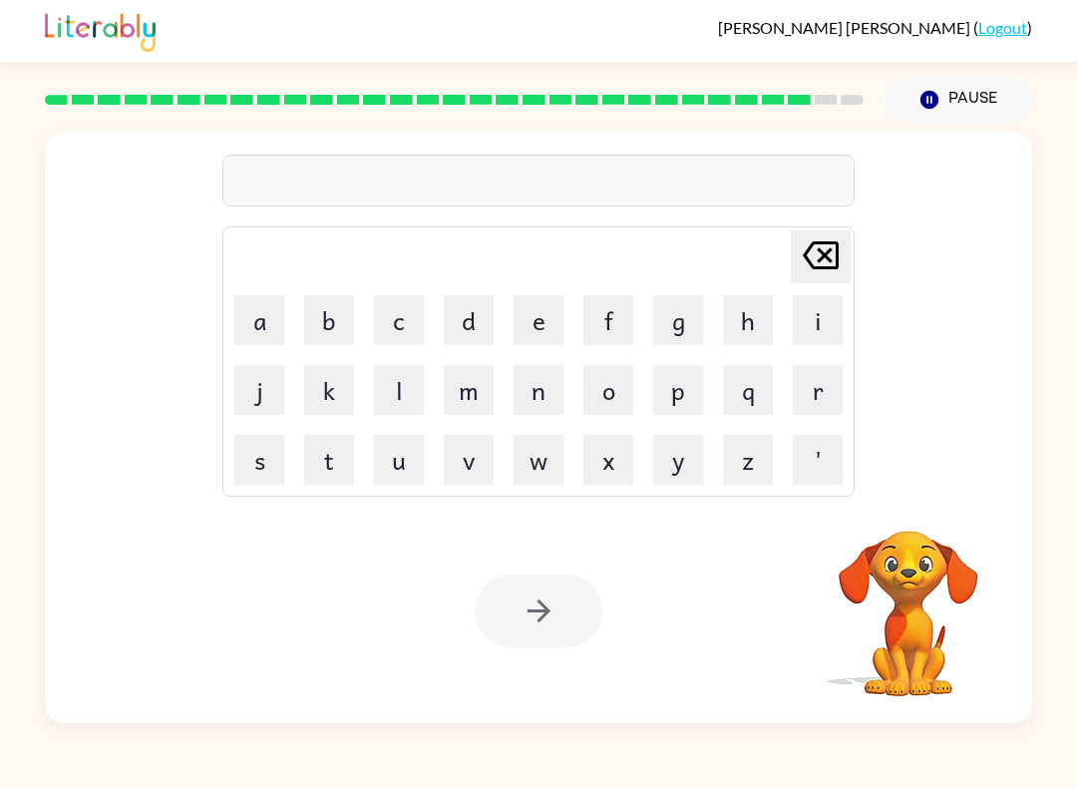
click at [326, 330] on button "b" at bounding box center [329, 320] width 50 height 50
click at [531, 325] on button "e" at bounding box center [539, 320] width 50 height 50
click at [333, 470] on button "t" at bounding box center [329, 460] width 50 height 50
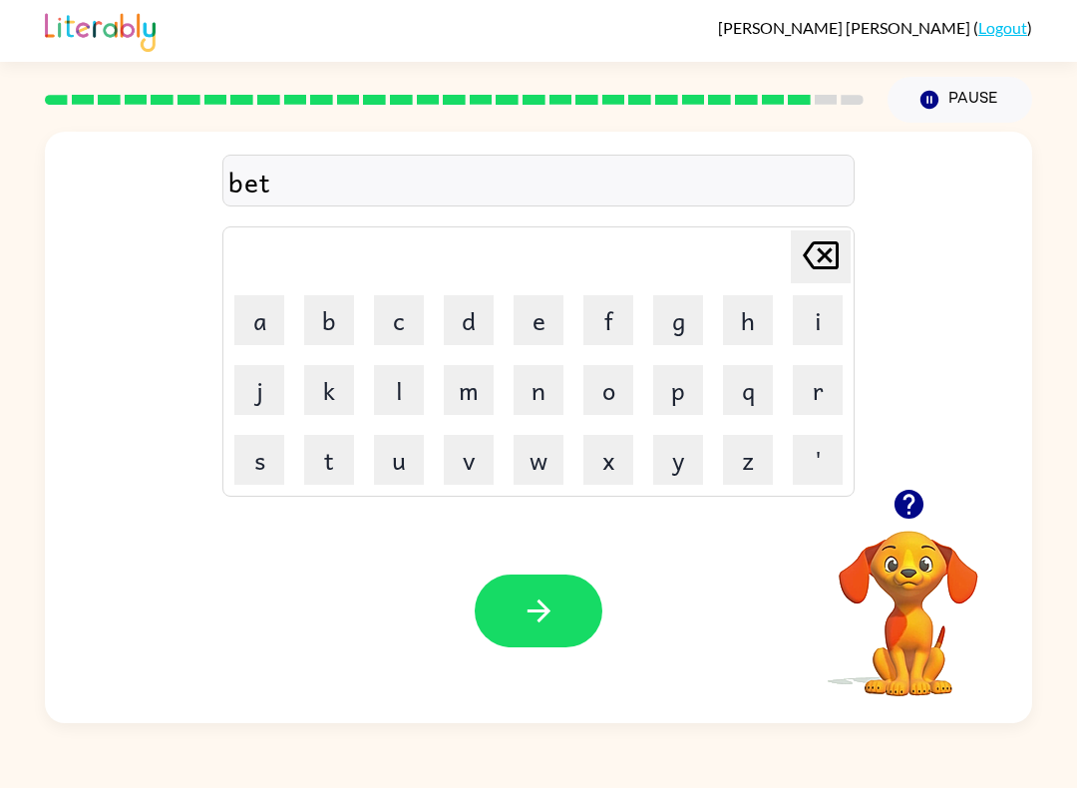
click at [528, 608] on icon "button" at bounding box center [539, 610] width 35 height 35
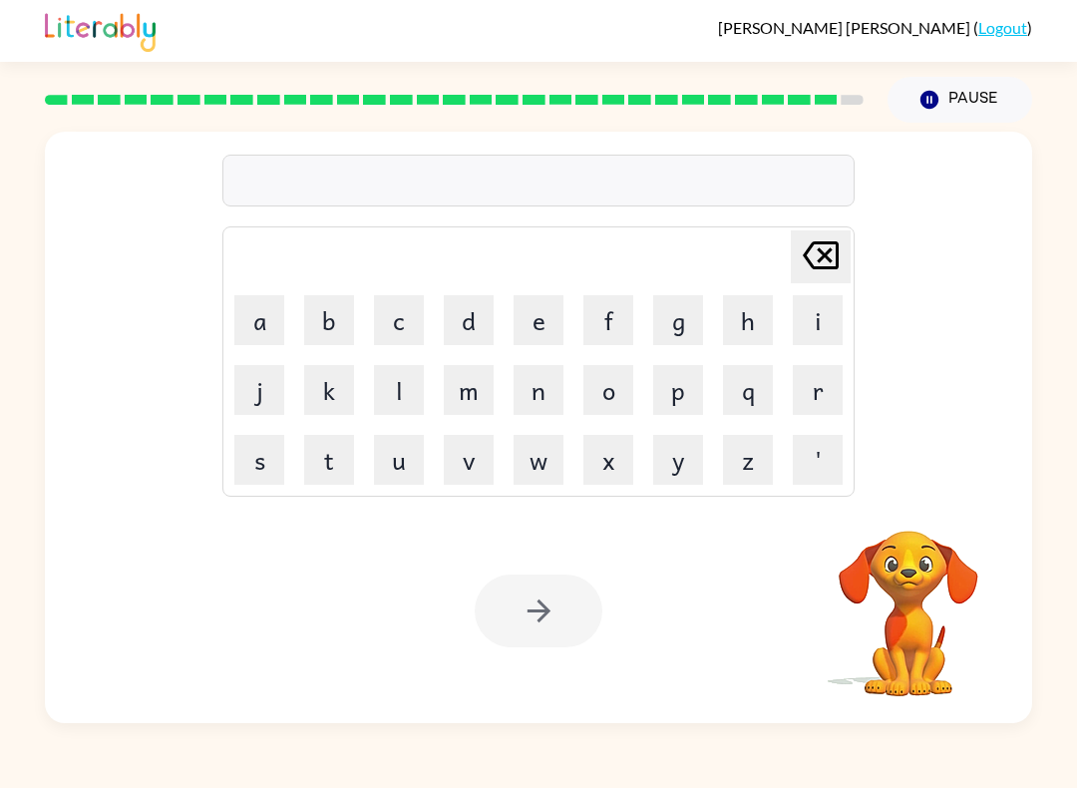
click at [247, 322] on button "a" at bounding box center [259, 320] width 50 height 50
click at [607, 341] on button "f" at bounding box center [608, 320] width 50 height 50
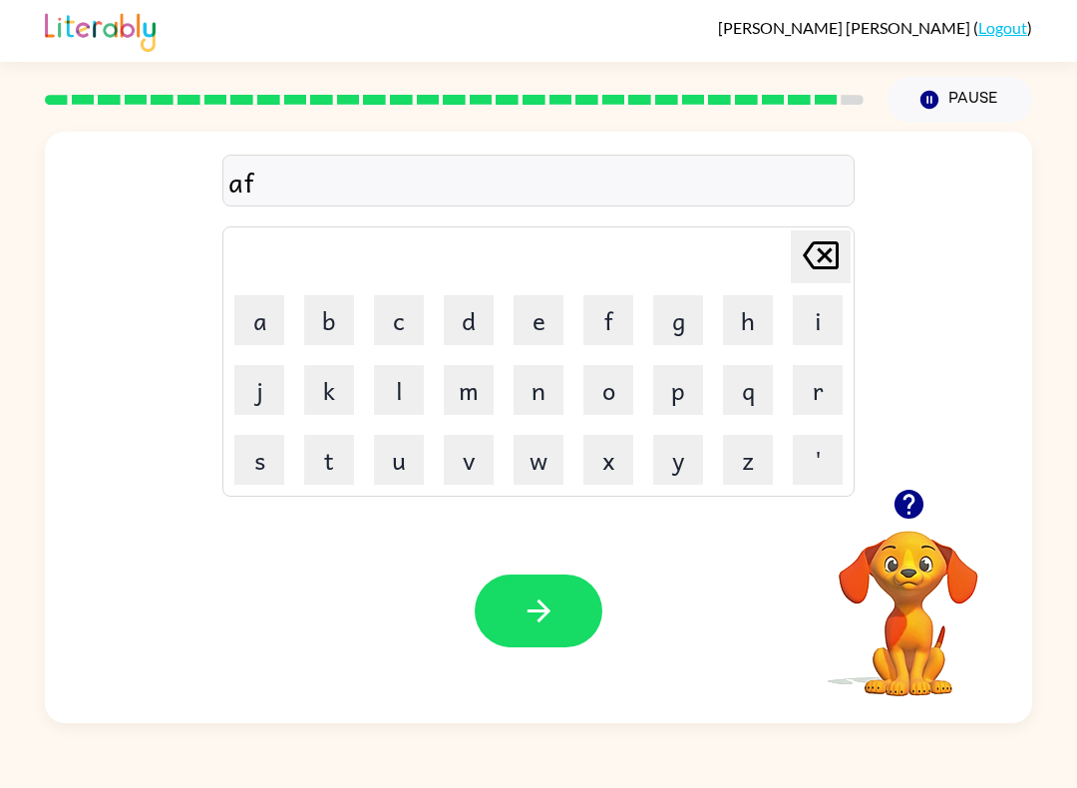
click at [330, 468] on button "t" at bounding box center [329, 460] width 50 height 50
click at [539, 317] on button "e" at bounding box center [539, 320] width 50 height 50
click at [801, 409] on button "r" at bounding box center [818, 390] width 50 height 50
click at [519, 400] on button "n" at bounding box center [539, 390] width 50 height 50
click at [600, 403] on button "o" at bounding box center [608, 390] width 50 height 50
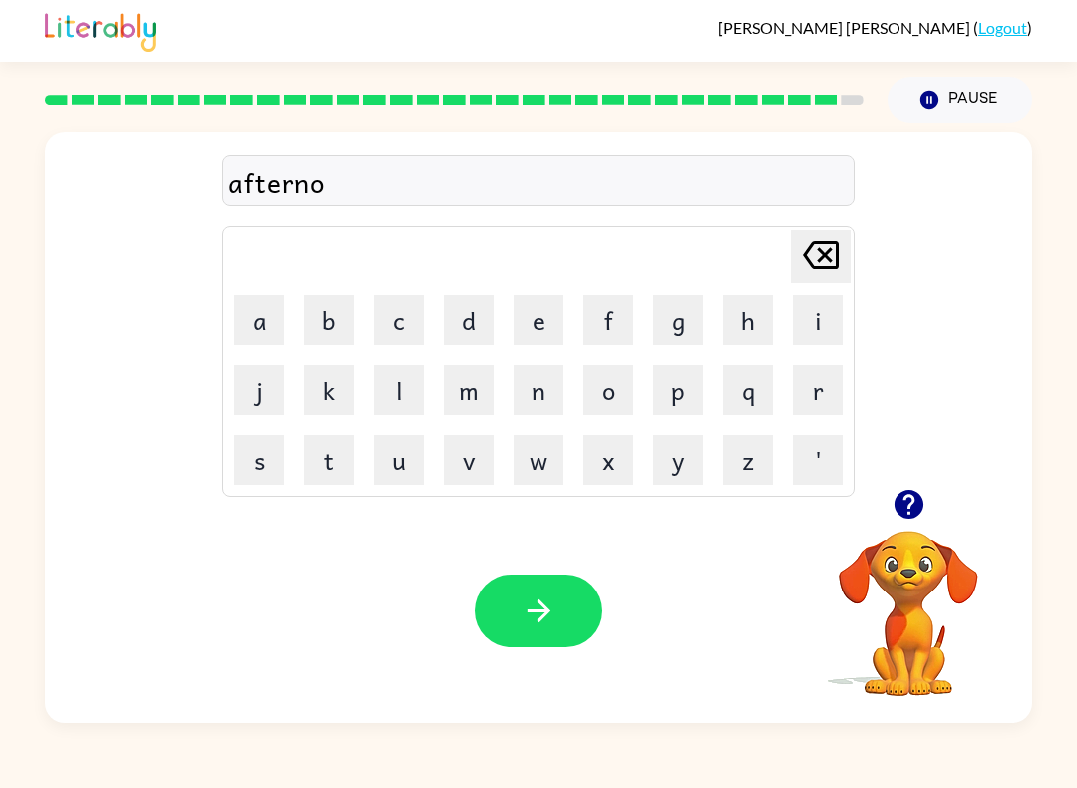
click at [599, 402] on button "o" at bounding box center [608, 390] width 50 height 50
click at [538, 396] on button "n" at bounding box center [539, 390] width 50 height 50
click at [507, 618] on button "button" at bounding box center [539, 610] width 128 height 73
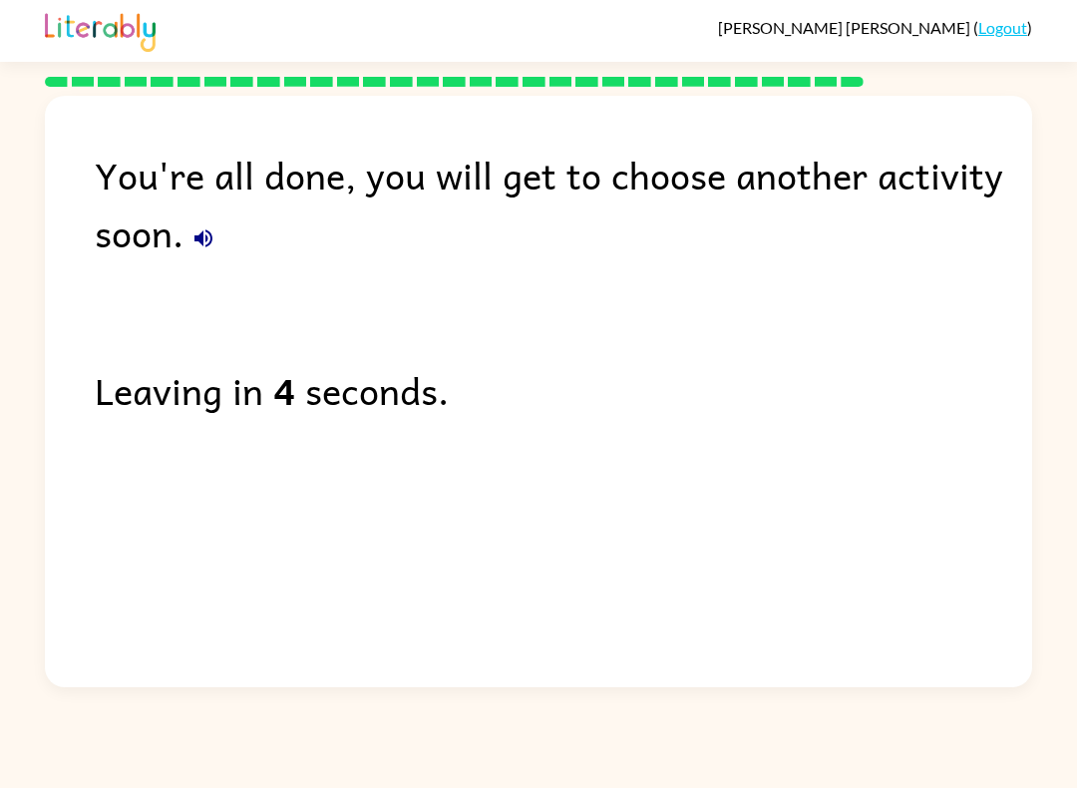
click at [220, 248] on button "button" at bounding box center [204, 238] width 40 height 40
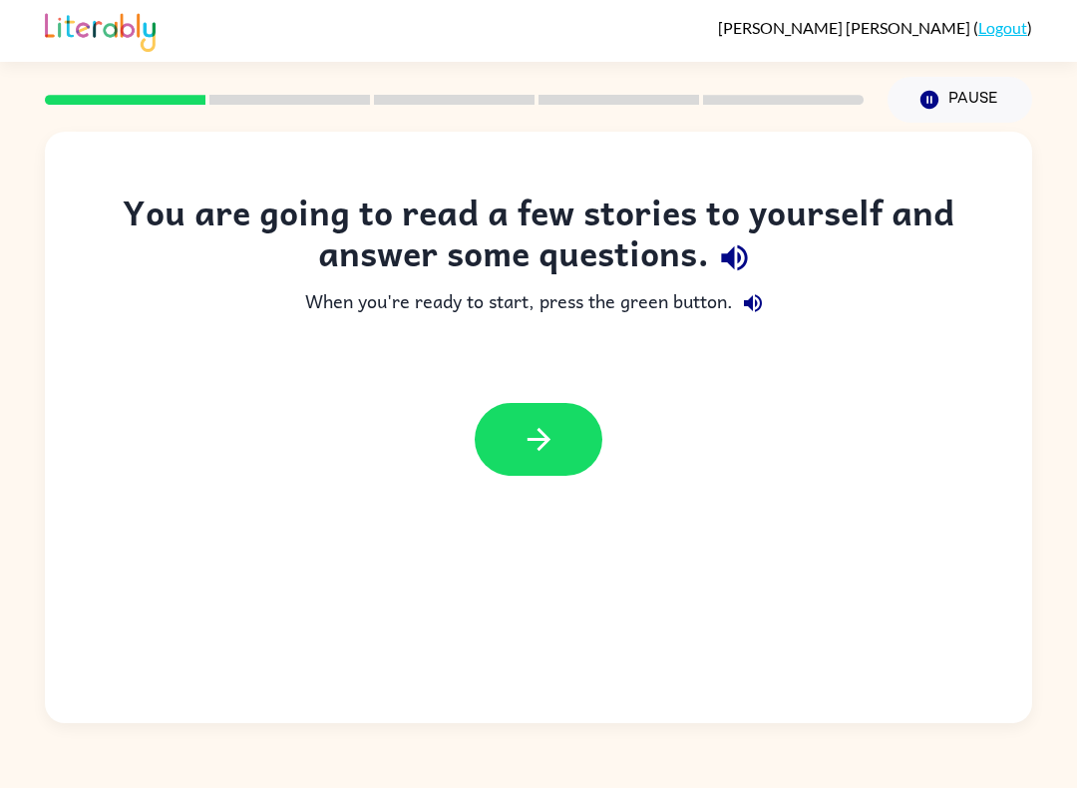
click at [520, 475] on button "button" at bounding box center [539, 439] width 128 height 73
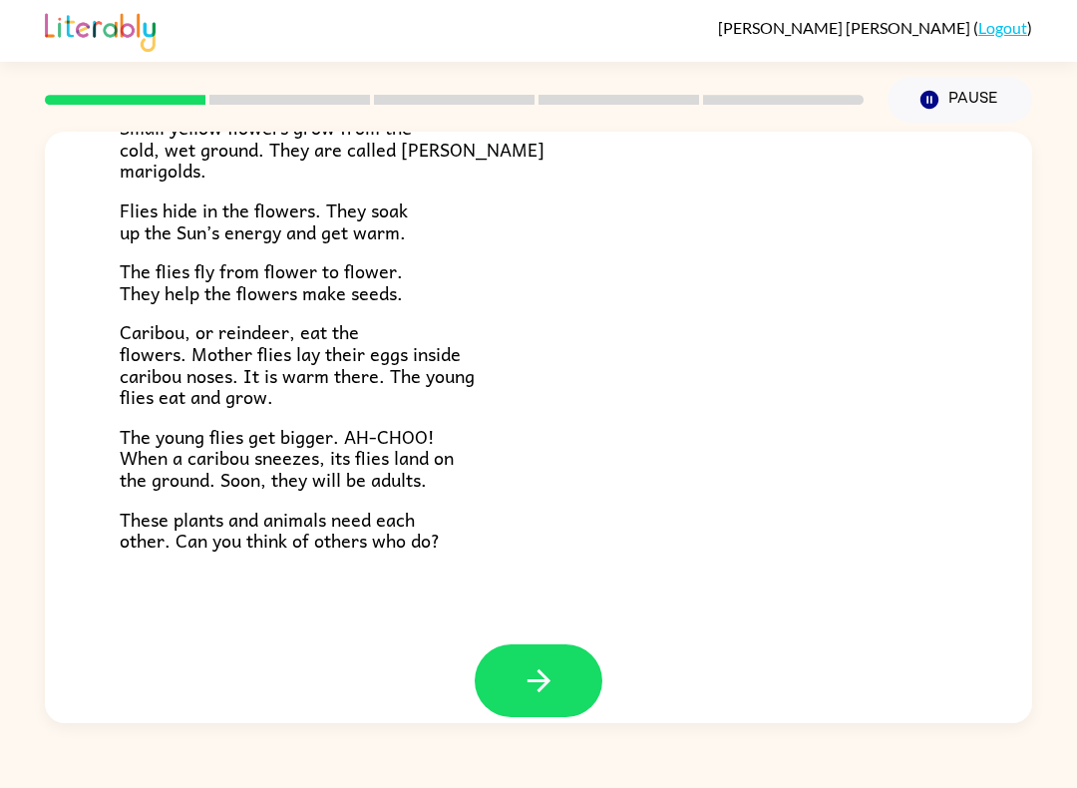
scroll to position [366, 0]
click at [521, 643] on button "button" at bounding box center [539, 679] width 128 height 73
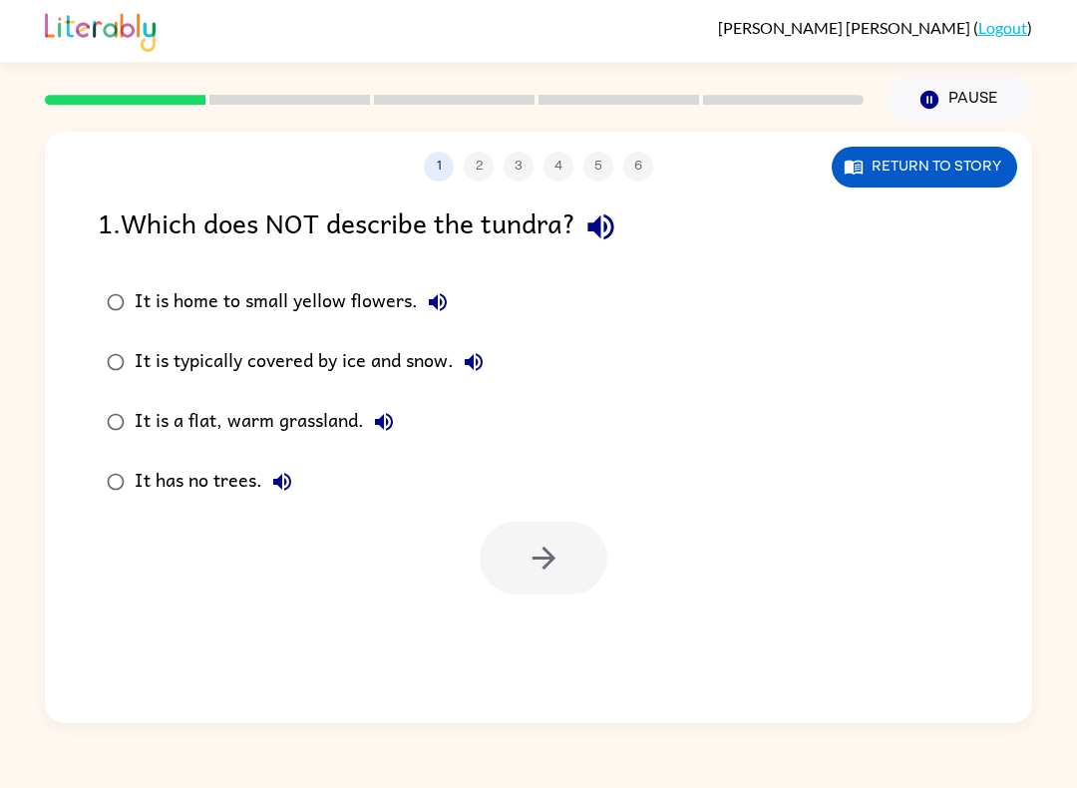
scroll to position [0, 0]
click at [441, 293] on icon "button" at bounding box center [438, 302] width 24 height 24
click at [480, 358] on icon "button" at bounding box center [474, 362] width 24 height 24
click at [370, 424] on button "It is a flat, warm grassland." at bounding box center [384, 422] width 40 height 40
click at [283, 484] on icon "button" at bounding box center [282, 482] width 24 height 24
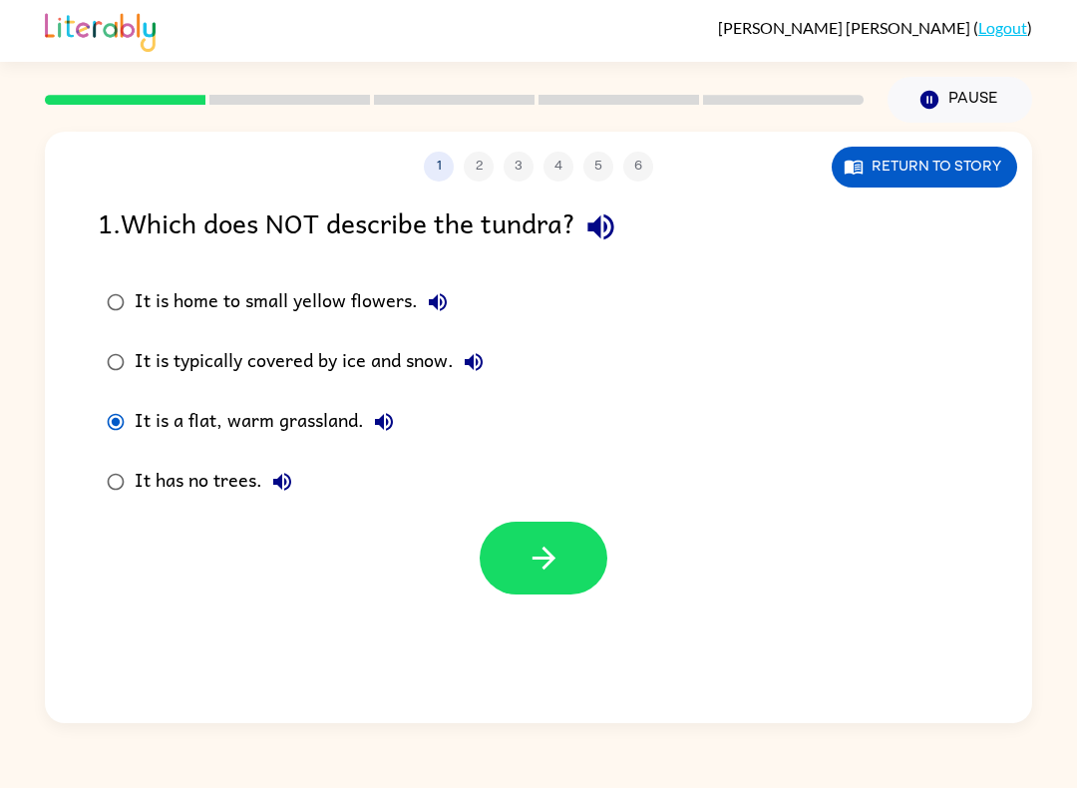
click at [516, 571] on button "button" at bounding box center [544, 558] width 128 height 73
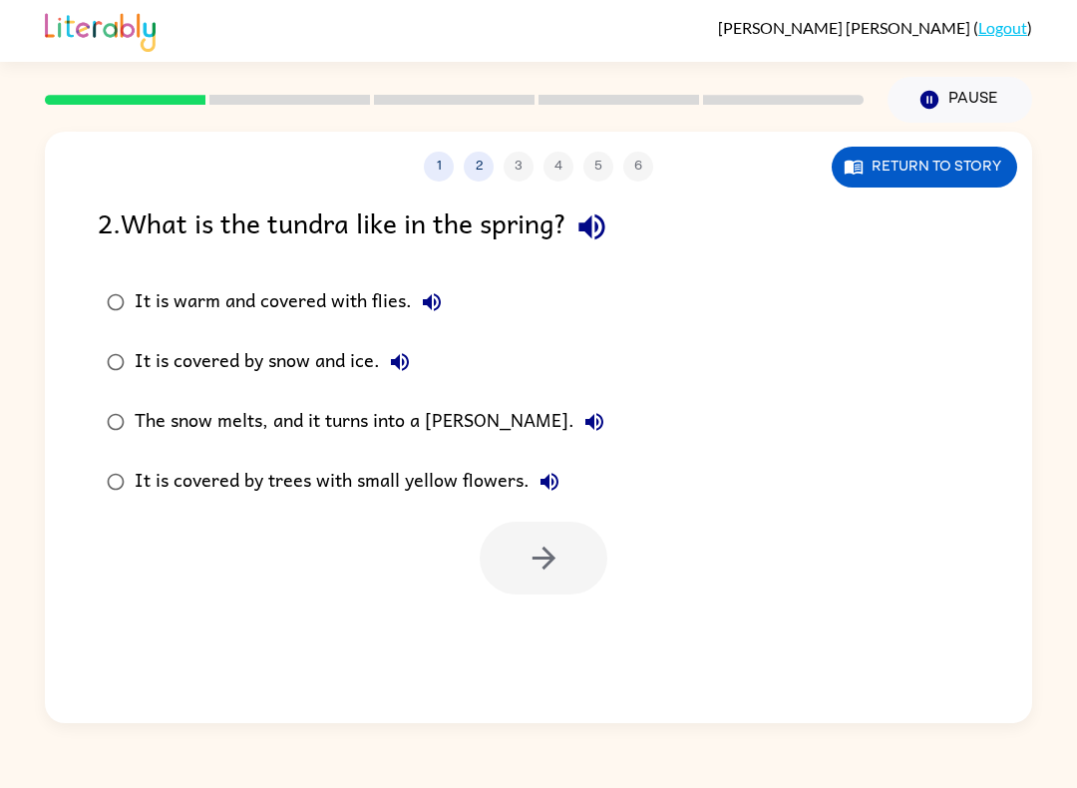
click at [607, 242] on icon "button" at bounding box center [591, 226] width 35 height 35
click at [553, 486] on icon "button" at bounding box center [550, 482] width 24 height 24
click at [582, 422] on icon "button" at bounding box center [594, 422] width 24 height 24
click at [523, 576] on button "button" at bounding box center [544, 558] width 128 height 73
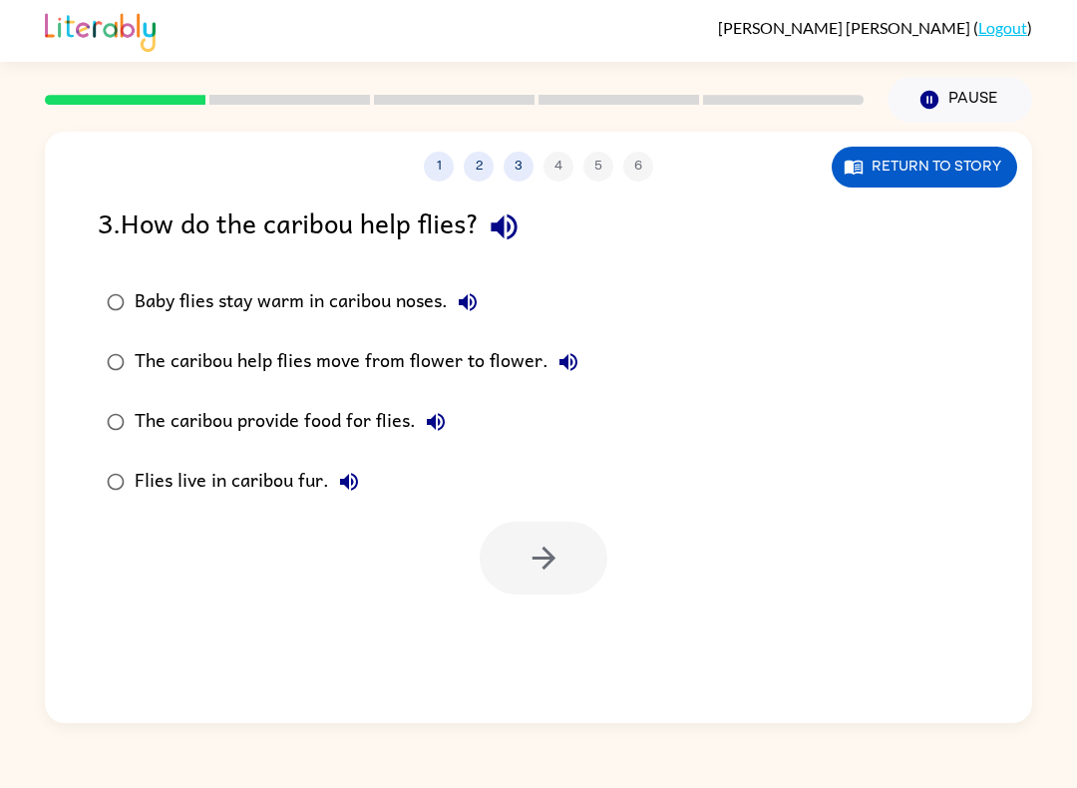
click at [516, 251] on button "button" at bounding box center [504, 226] width 51 height 51
click at [516, 585] on button "button" at bounding box center [544, 558] width 128 height 73
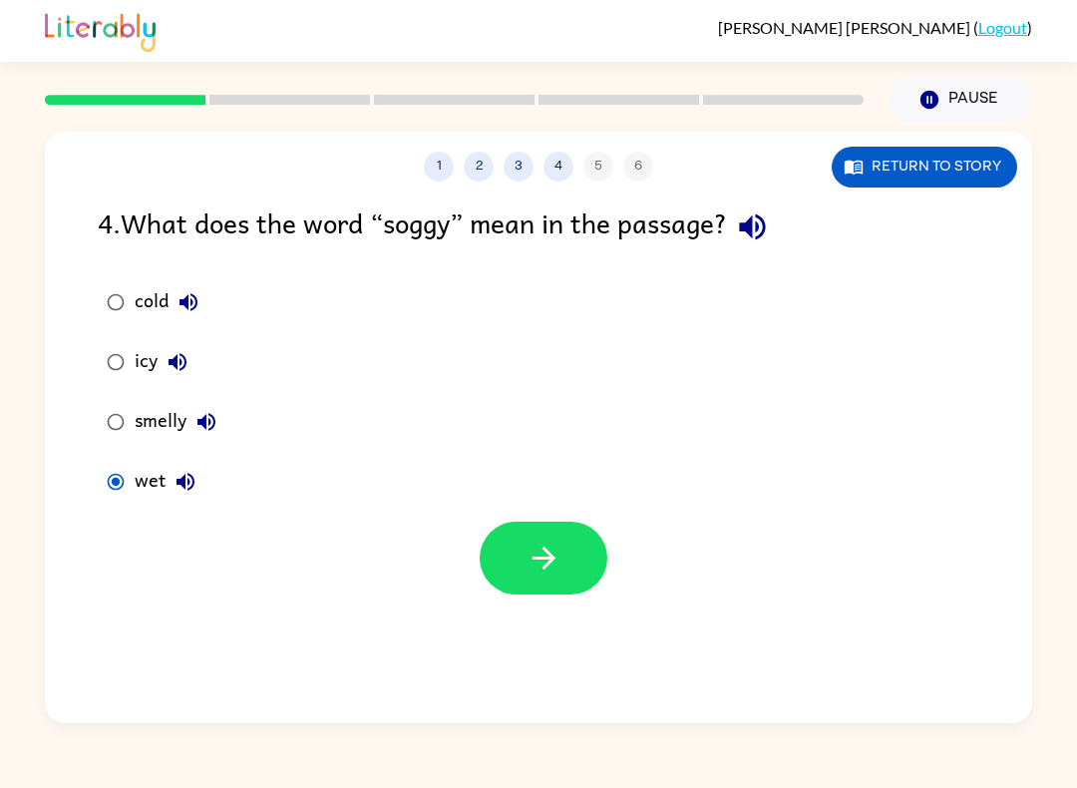
click at [543, 559] on icon "button" at bounding box center [543, 558] width 23 height 23
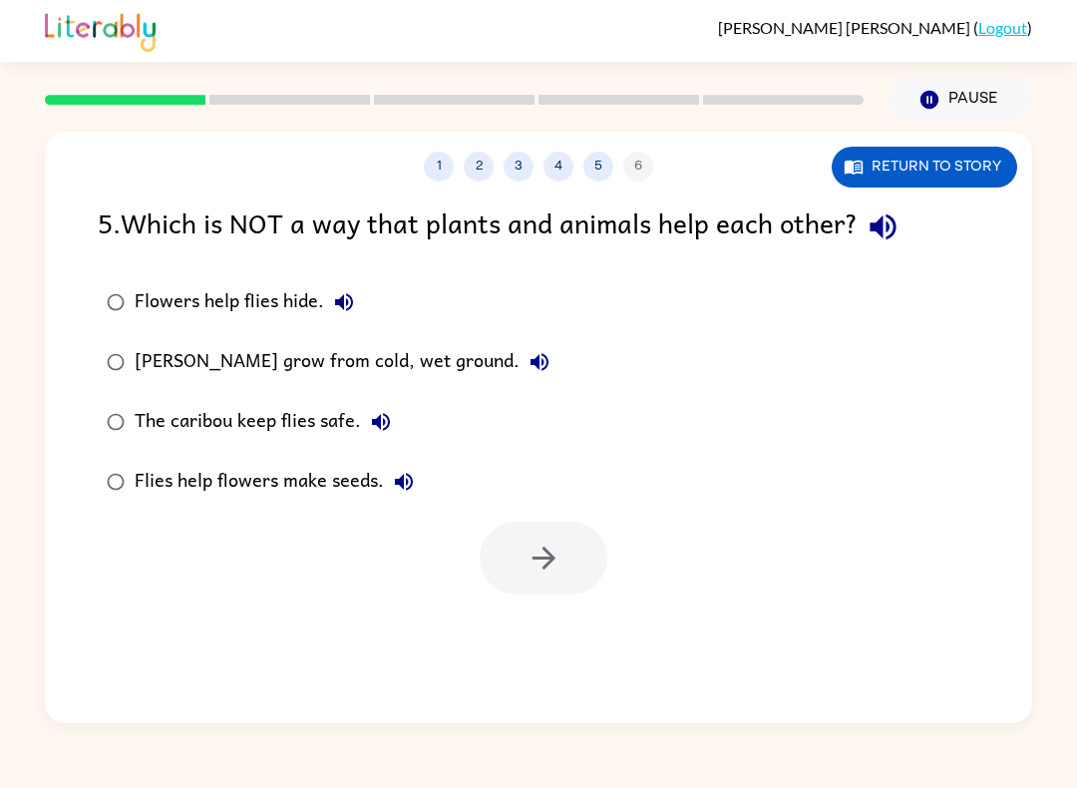
click at [892, 232] on icon "button" at bounding box center [883, 227] width 26 height 26
click at [362, 306] on button "Flowers help flies hide." at bounding box center [344, 302] width 40 height 40
click at [551, 370] on button "Marsh marigolds grow from cold, wet ground." at bounding box center [540, 362] width 40 height 40
click at [384, 418] on icon "button" at bounding box center [381, 422] width 24 height 24
click at [402, 494] on icon "button" at bounding box center [404, 482] width 24 height 24
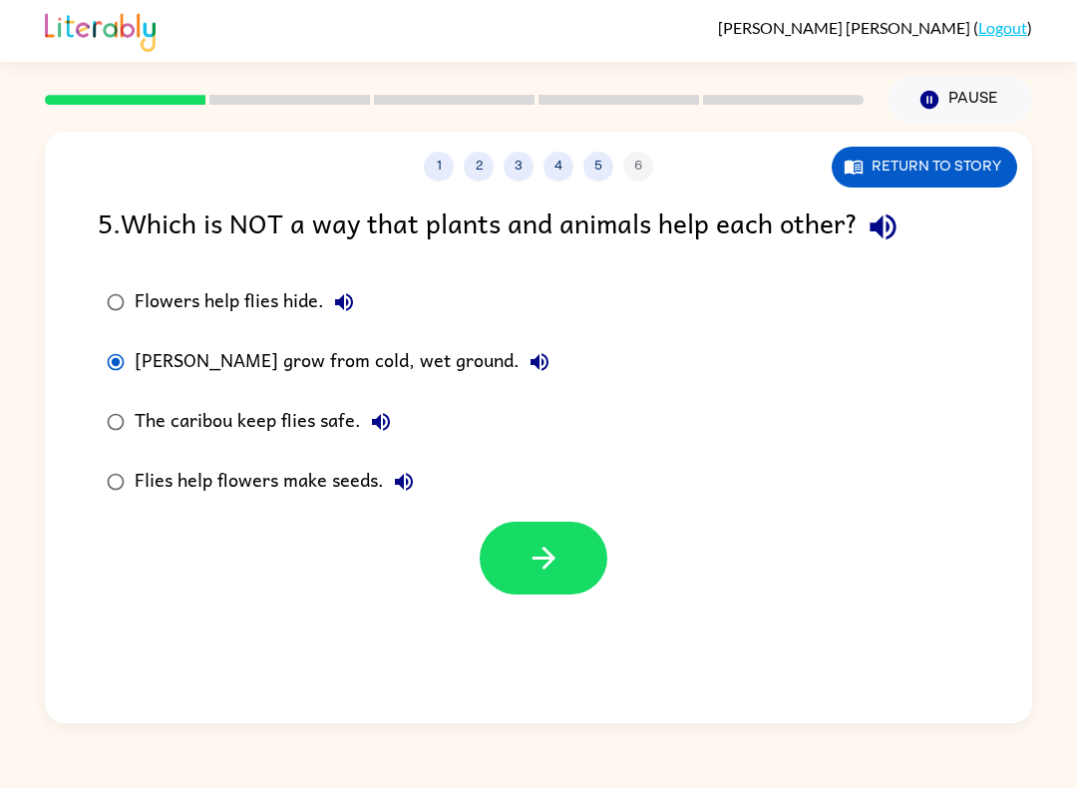
click at [523, 564] on button "button" at bounding box center [544, 558] width 128 height 73
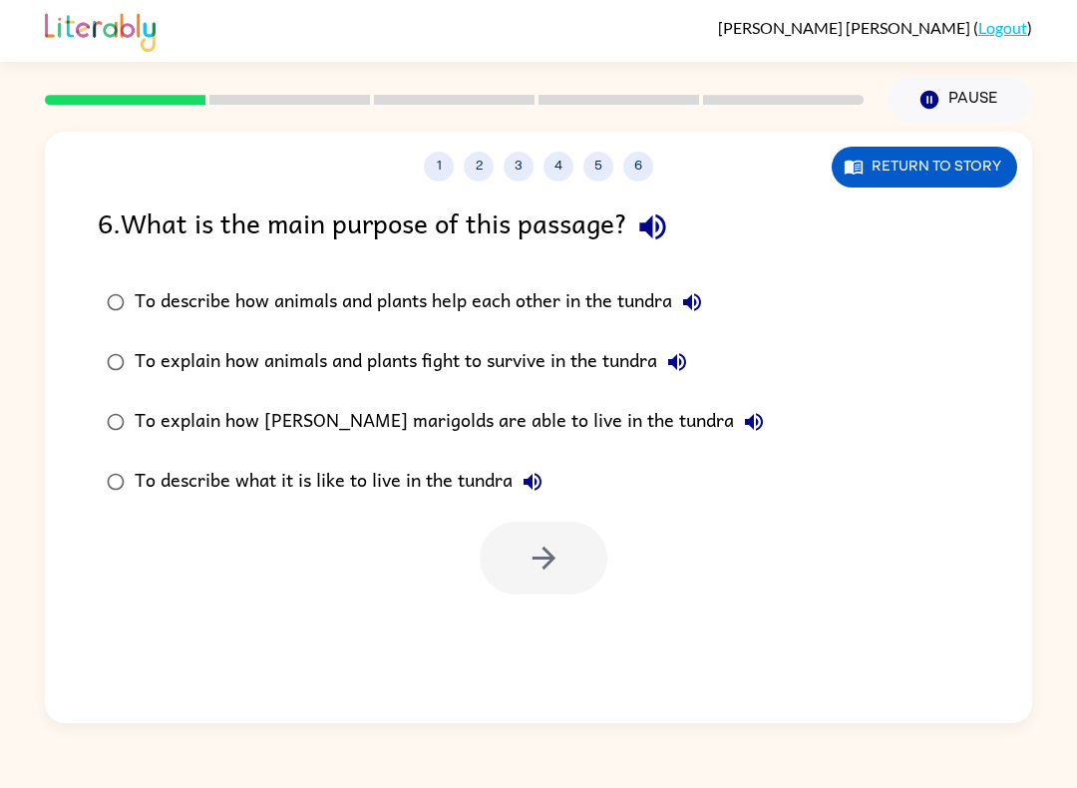
click at [657, 220] on icon "button" at bounding box center [652, 227] width 26 height 26
click at [695, 300] on icon "button" at bounding box center [692, 302] width 18 height 18
click at [503, 569] on button "button" at bounding box center [544, 558] width 128 height 73
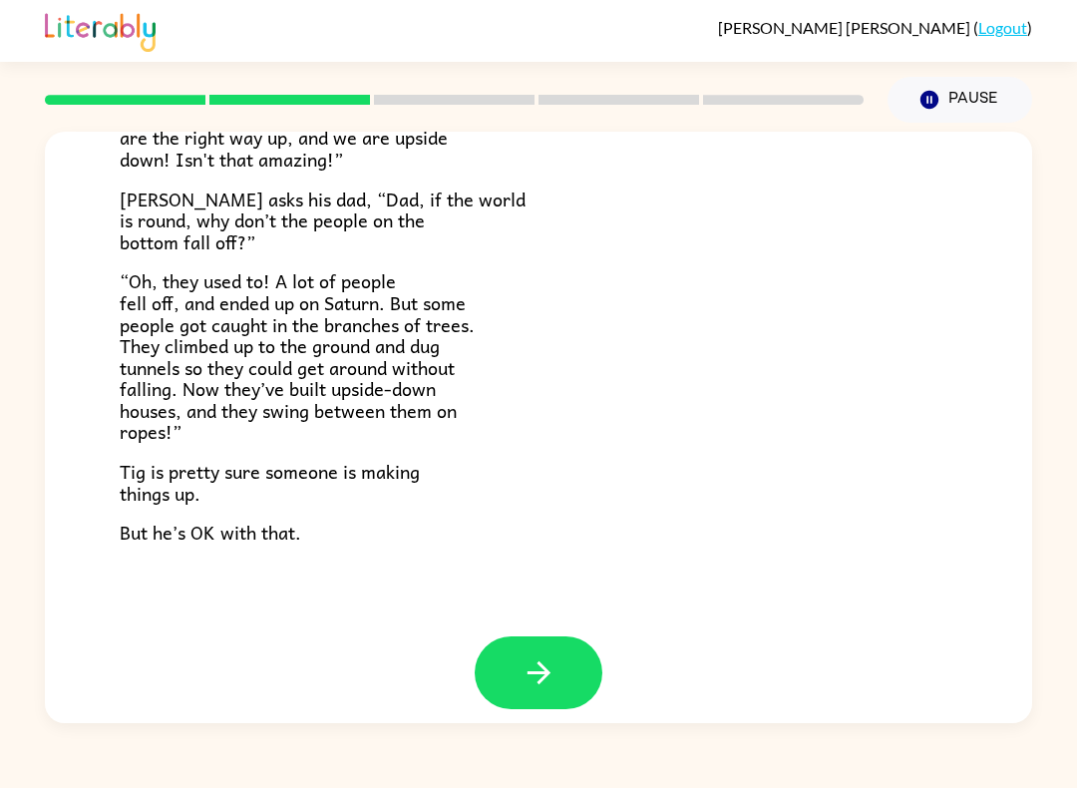
scroll to position [539, 0]
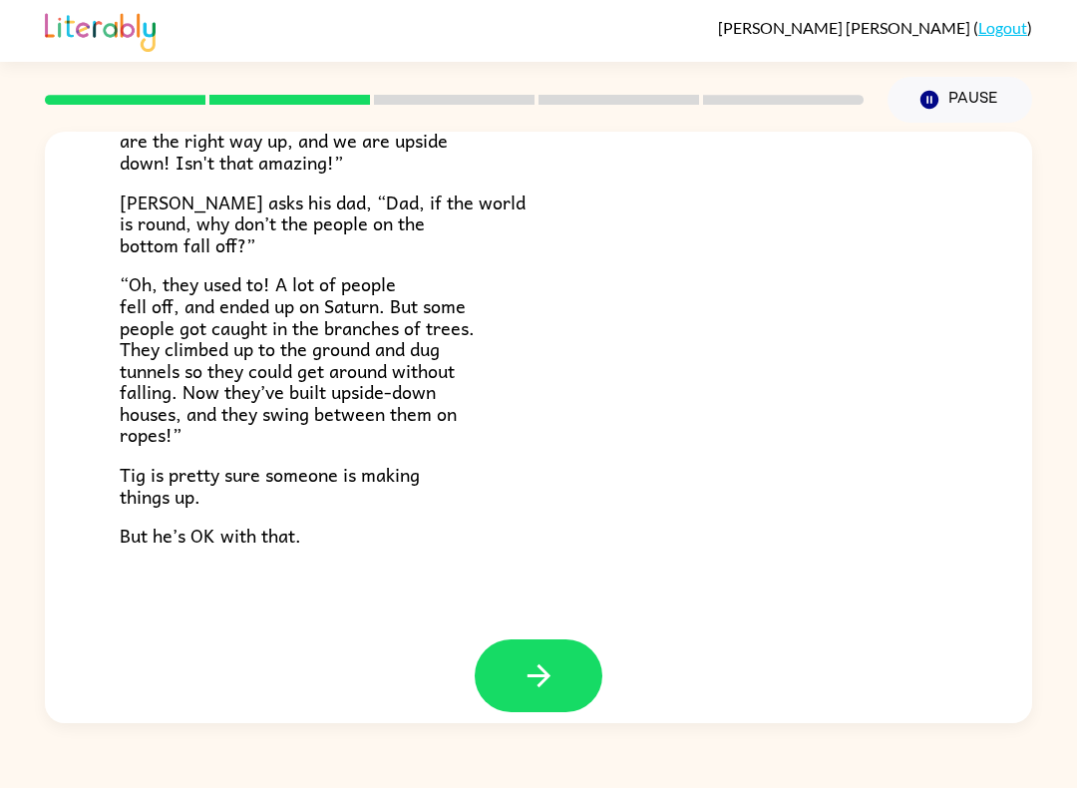
click at [962, 93] on button "Pause Pause" at bounding box center [960, 100] width 145 height 46
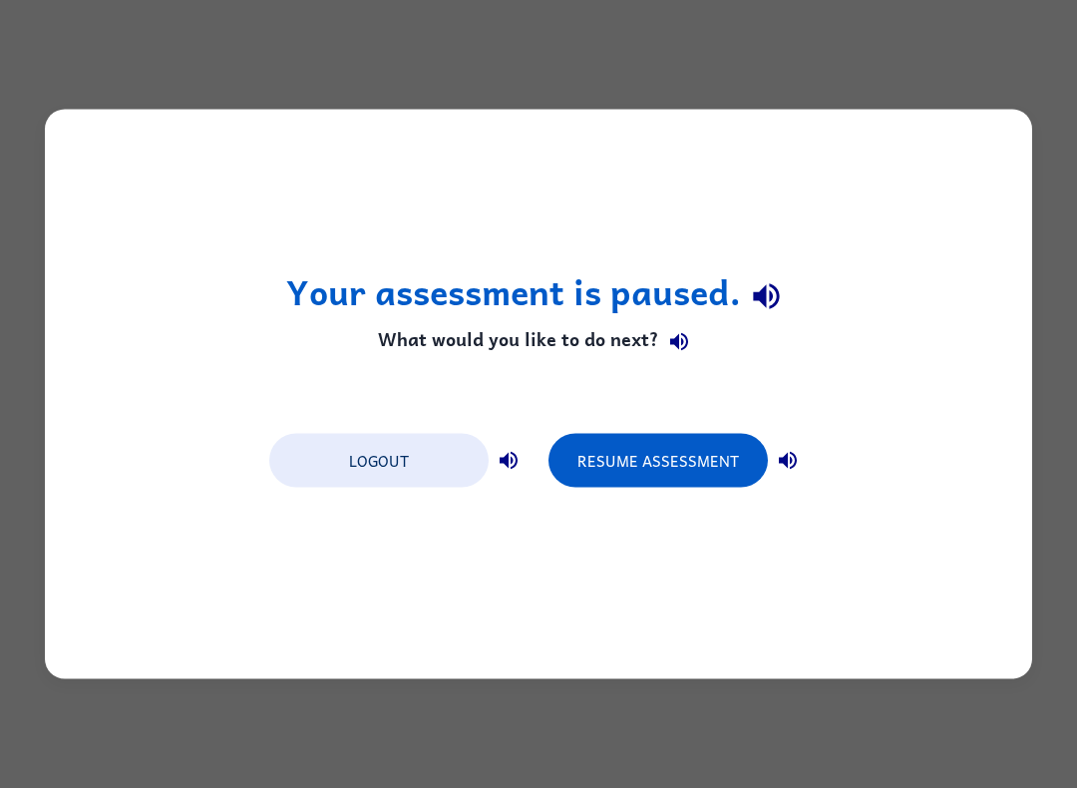
click at [403, 460] on button "Logout" at bounding box center [378, 461] width 219 height 54
